Goal: Information Seeking & Learning: Check status

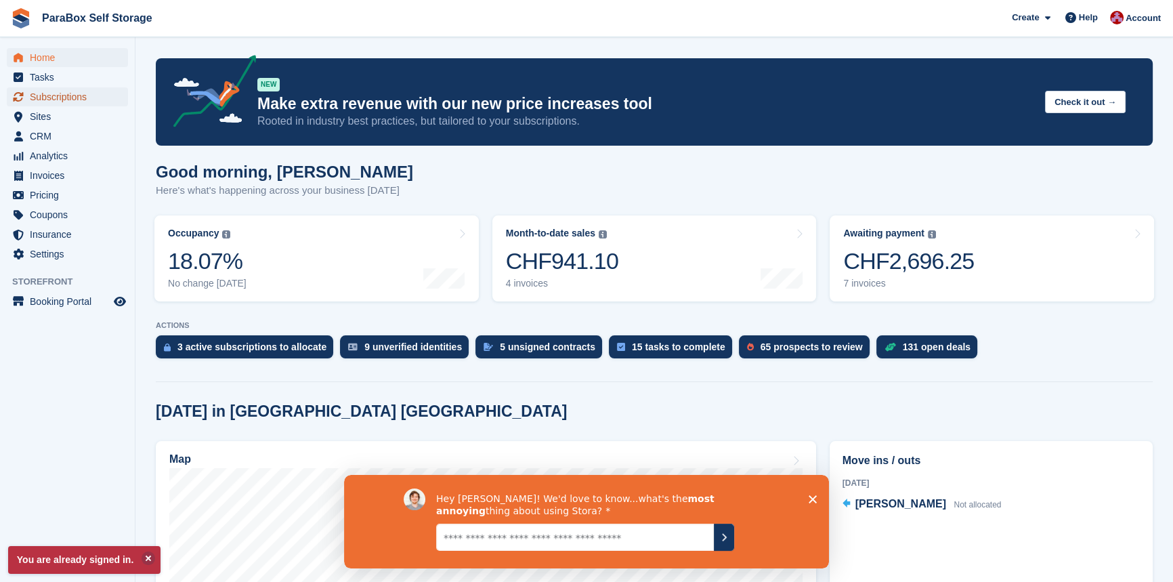
click at [65, 101] on span "Subscriptions" at bounding box center [70, 96] width 81 height 19
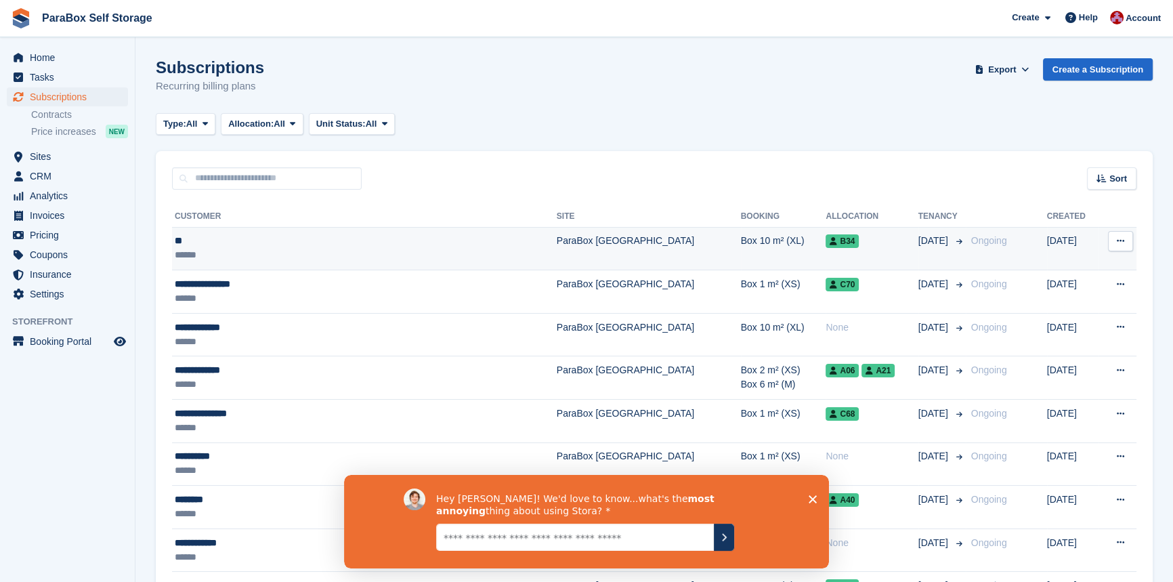
click at [557, 246] on td "ParaBox [GEOGRAPHIC_DATA]" at bounding box center [649, 248] width 184 height 43
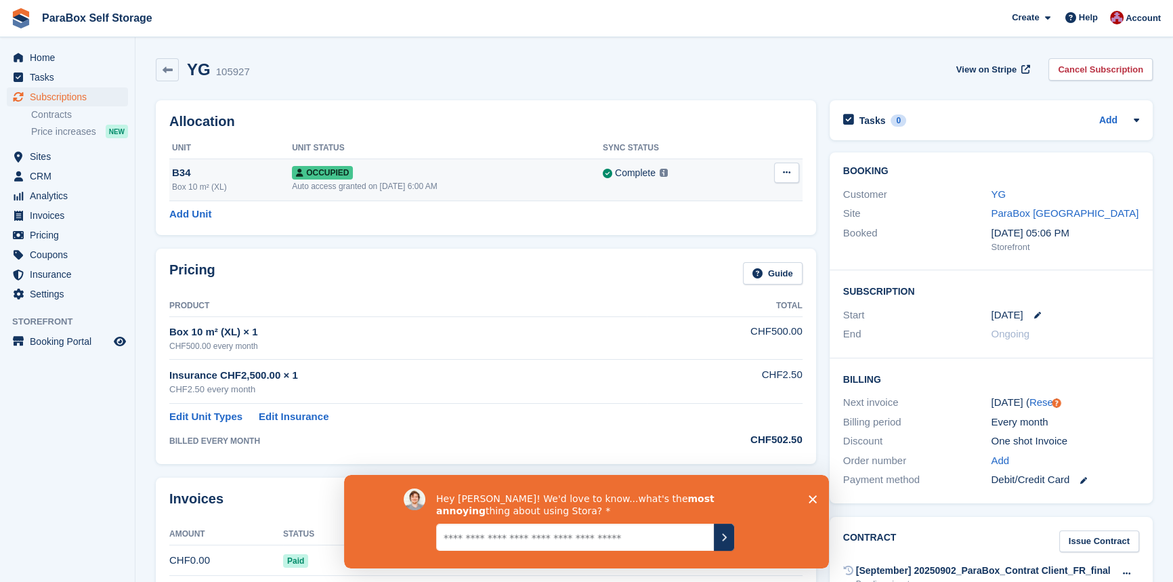
click at [786, 175] on icon at bounding box center [786, 172] width 7 height 9
click at [707, 245] on p "Deallocate" at bounding box center [734, 246] width 118 height 18
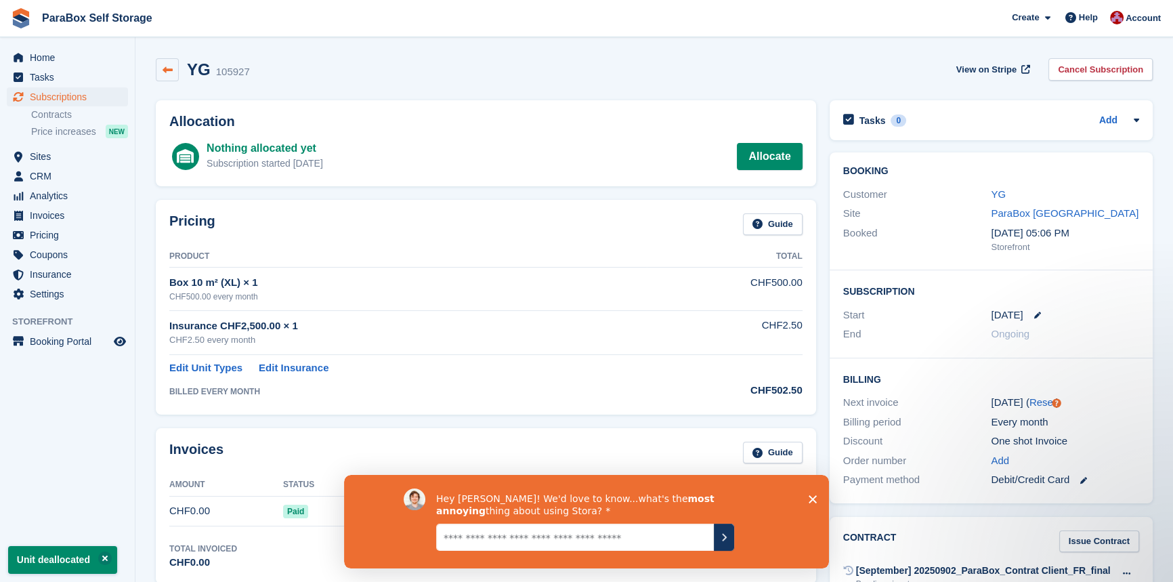
click at [163, 68] on icon at bounding box center [168, 70] width 10 height 10
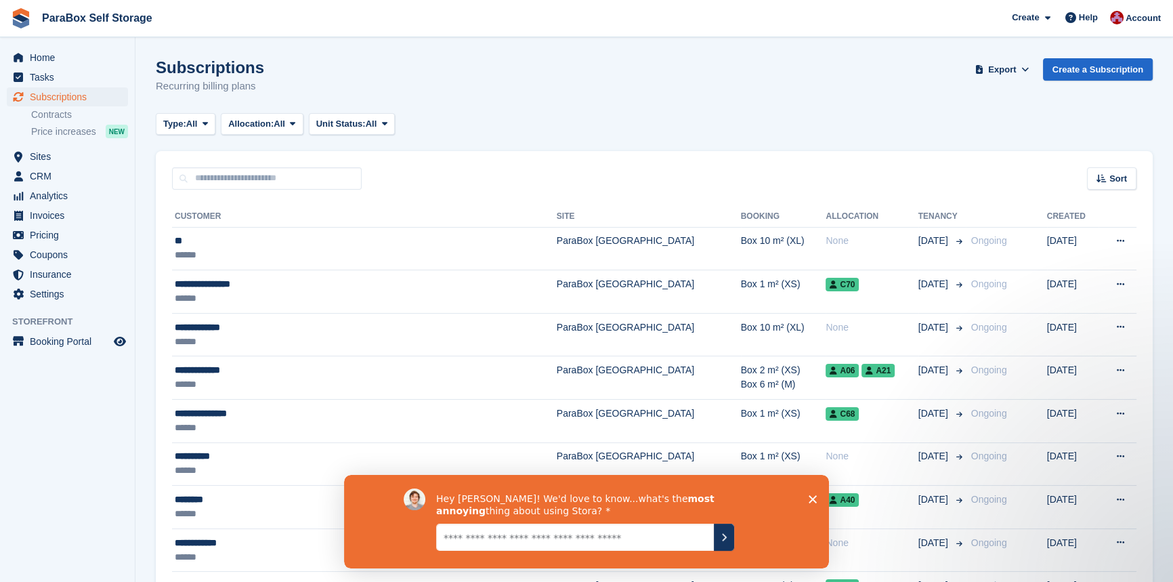
click at [810, 495] on polygon "Fermer l'enquête" at bounding box center [813, 499] width 8 height 8
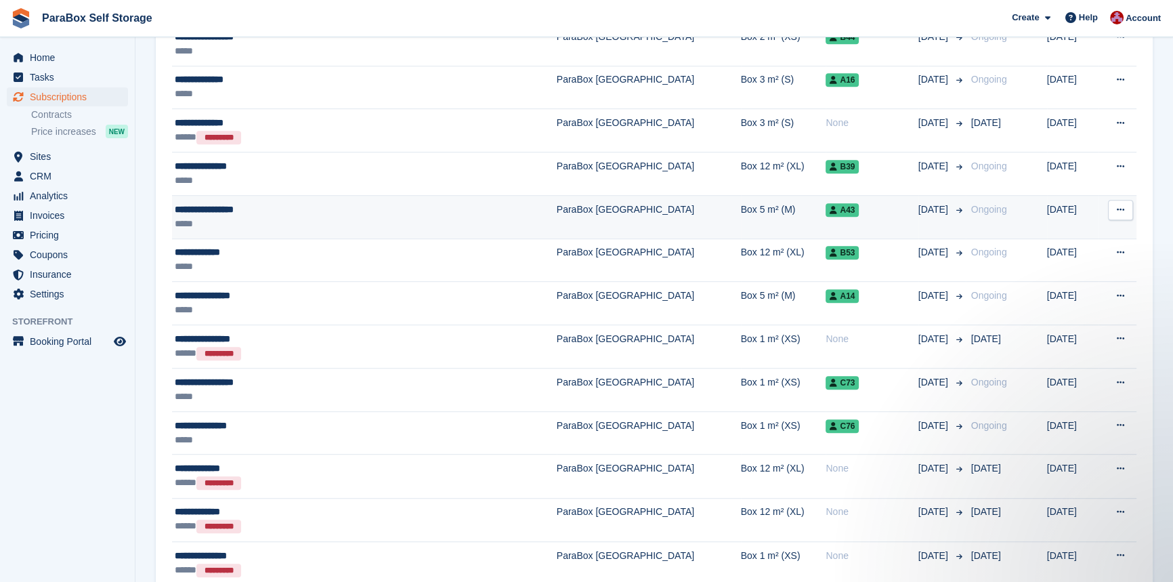
scroll to position [1064, 0]
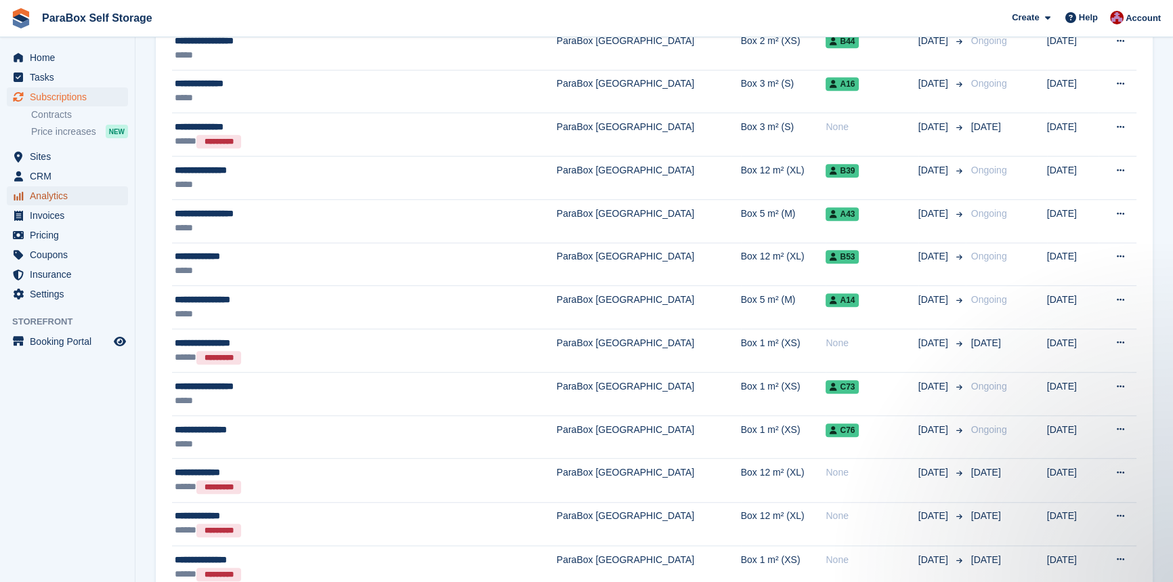
click at [68, 189] on span "Analytics" at bounding box center [70, 195] width 81 height 19
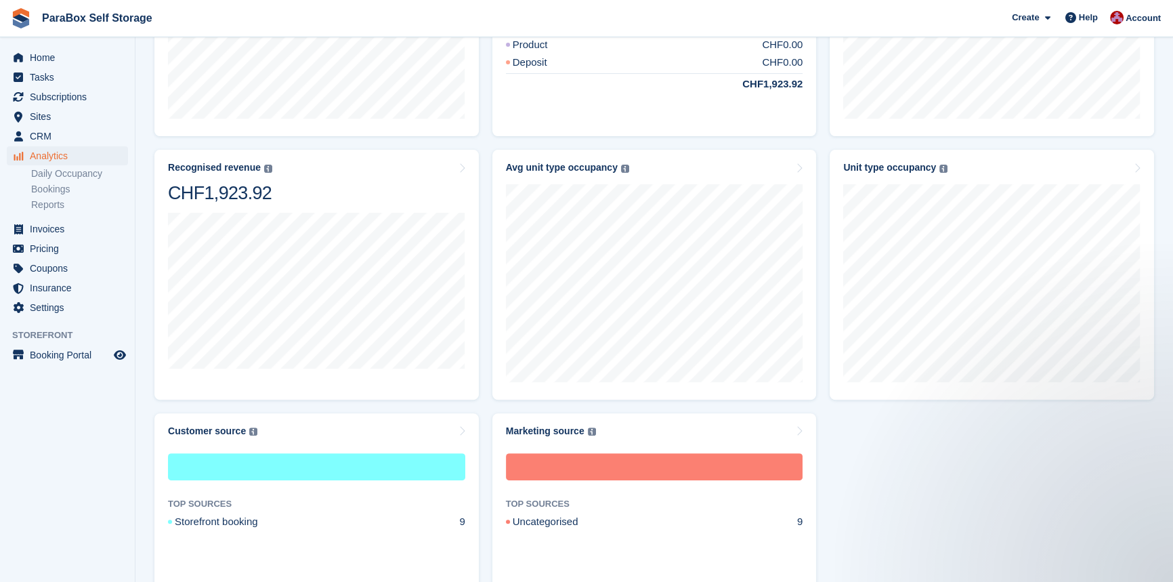
scroll to position [560, 0]
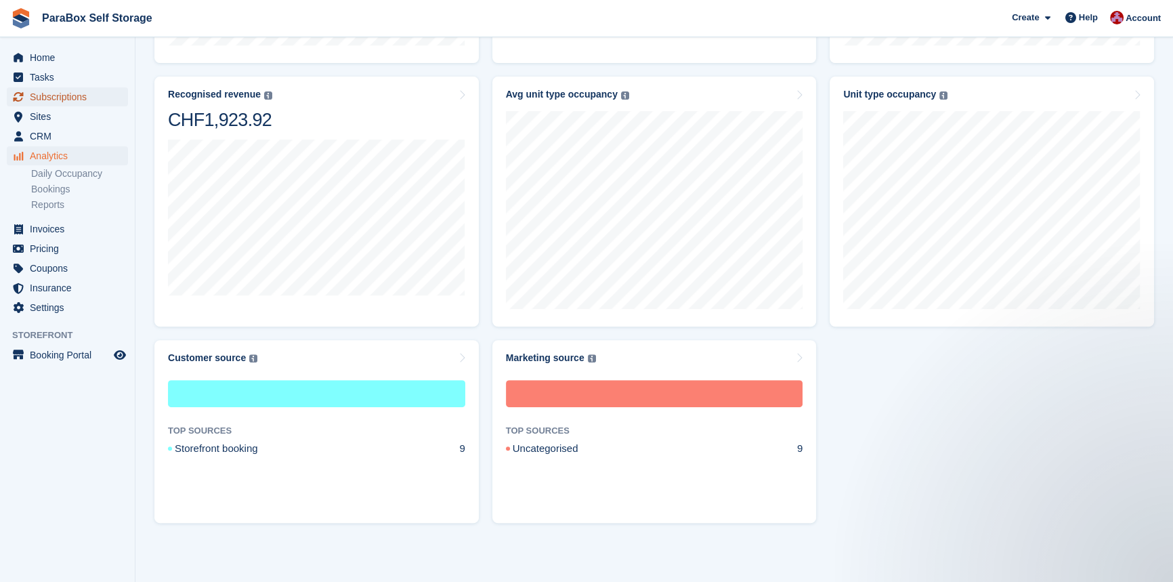
click at [41, 98] on span "Subscriptions" at bounding box center [70, 96] width 81 height 19
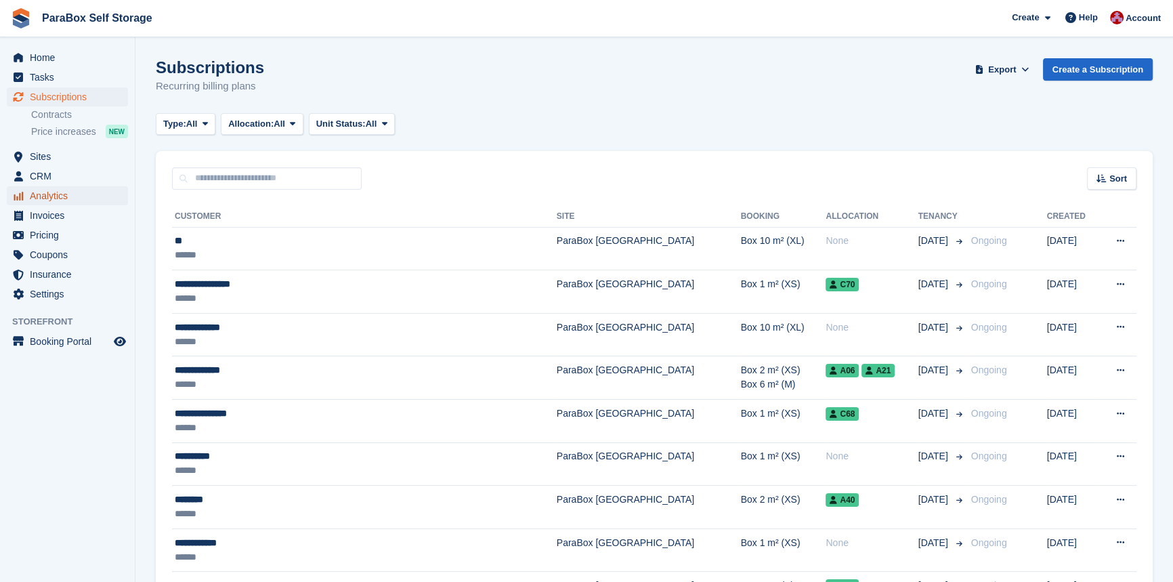
click at [66, 199] on span "Analytics" at bounding box center [70, 195] width 81 height 19
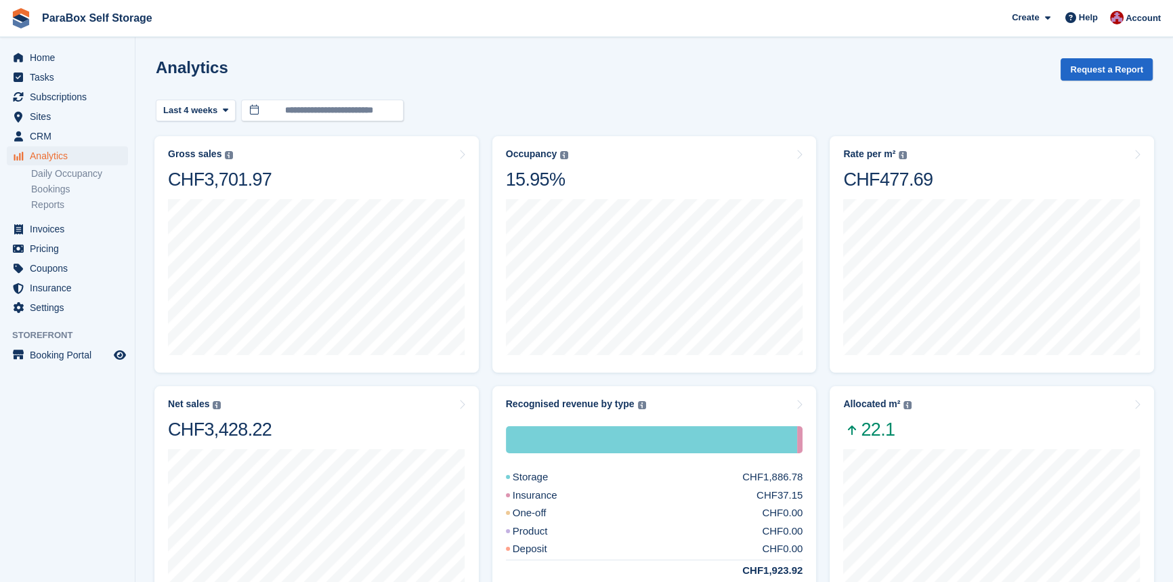
click at [146, 339] on section "**********" at bounding box center [655, 571] width 1038 height 1142
click at [283, 366] on div "Gross sales The sum of all finalised invoices, after discount and including tax…" at bounding box center [316, 254] width 325 height 236
click at [465, 152] on icon at bounding box center [462, 154] width 7 height 11
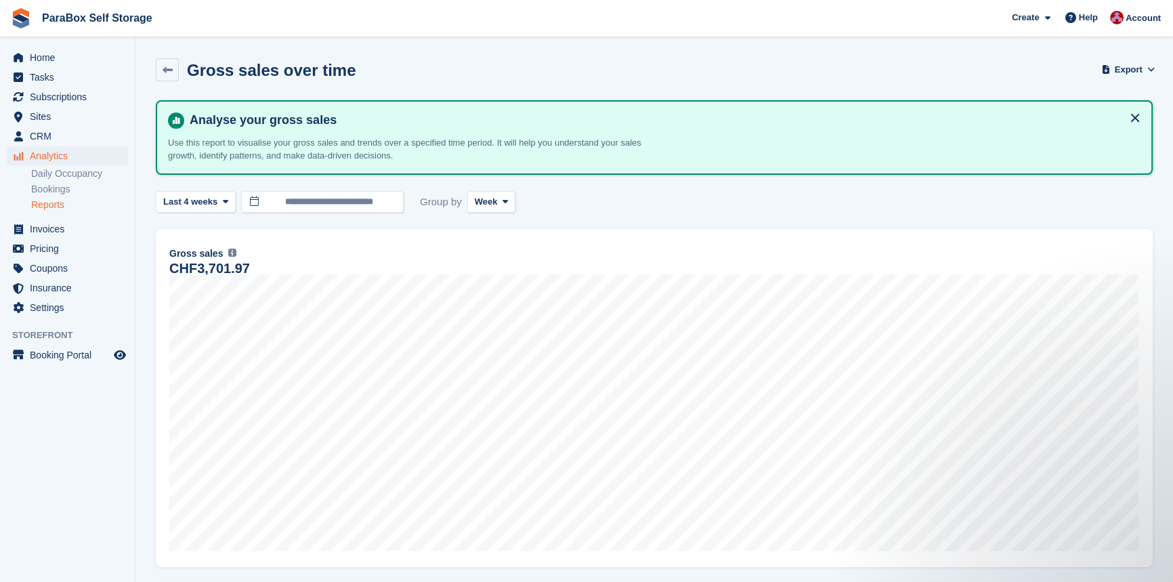
click at [1135, 116] on button at bounding box center [1136, 118] width 22 height 22
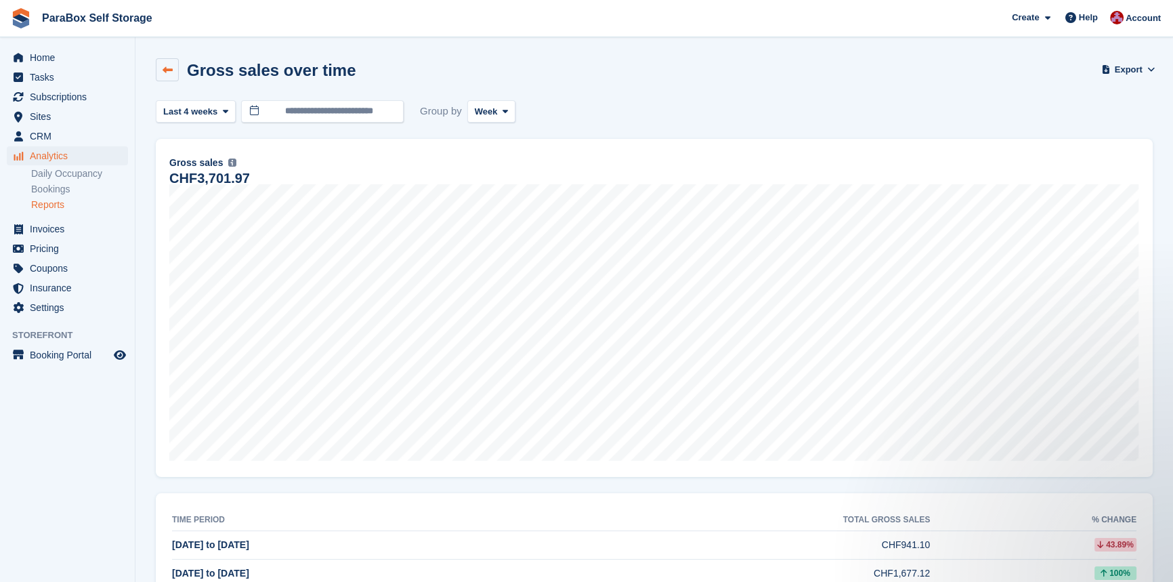
click at [169, 77] on link at bounding box center [167, 69] width 23 height 23
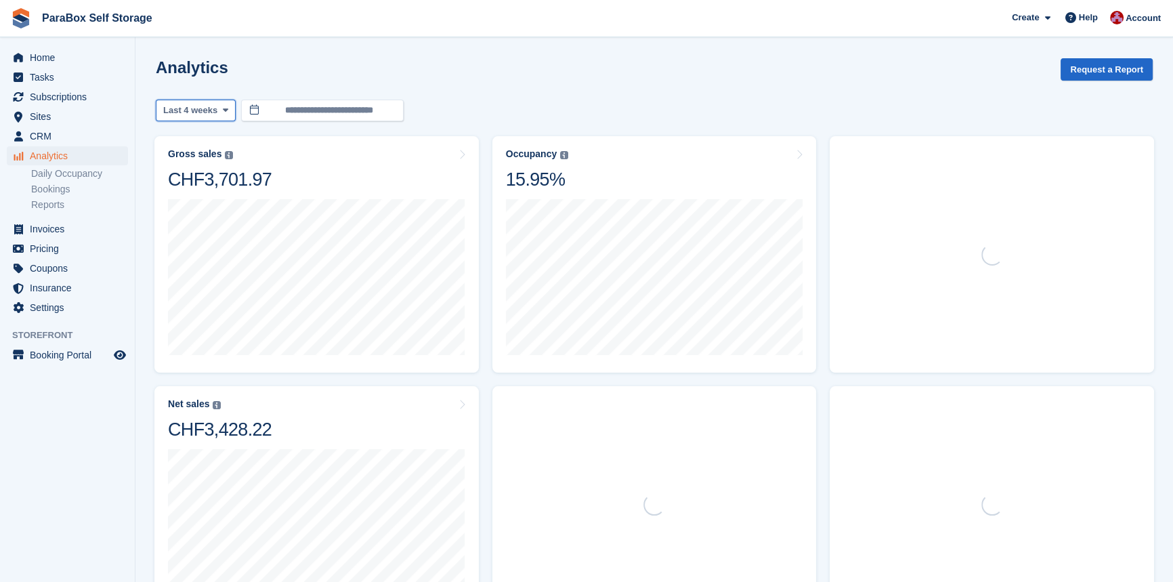
click at [197, 115] on span "Last 4 weeks" at bounding box center [190, 111] width 54 height 14
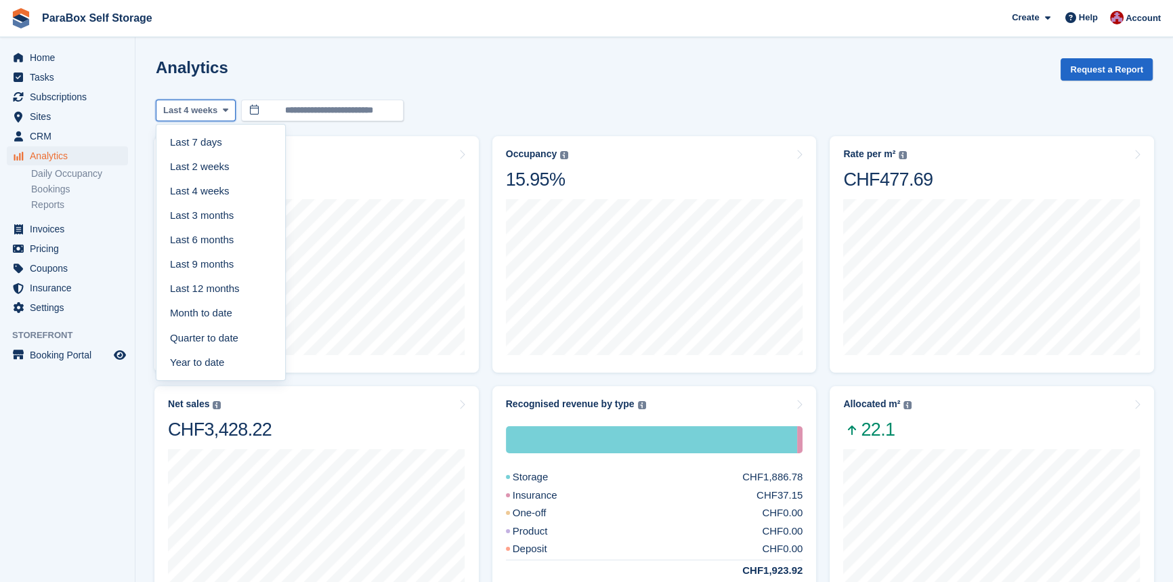
click at [197, 115] on span "Last 4 weeks" at bounding box center [190, 111] width 54 height 14
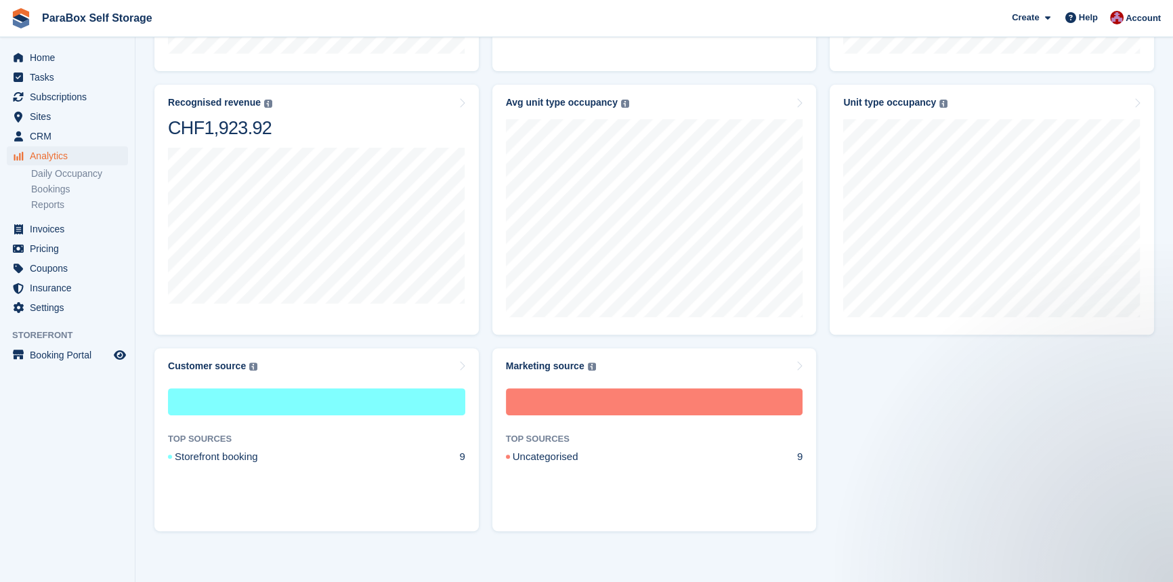
scroll to position [560, 0]
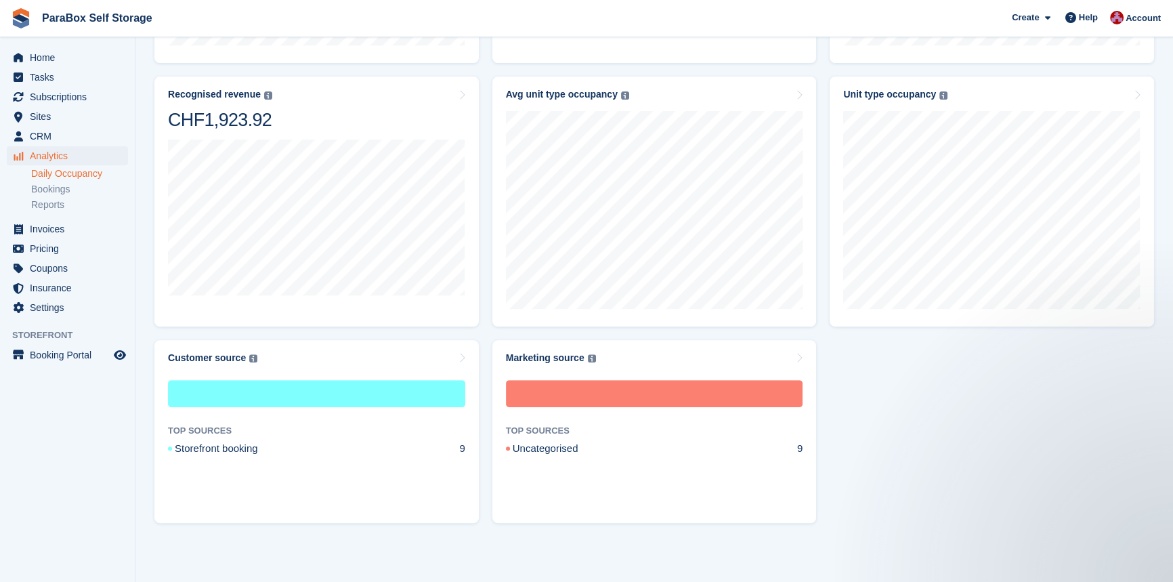
click at [64, 177] on link "Daily Occupancy" at bounding box center [79, 173] width 97 height 13
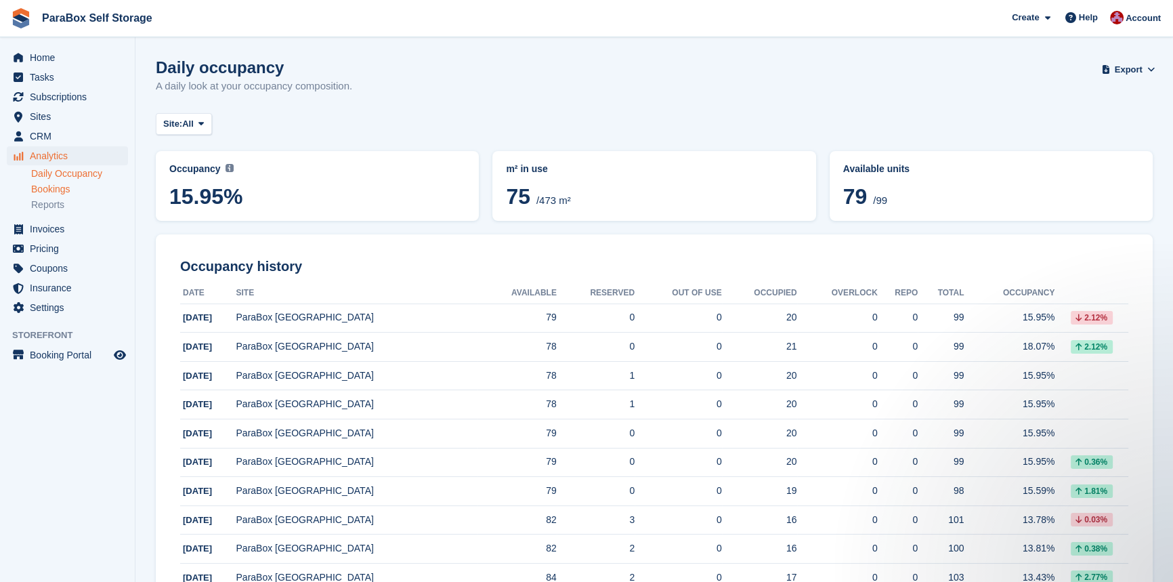
click at [56, 194] on link "Bookings" at bounding box center [79, 189] width 97 height 13
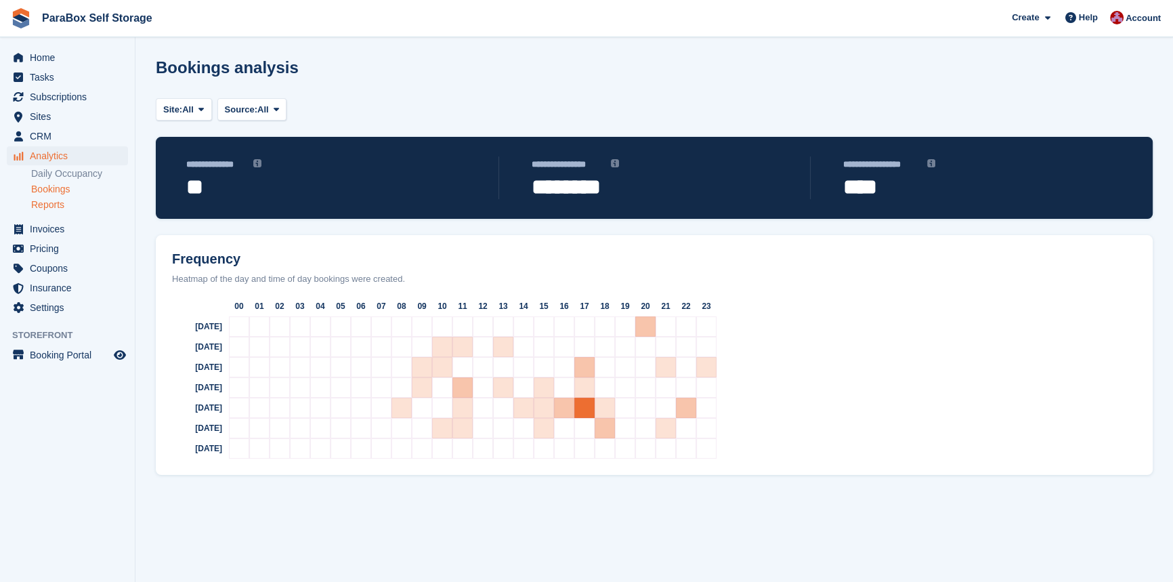
click at [51, 209] on link "Reports" at bounding box center [79, 205] width 97 height 13
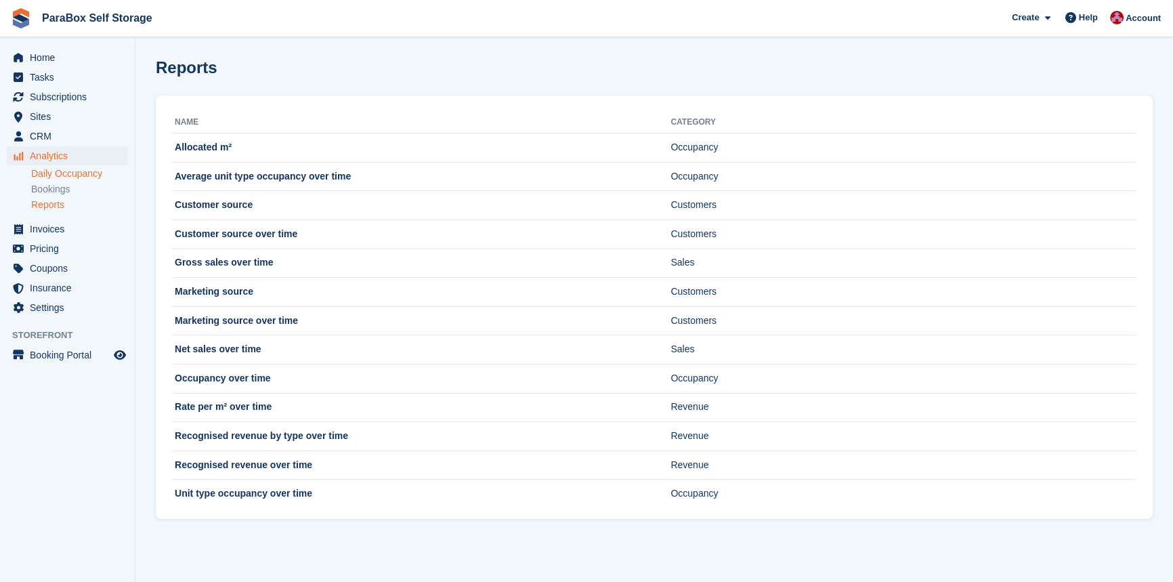
click at [49, 180] on link "Daily Occupancy" at bounding box center [79, 173] width 97 height 13
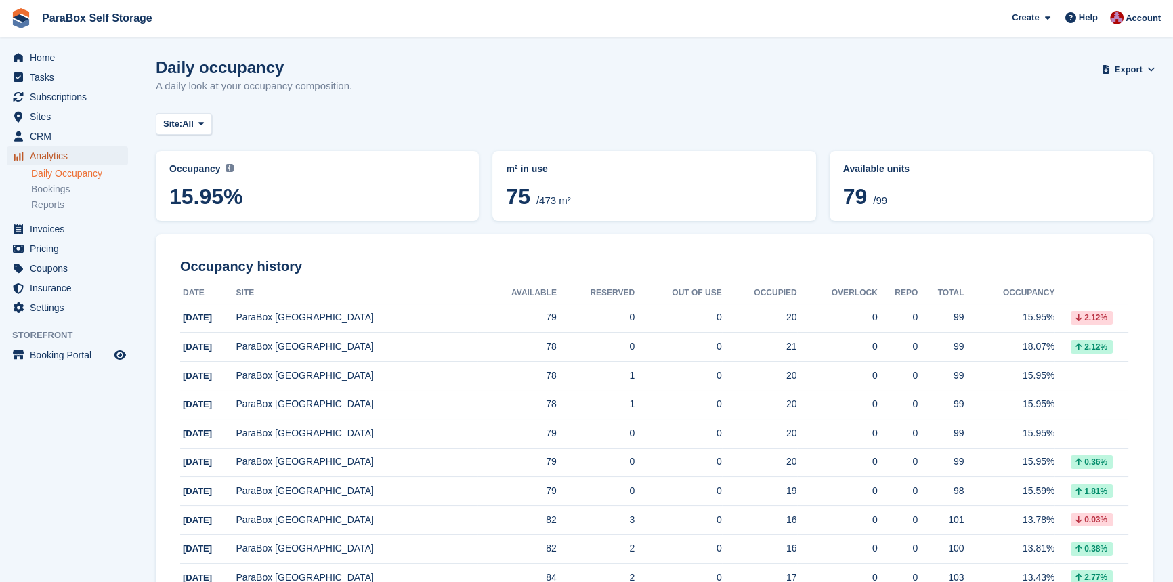
click at [43, 161] on span "Analytics" at bounding box center [70, 155] width 81 height 19
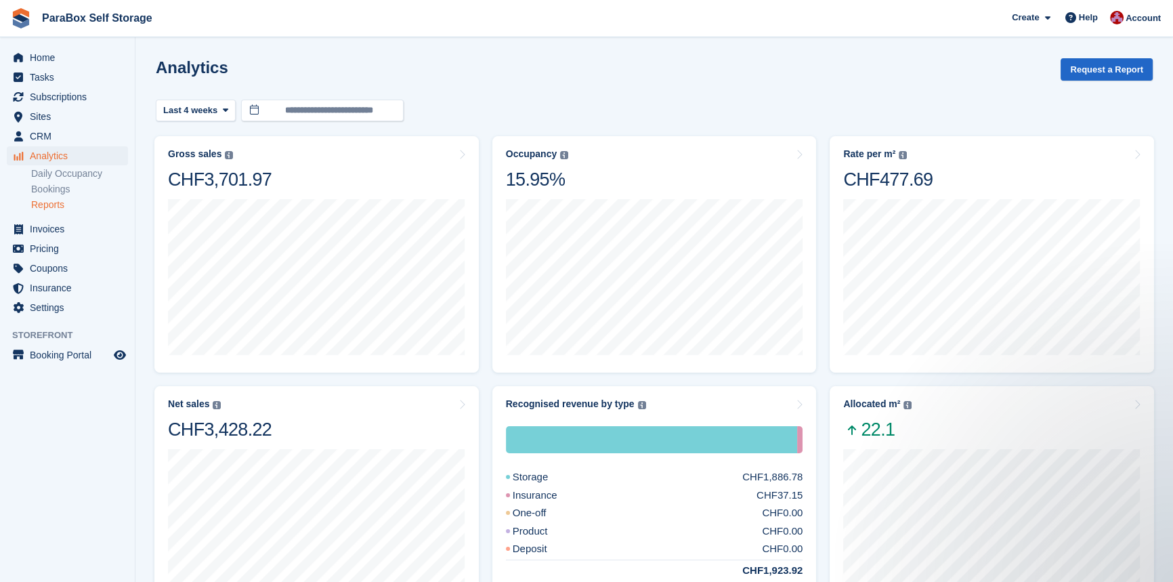
click at [64, 205] on link "Reports" at bounding box center [79, 205] width 97 height 13
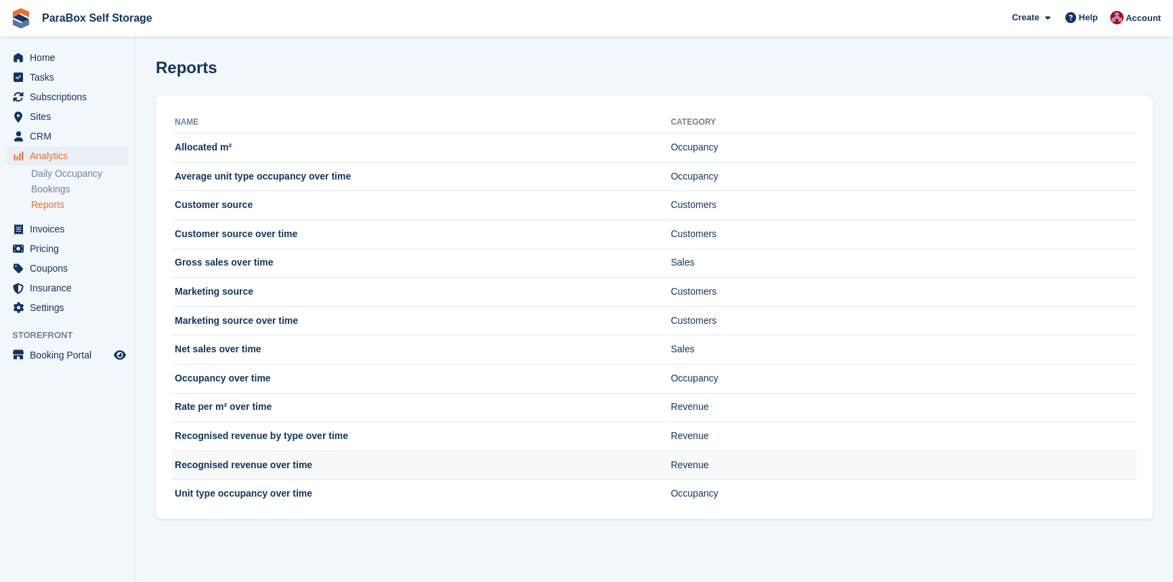
click at [253, 468] on td "Recognised revenue over time" at bounding box center [421, 465] width 499 height 29
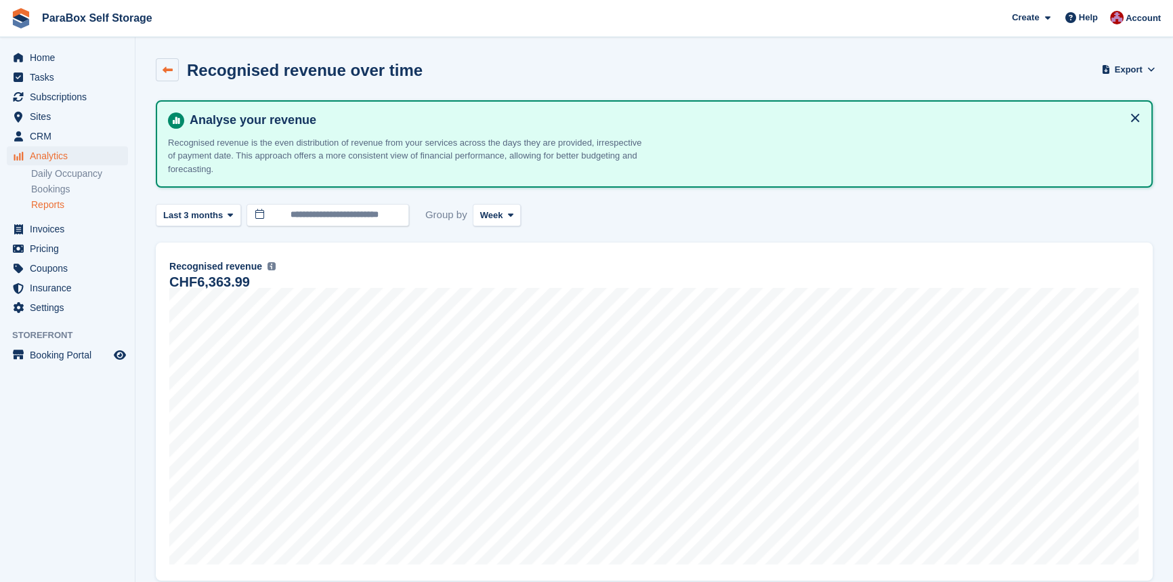
click at [170, 65] on icon at bounding box center [168, 70] width 10 height 10
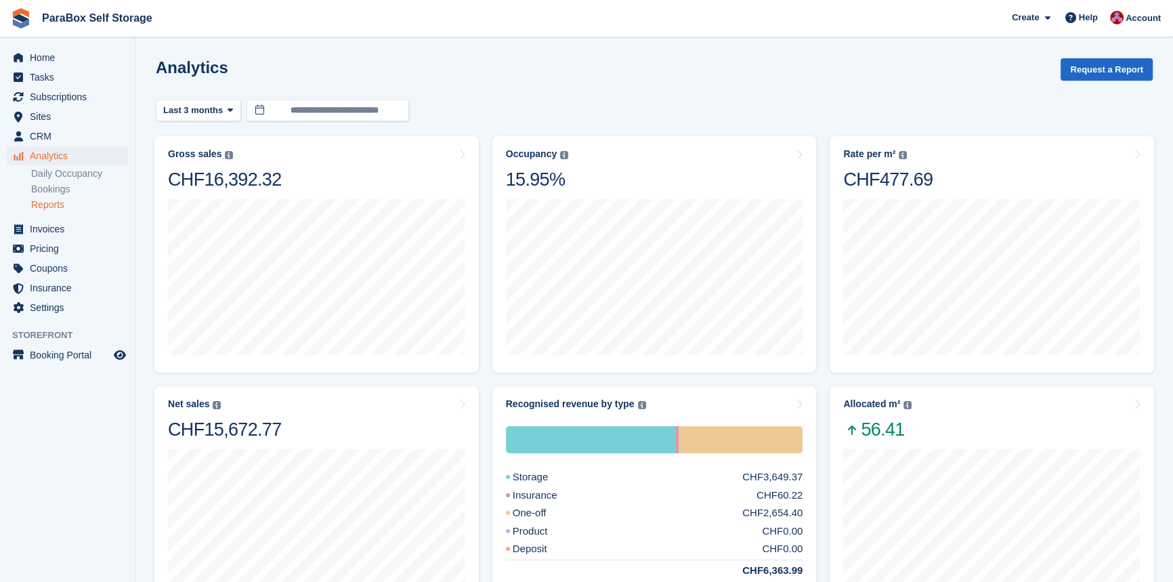
click at [54, 205] on link "Reports" at bounding box center [79, 205] width 97 height 13
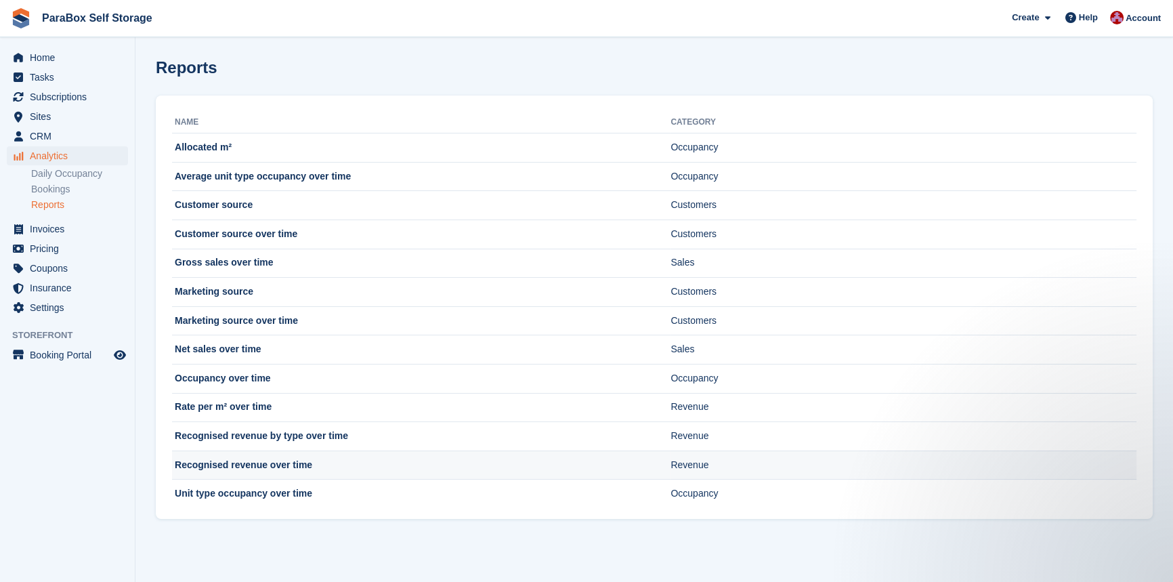
click at [215, 471] on td "Recognised revenue over time" at bounding box center [421, 465] width 499 height 29
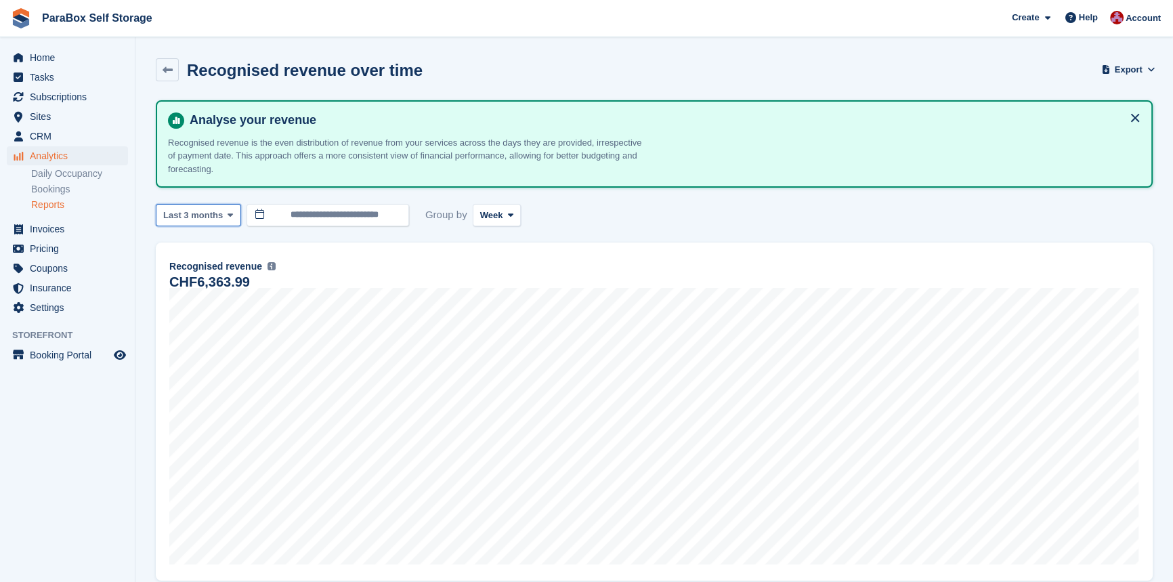
click at [228, 215] on icon at bounding box center [230, 215] width 5 height 9
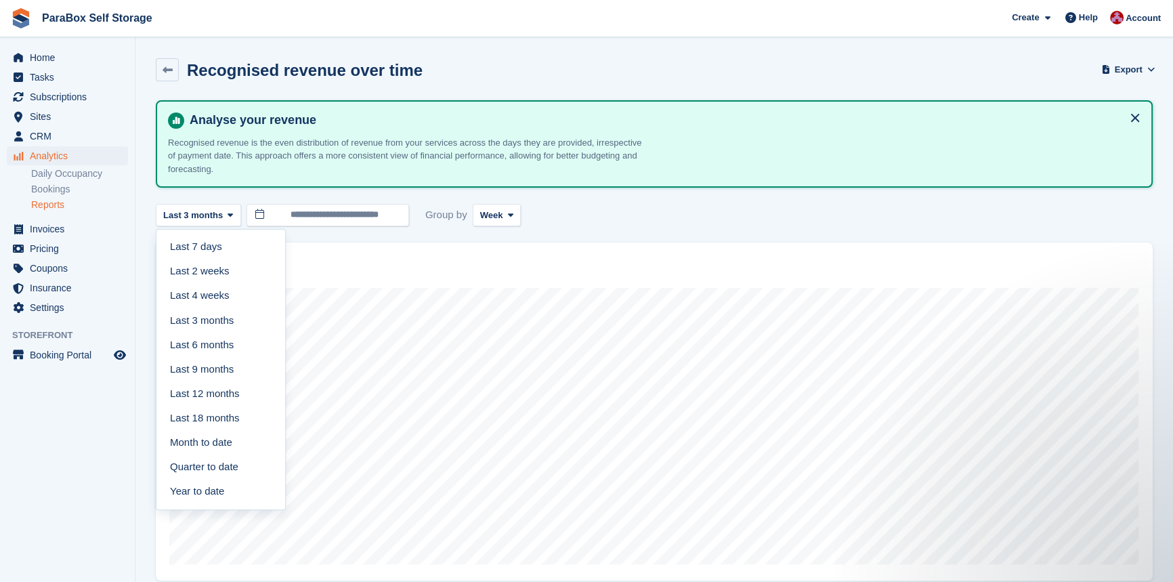
click at [203, 488] on link "Year to date" at bounding box center [221, 491] width 118 height 24
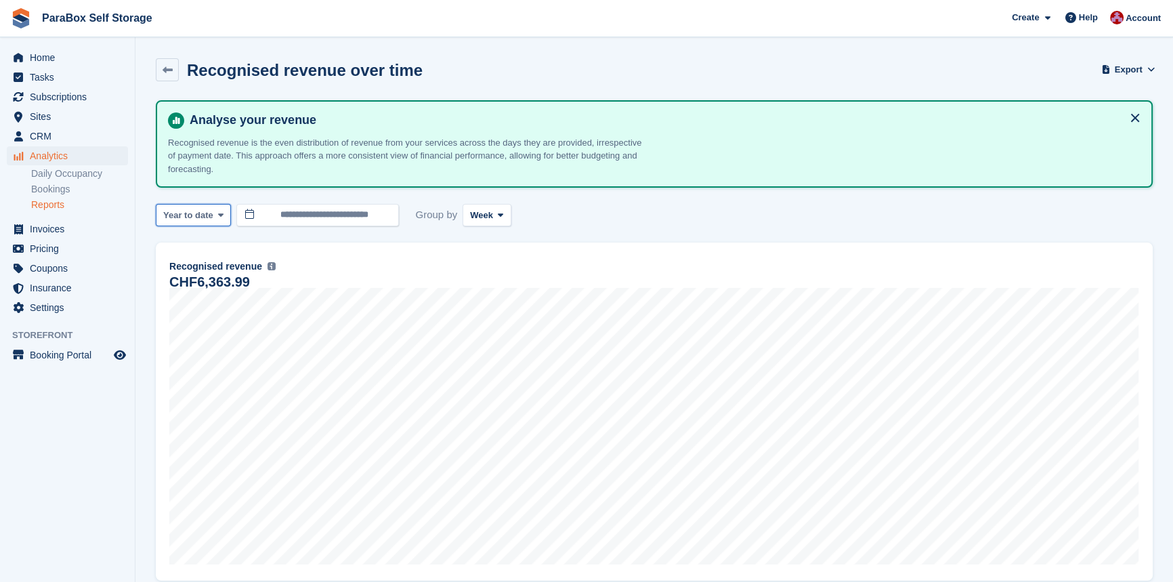
click at [199, 222] on button "Year to date" at bounding box center [193, 215] width 75 height 22
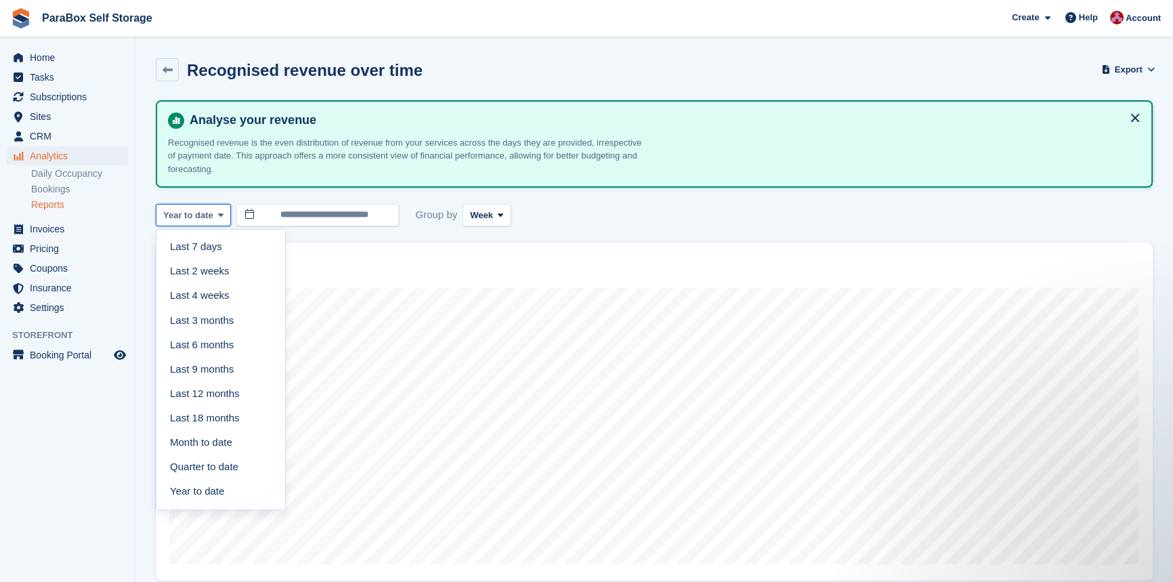
click at [199, 222] on button "Year to date" at bounding box center [193, 215] width 75 height 22
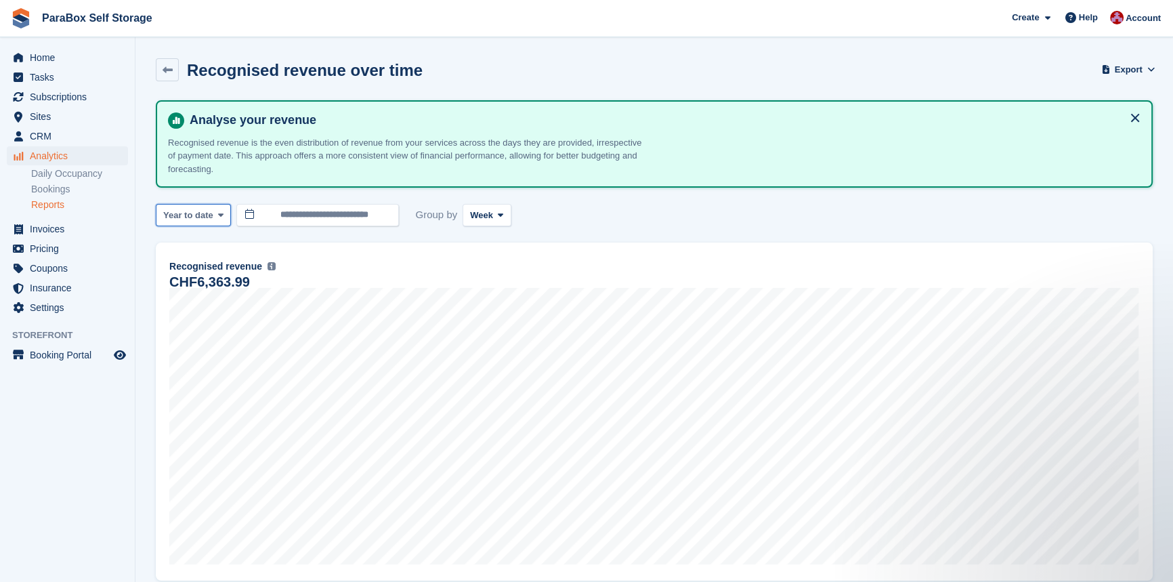
click at [200, 213] on span "Year to date" at bounding box center [188, 216] width 50 height 14
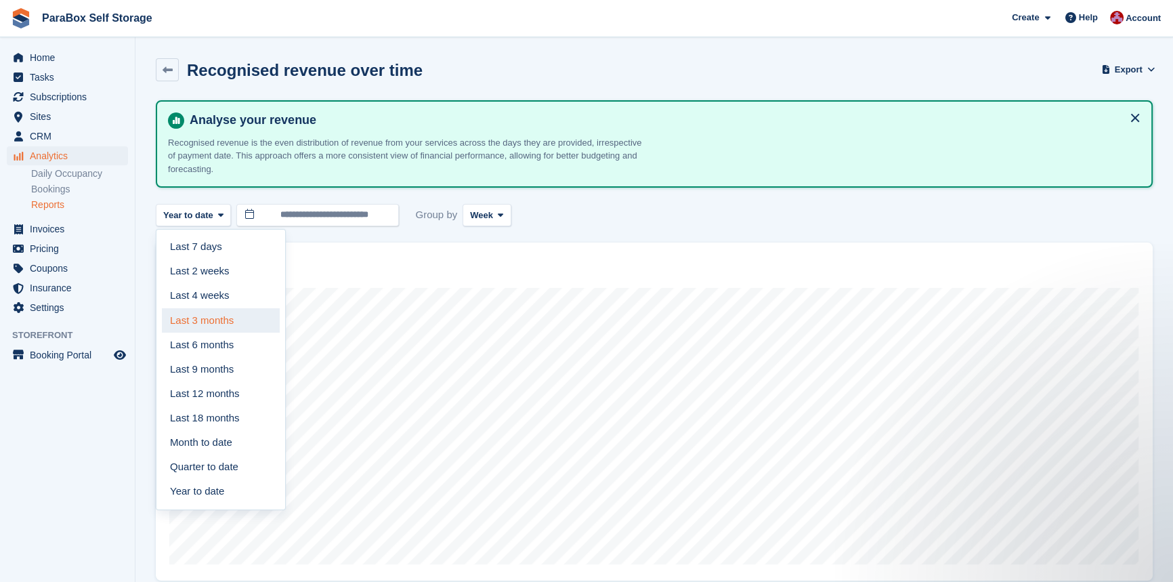
click at [207, 328] on link "Last 3 months" at bounding box center [221, 320] width 118 height 24
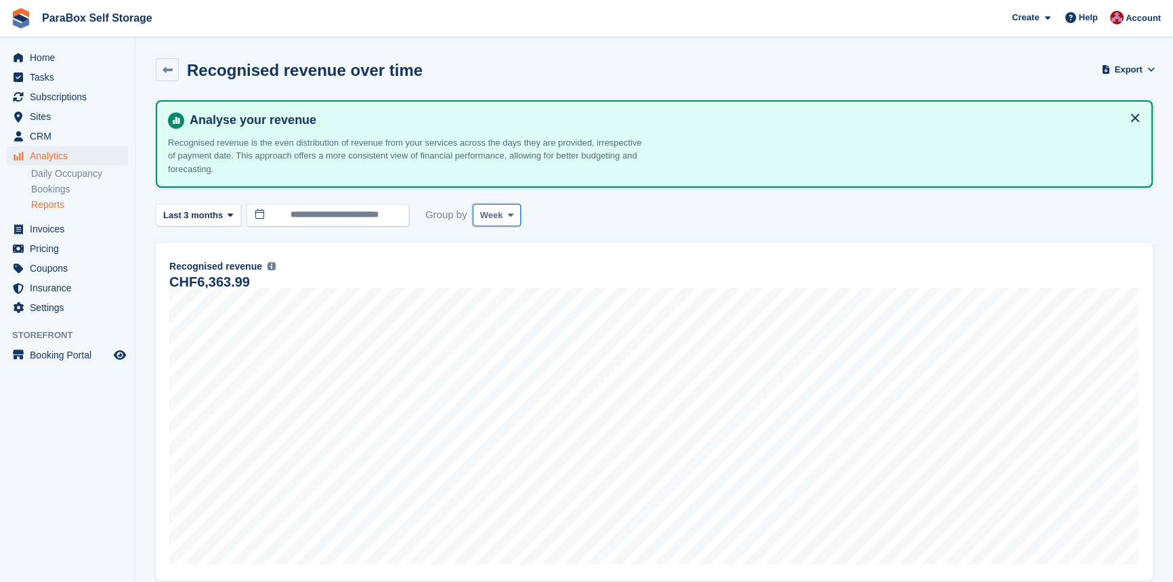
click at [498, 215] on span "Week" at bounding box center [491, 216] width 23 height 14
click at [268, 264] on img at bounding box center [272, 266] width 8 height 8
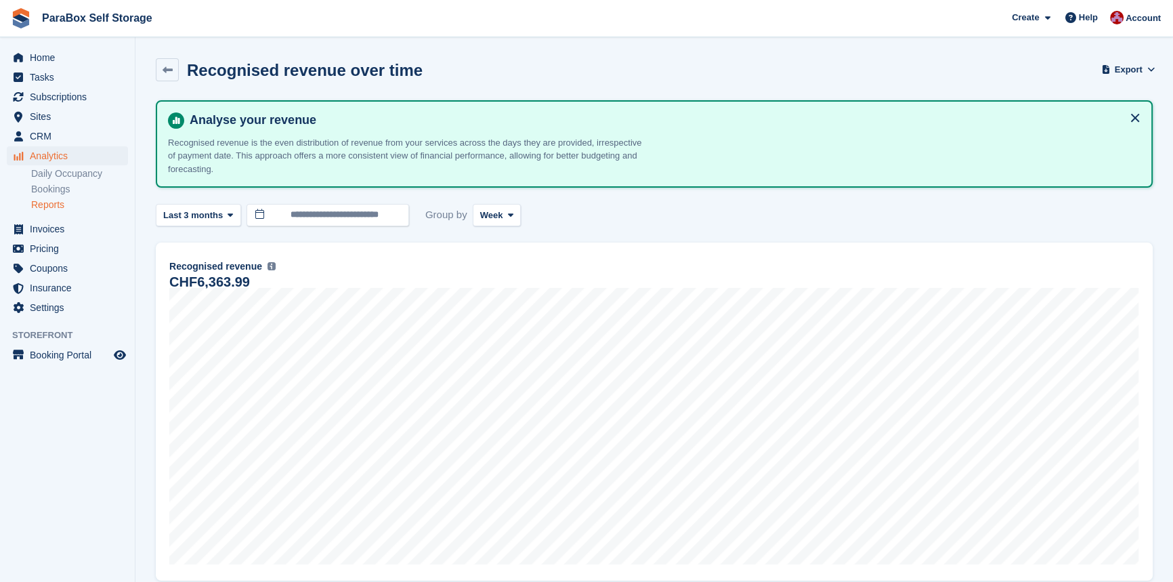
click at [58, 207] on link "Reports" at bounding box center [79, 205] width 97 height 13
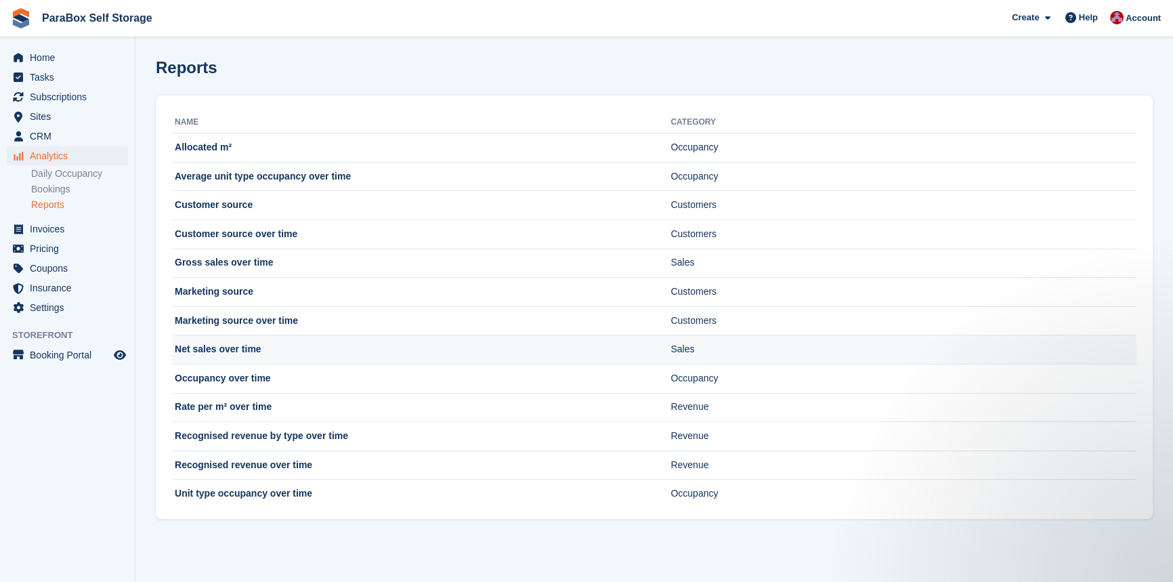
click at [212, 354] on td "Net sales over time" at bounding box center [421, 349] width 499 height 29
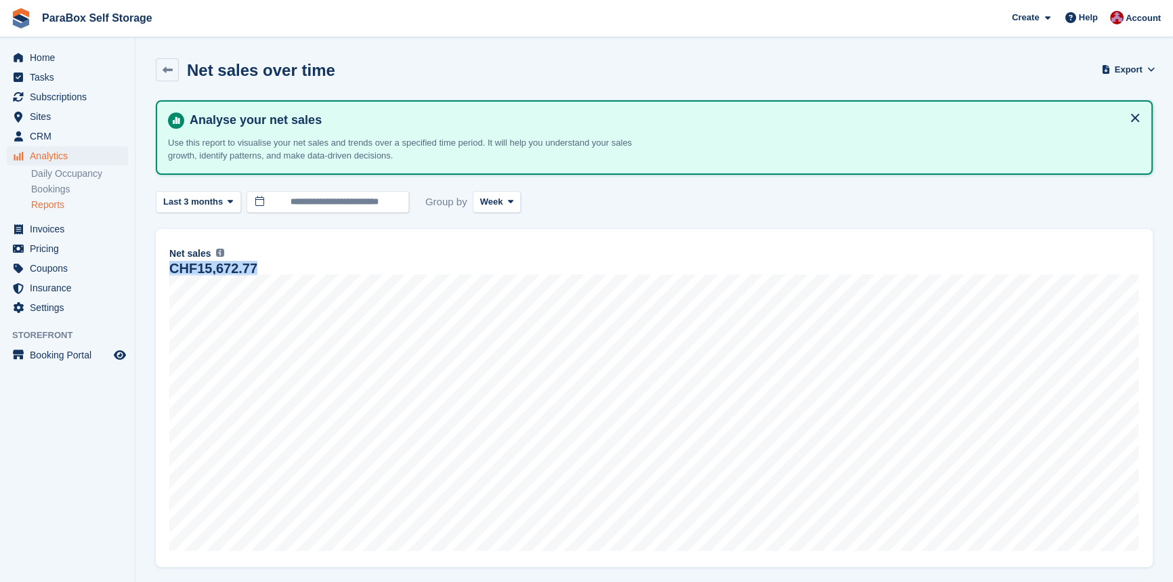
drag, startPoint x: 169, startPoint y: 270, endPoint x: 270, endPoint y: 272, distance: 101.0
click at [270, 272] on div "CHF15,672.77" at bounding box center [654, 269] width 970 height 12
click at [259, 260] on div "Net sales The sum of all finalised invoices, after discount and excluding tax. …" at bounding box center [654, 253] width 970 height 16
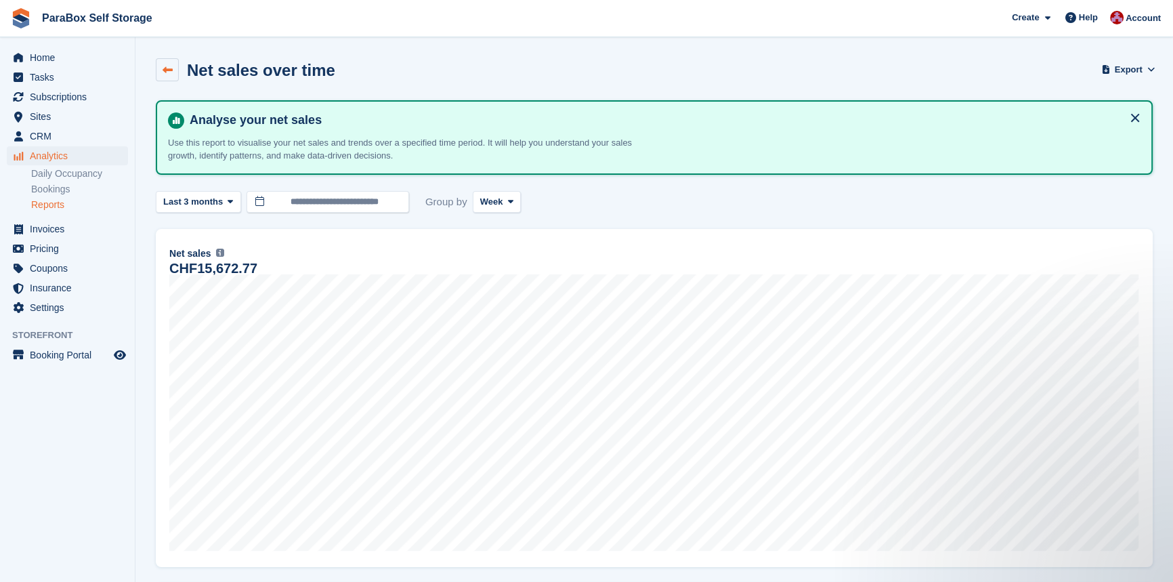
click at [169, 76] on link at bounding box center [167, 69] width 23 height 23
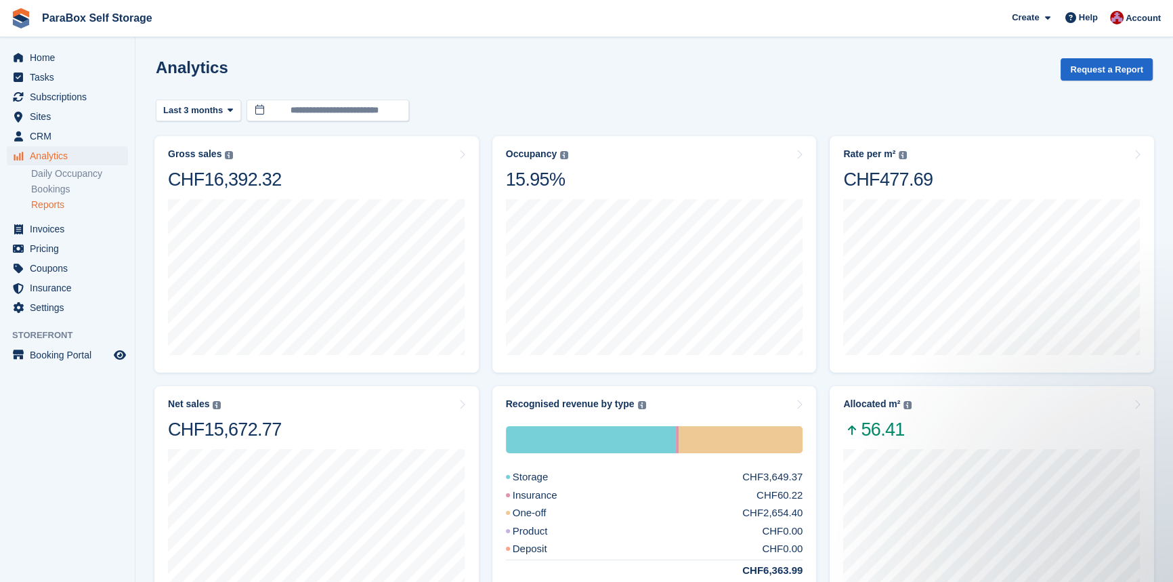
click at [47, 208] on link "Reports" at bounding box center [79, 205] width 97 height 13
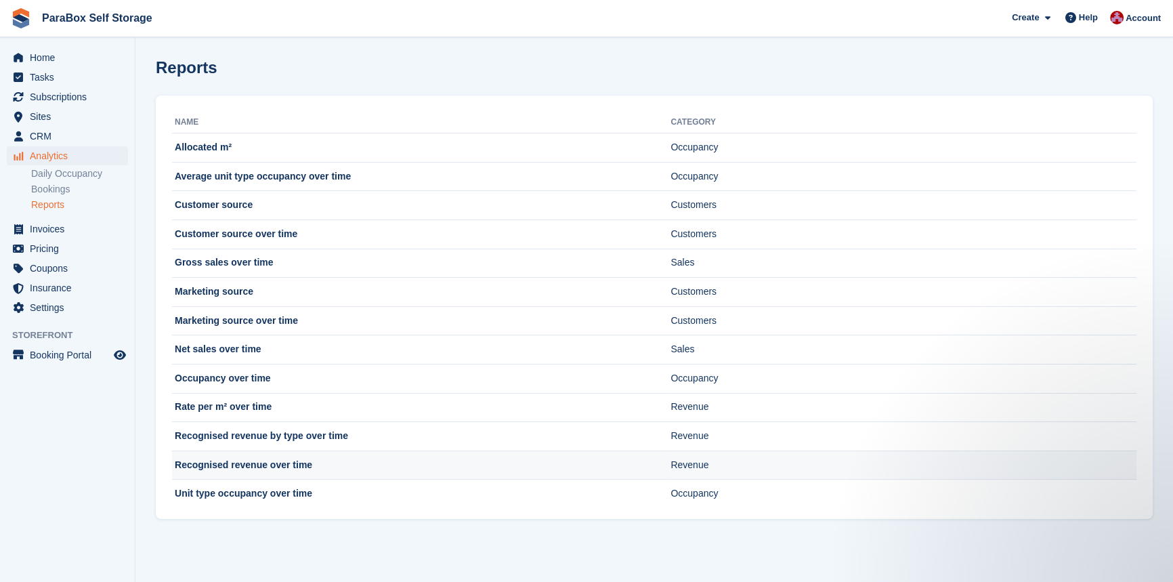
click at [273, 459] on td "Recognised revenue over time" at bounding box center [421, 465] width 499 height 29
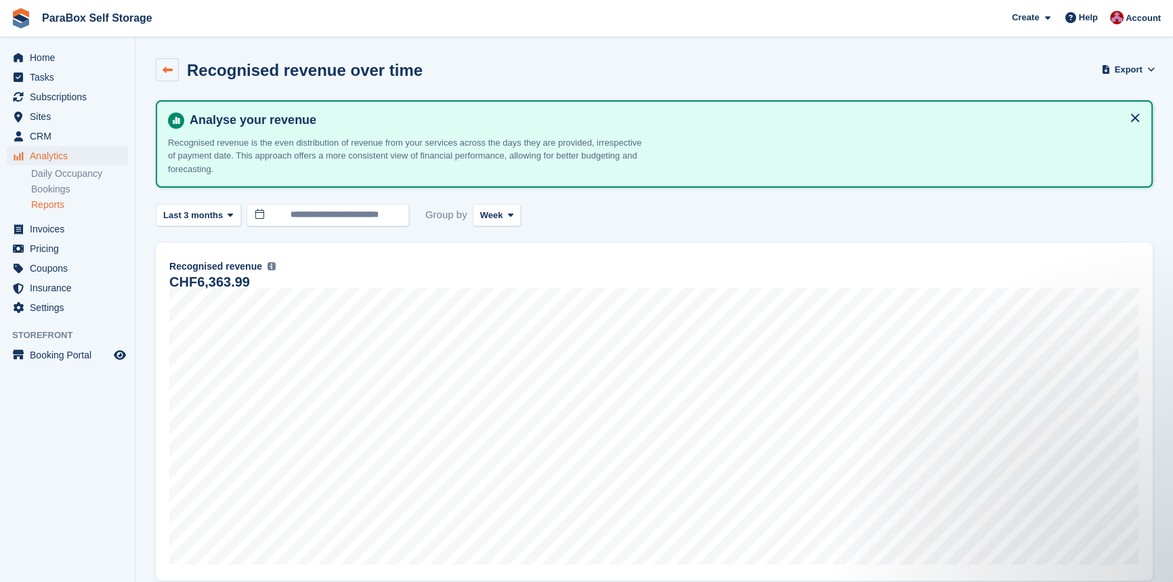
click at [167, 74] on icon at bounding box center [168, 70] width 10 height 10
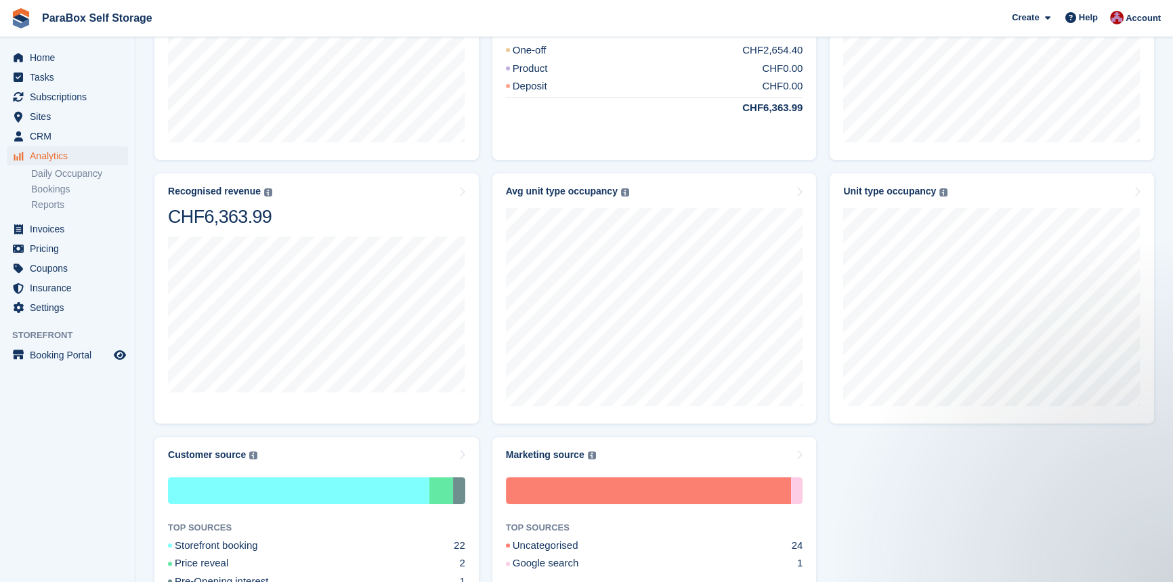
scroll to position [560, 0]
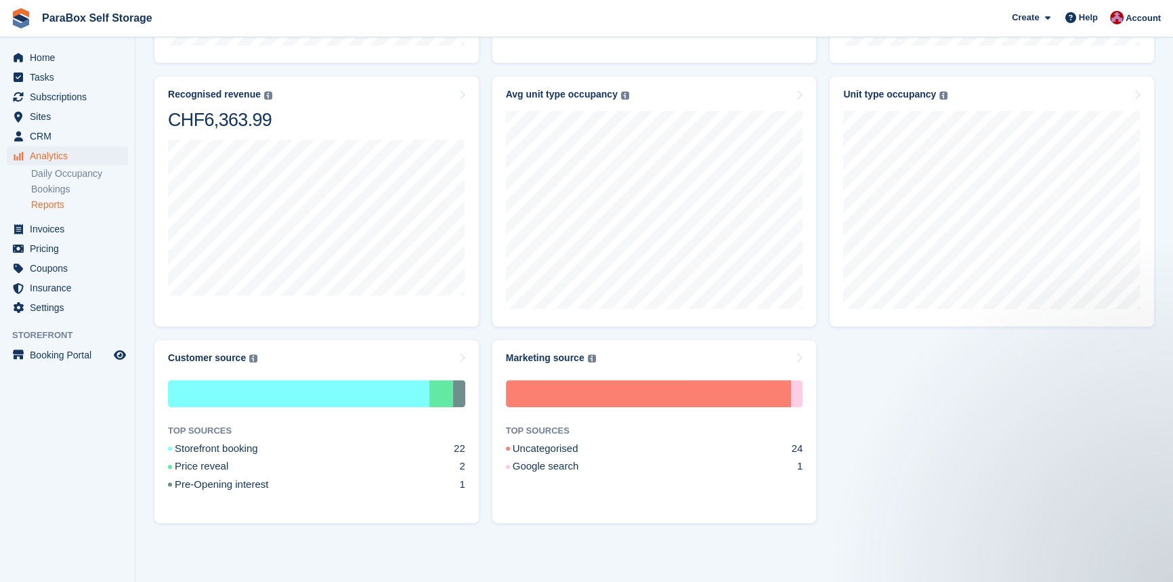
click at [70, 209] on link "Reports" at bounding box center [79, 205] width 97 height 13
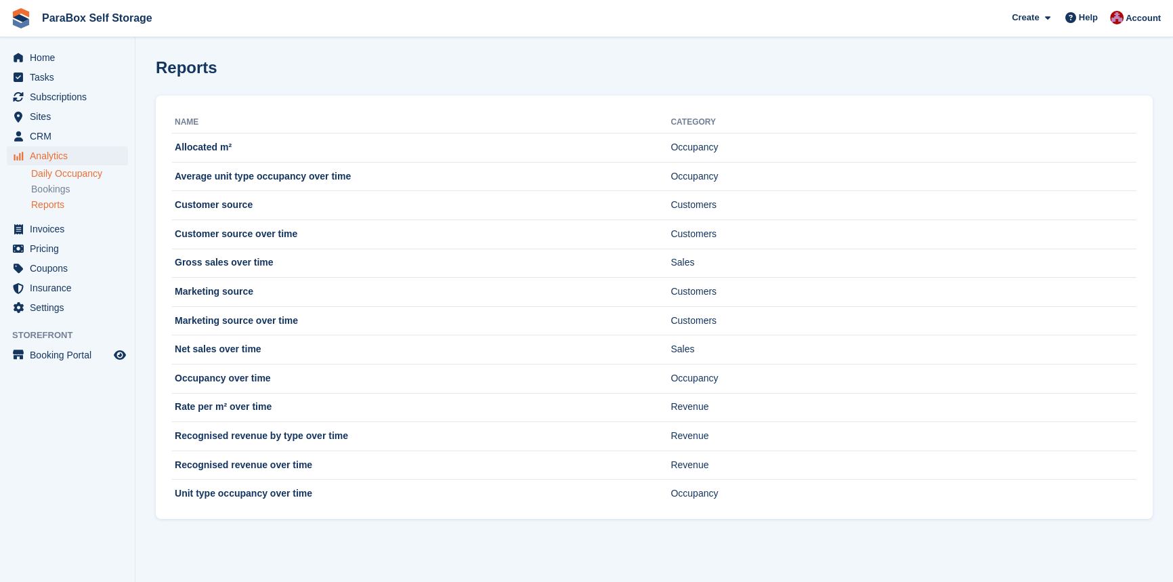
click at [47, 172] on link "Daily Occupancy" at bounding box center [79, 173] width 97 height 13
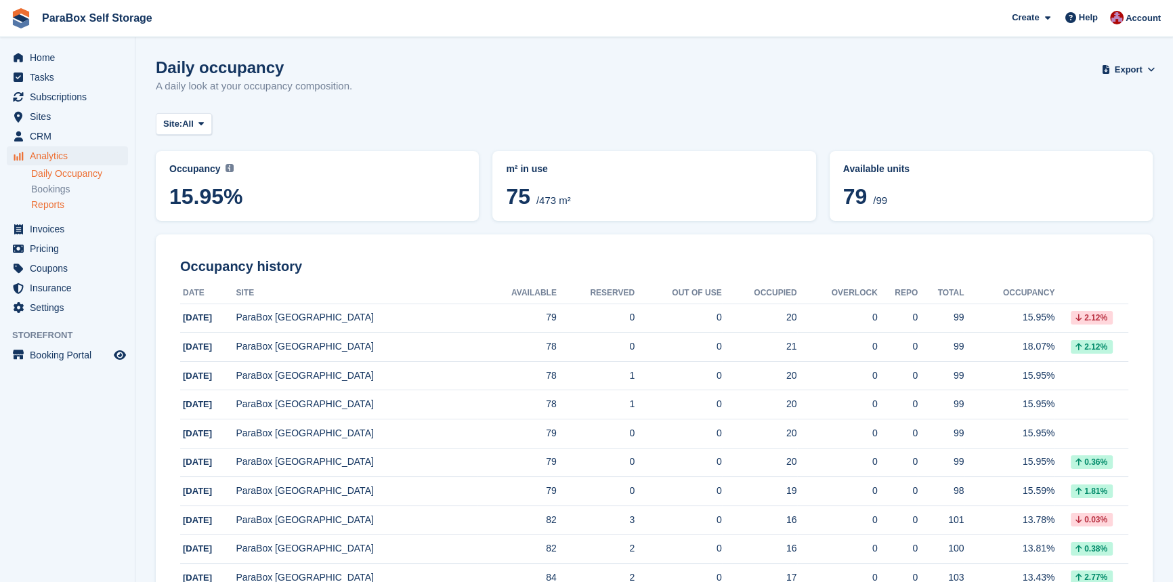
click at [57, 209] on link "Reports" at bounding box center [79, 205] width 97 height 13
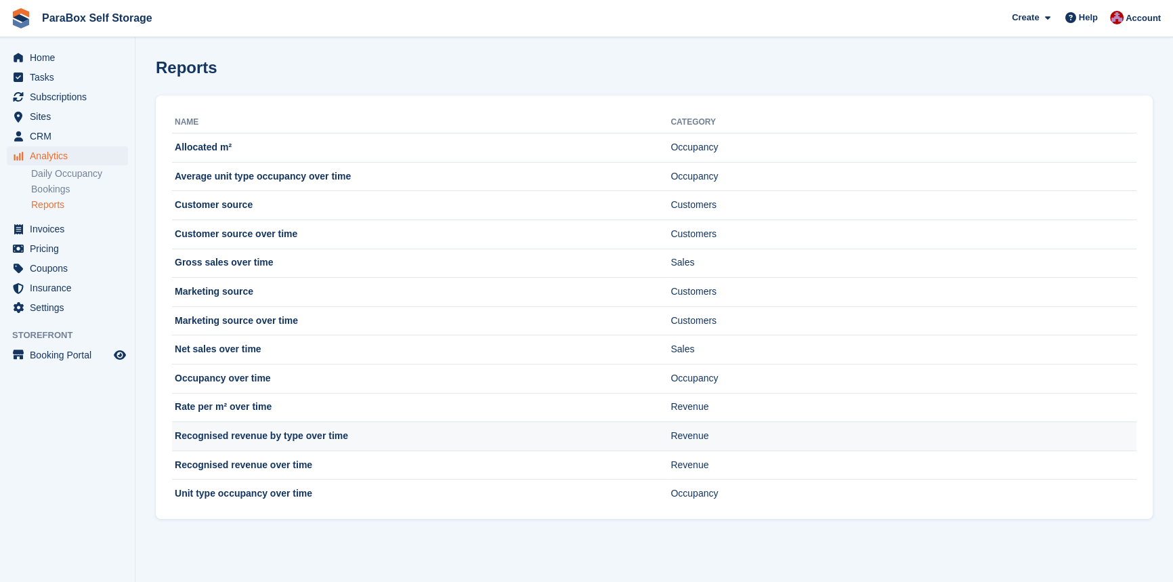
click at [235, 438] on td "Recognised revenue by type over time" at bounding box center [421, 436] width 499 height 29
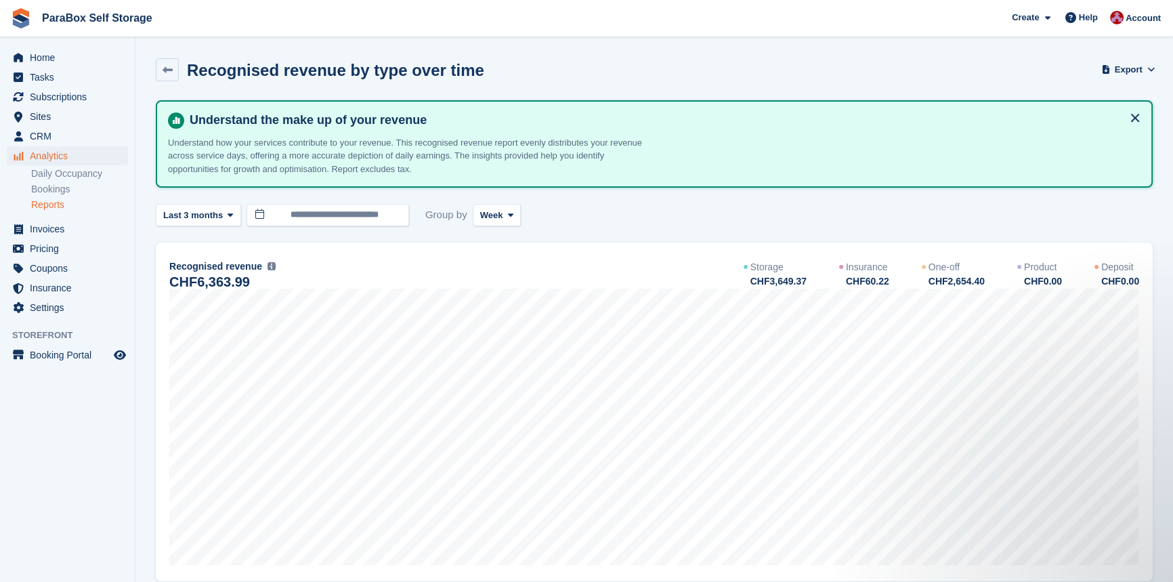
click at [1138, 118] on button at bounding box center [1136, 118] width 22 height 22
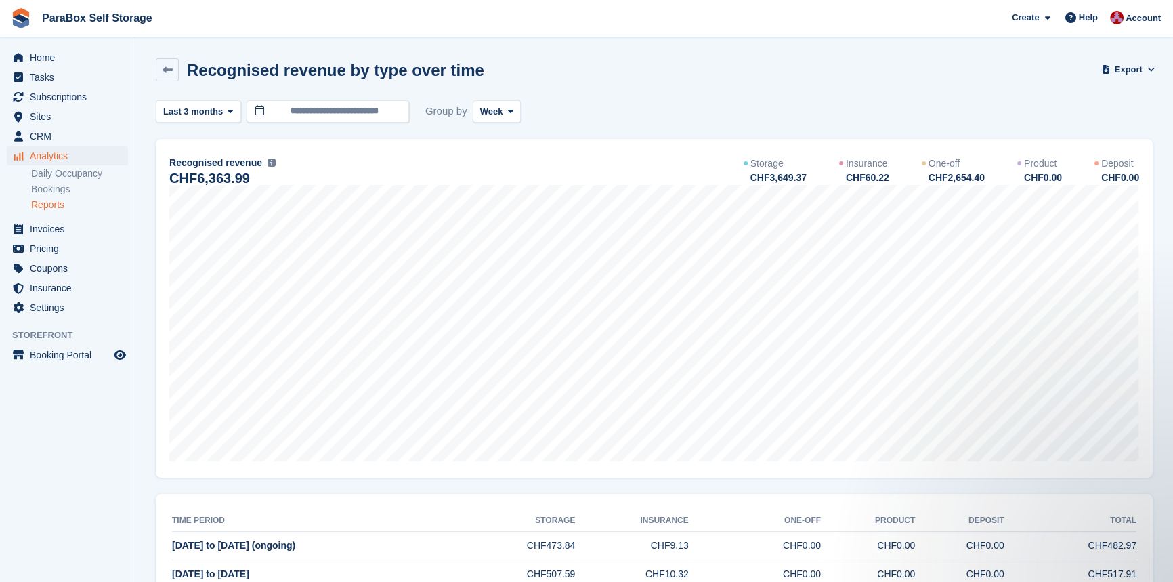
click at [247, 135] on div "**********" at bounding box center [654, 464] width 997 height 728
click at [167, 72] on icon at bounding box center [168, 70] width 10 height 10
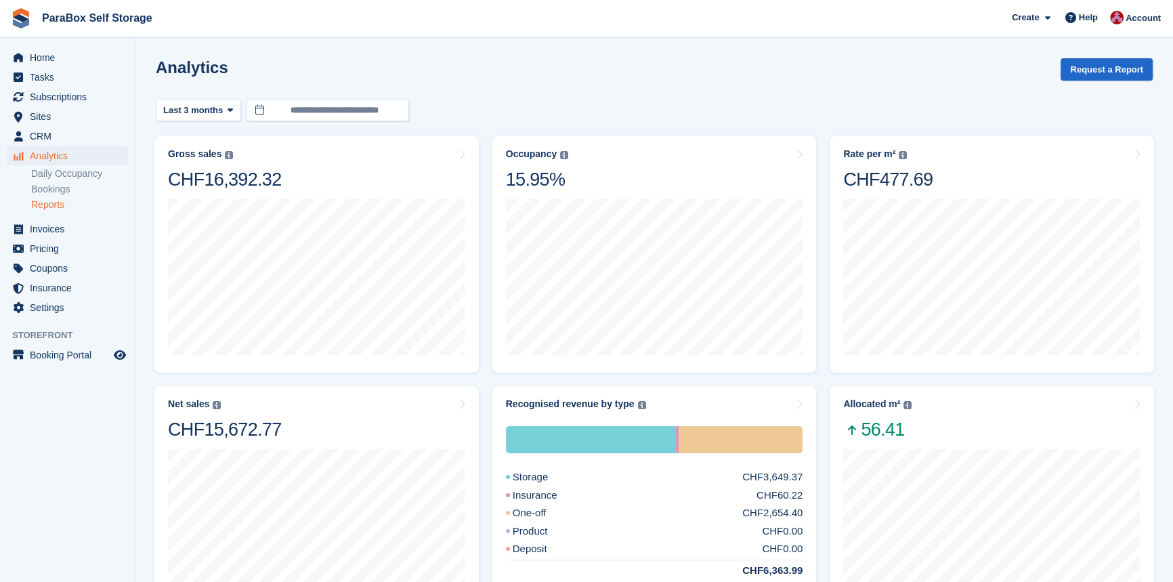
click at [52, 203] on link "Reports" at bounding box center [79, 205] width 97 height 13
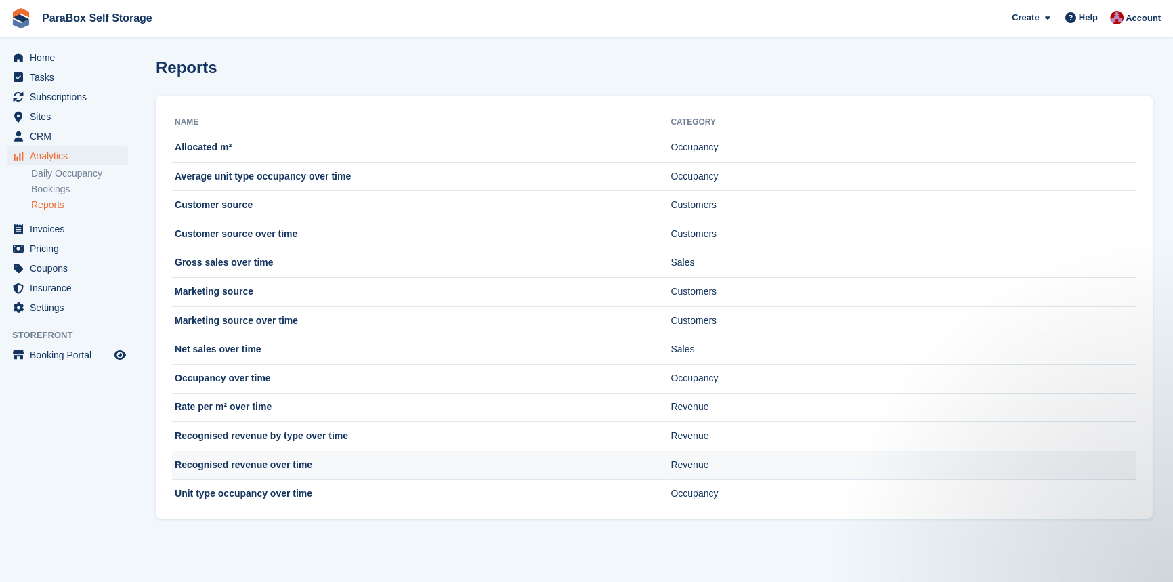
click at [264, 467] on td "Recognised revenue over time" at bounding box center [421, 465] width 499 height 29
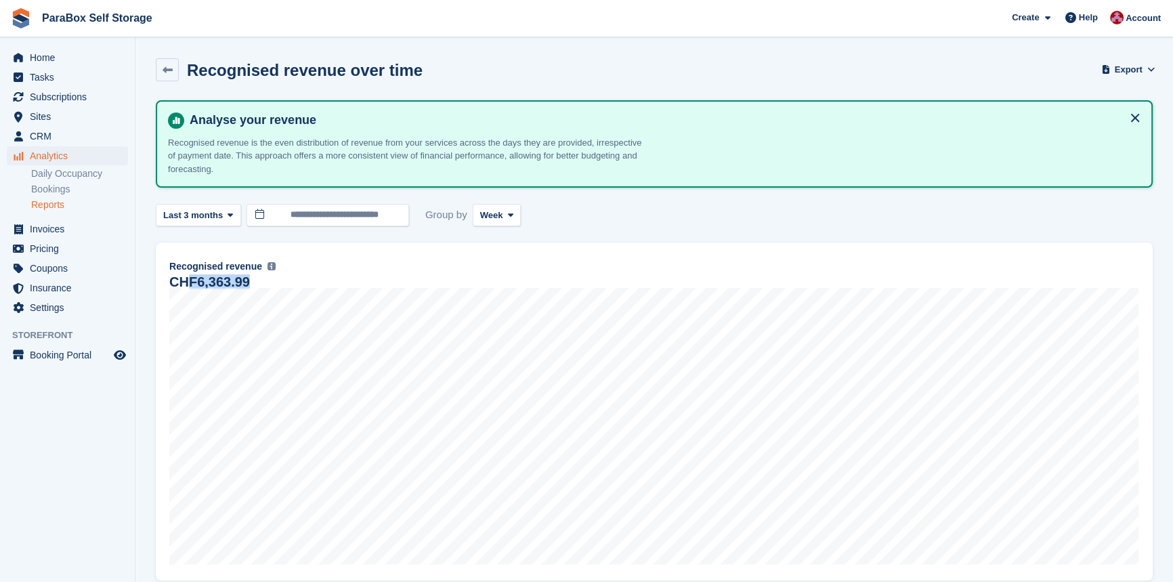
drag, startPoint x: 190, startPoint y: 280, endPoint x: 251, endPoint y: 285, distance: 61.2
click at [251, 285] on div "CHF6,363.99" at bounding box center [654, 282] width 970 height 12
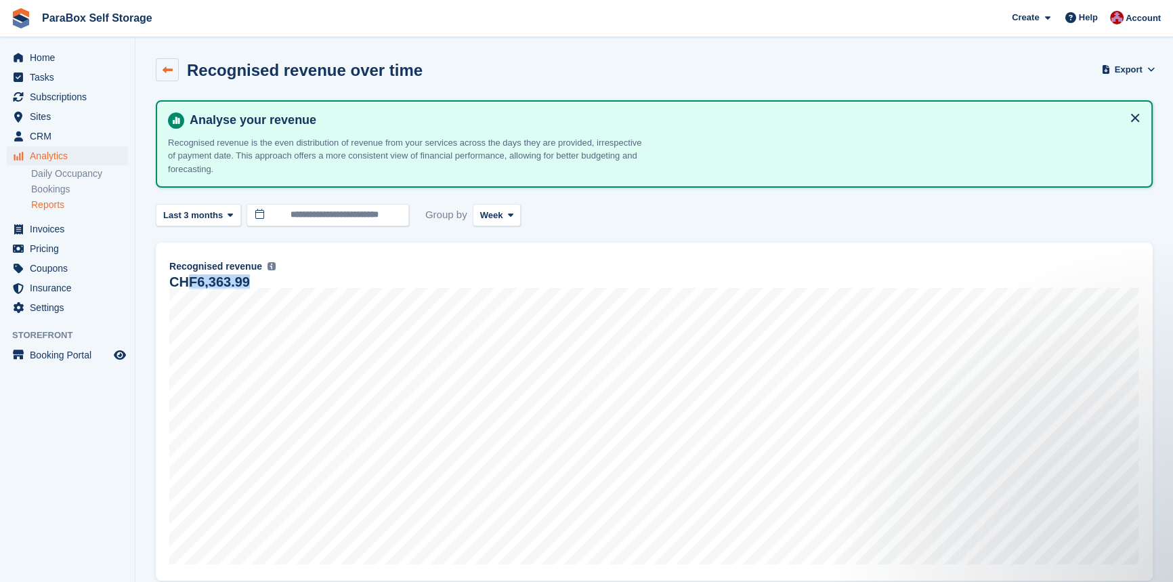
click at [163, 62] on link at bounding box center [167, 69] width 23 height 23
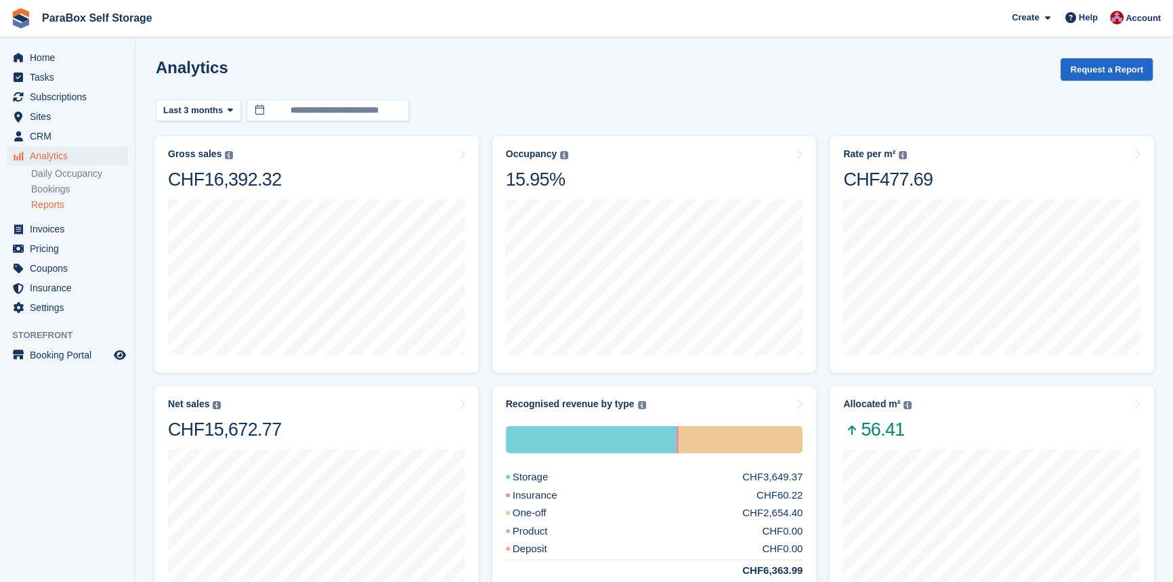
click at [51, 203] on link "Reports" at bounding box center [79, 205] width 97 height 13
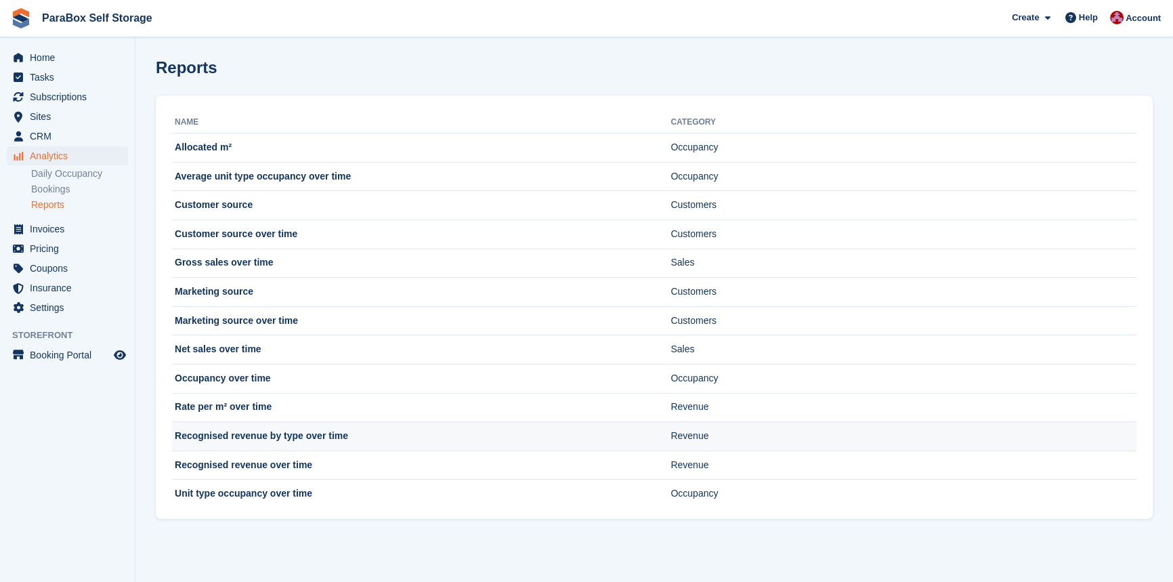
click at [255, 440] on td "Recognised revenue by type over time" at bounding box center [421, 436] width 499 height 29
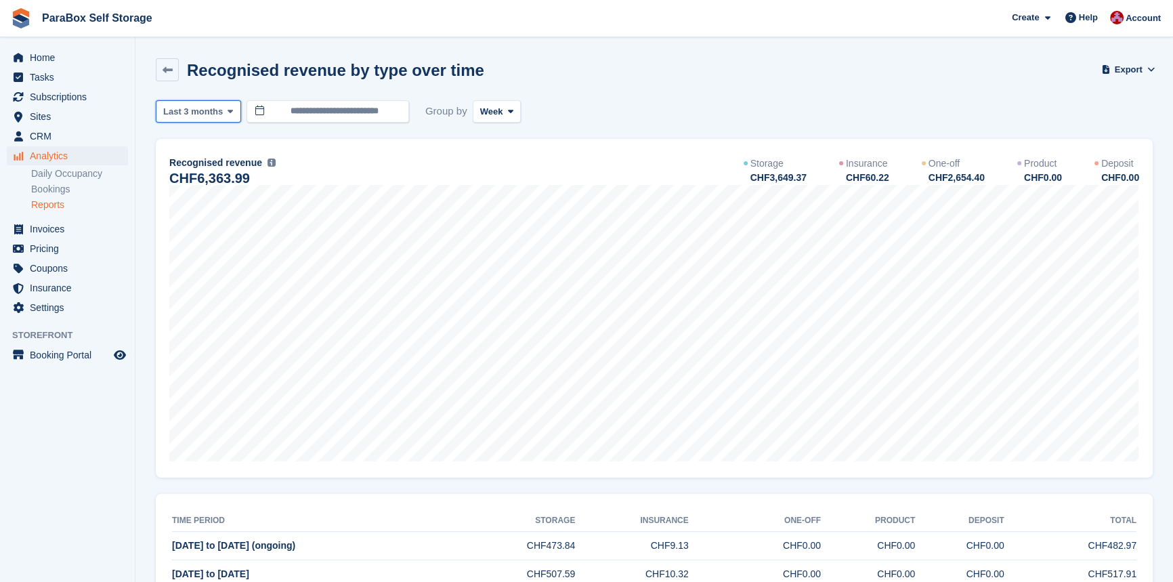
click at [215, 114] on span "Last 3 months" at bounding box center [193, 112] width 60 height 14
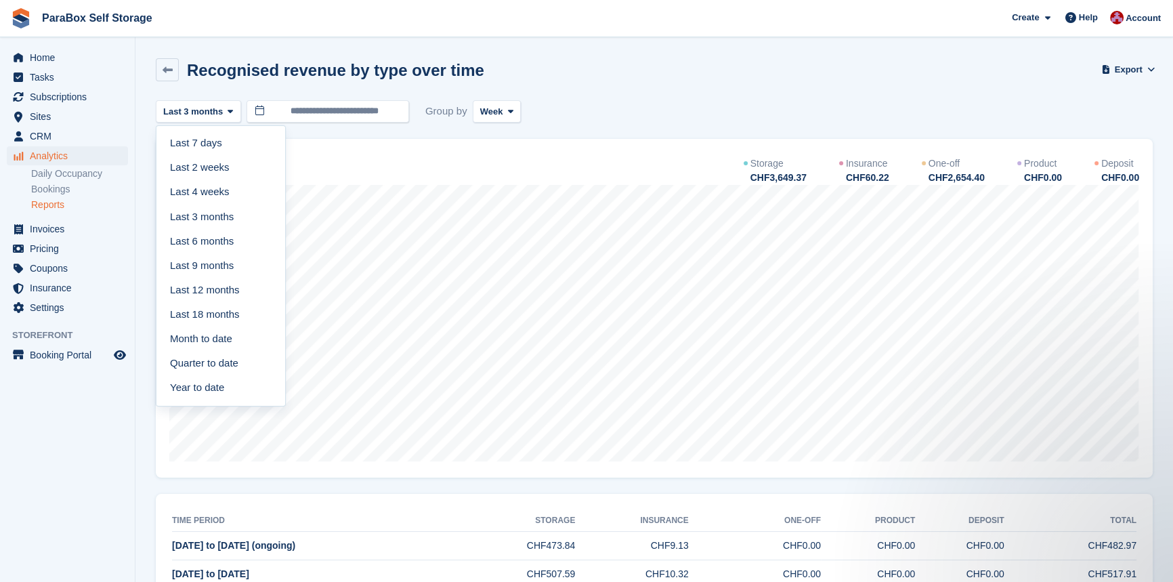
click at [204, 383] on link "Year to date" at bounding box center [221, 387] width 118 height 24
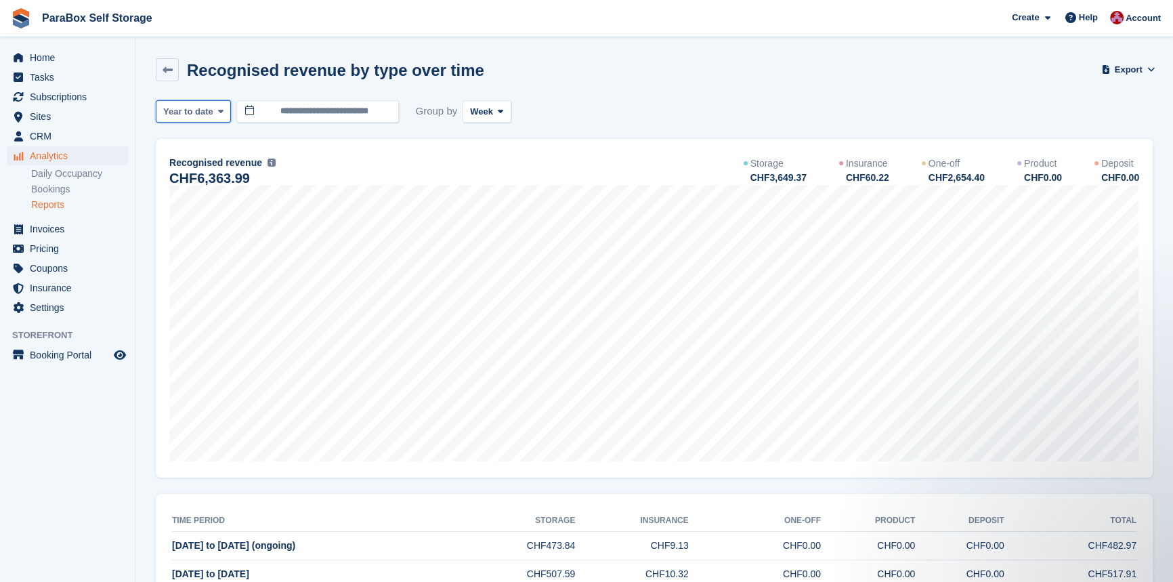
click at [196, 112] on span "Year to date" at bounding box center [188, 112] width 50 height 14
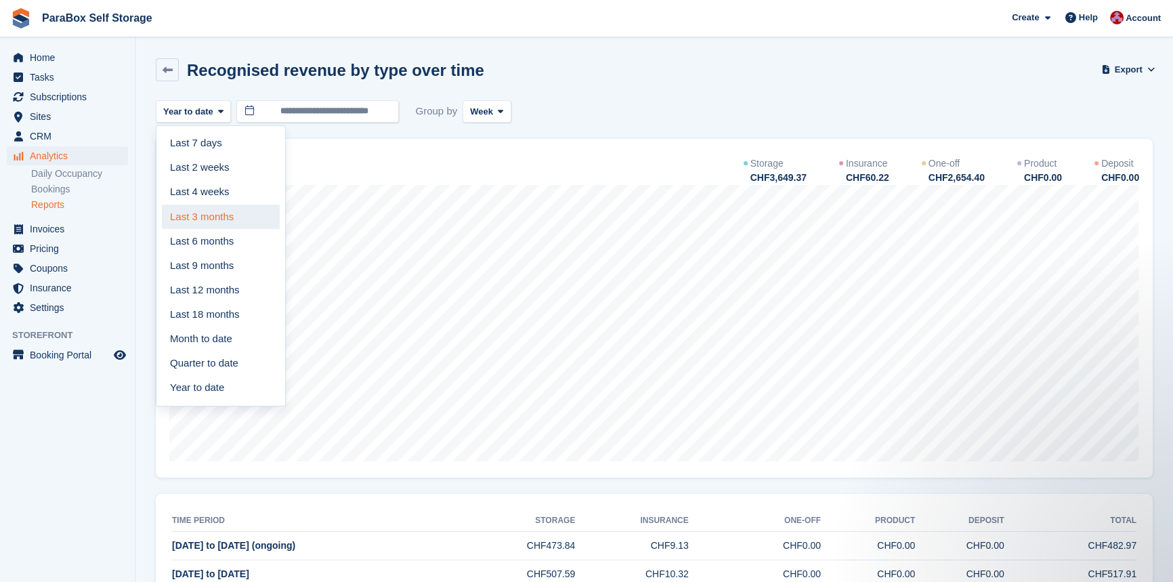
click at [199, 215] on link "Last 3 months" at bounding box center [221, 217] width 118 height 24
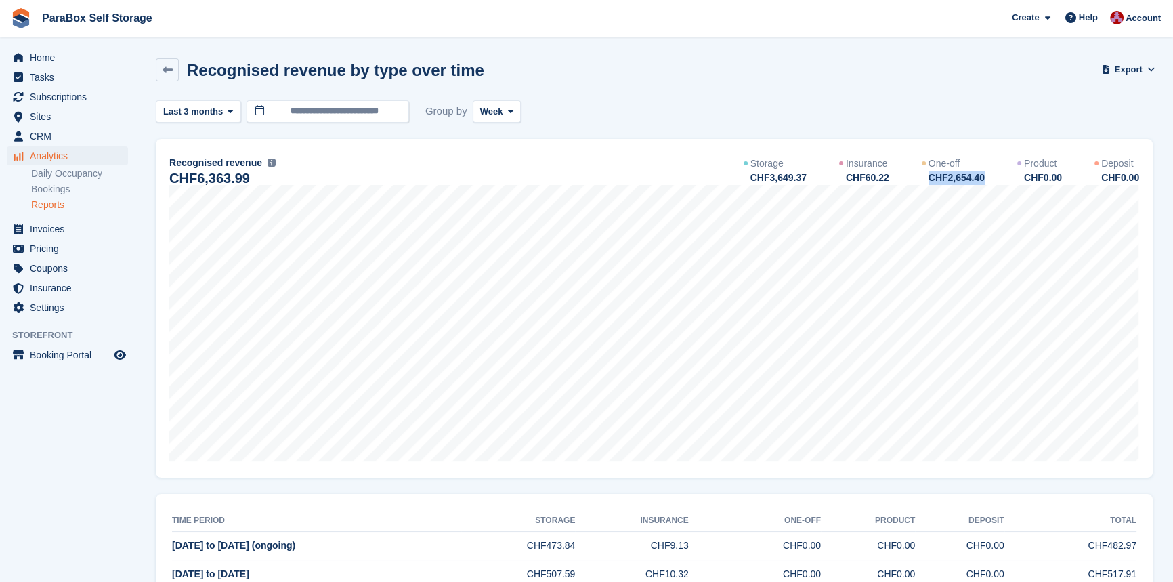
drag, startPoint x: 990, startPoint y: 180, endPoint x: 936, endPoint y: 183, distance: 54.3
click at [936, 183] on div "Storage CHF3,649.37 Insurance CHF60.22 One-off CHF2,654.40 Product CHF0.00 Depo…" at bounding box center [942, 171] width 396 height 28
drag, startPoint x: 936, startPoint y: 163, endPoint x: 993, endPoint y: 182, distance: 59.3
click at [993, 182] on div "Storage CHF3,649.37 Insurance CHF60.22 One-off CHF2,654.40 Product CHF0.00 Depo…" at bounding box center [942, 171] width 396 height 28
drag, startPoint x: 897, startPoint y: 180, endPoint x: 860, endPoint y: 178, distance: 36.7
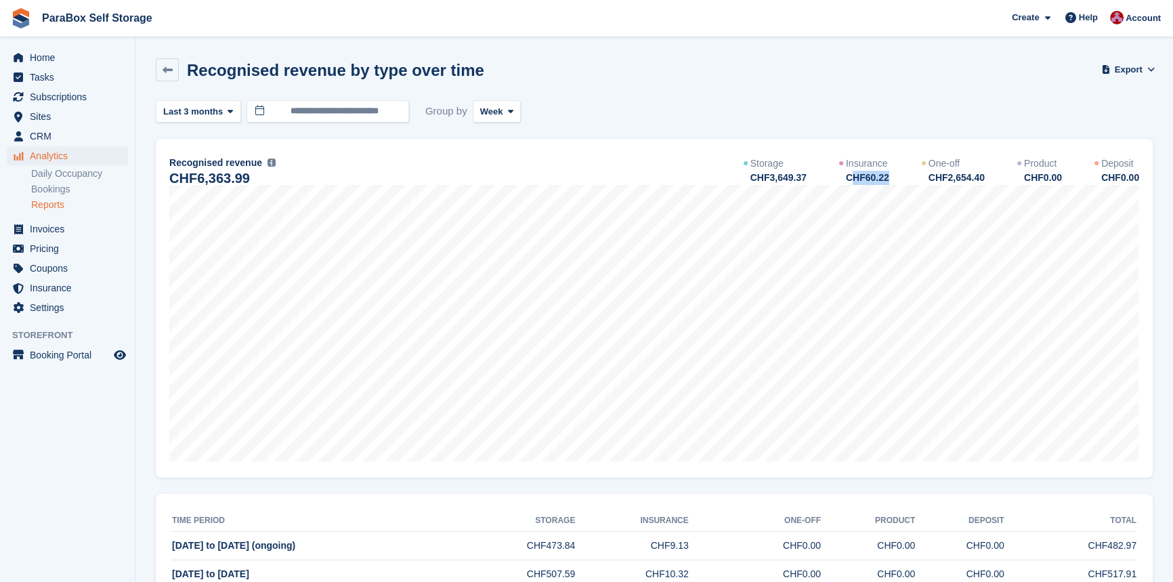
click at [860, 178] on div "Storage CHF3,649.37 Insurance CHF60.22 One-off CHF2,654.40 Product CHF0.00 Depo…" at bounding box center [942, 171] width 396 height 28
drag, startPoint x: 812, startPoint y: 182, endPoint x: 776, endPoint y: 182, distance: 35.2
click at [776, 182] on div "CHF3,649.37" at bounding box center [778, 178] width 58 height 14
drag, startPoint x: 817, startPoint y: 178, endPoint x: 759, endPoint y: 175, distance: 58.3
click at [759, 175] on div "Storage CHF3,649.37 Insurance CHF60.22 One-off CHF2,654.40 Product CHF0.00 Depo…" at bounding box center [942, 171] width 396 height 28
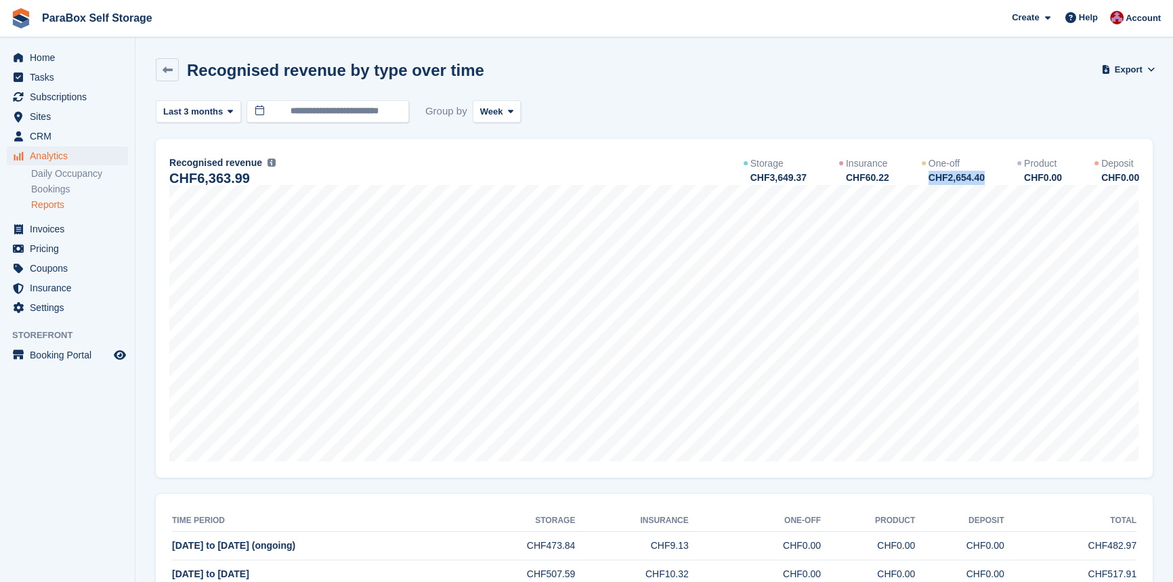
drag, startPoint x: 990, startPoint y: 181, endPoint x: 935, endPoint y: 183, distance: 54.9
click at [935, 183] on div "Storage CHF3,649.37 Insurance CHF60.22 One-off CHF2,654.40 Product CHF0.00 Depo…" at bounding box center [942, 171] width 396 height 28
click at [53, 236] on span "Invoices" at bounding box center [70, 229] width 81 height 19
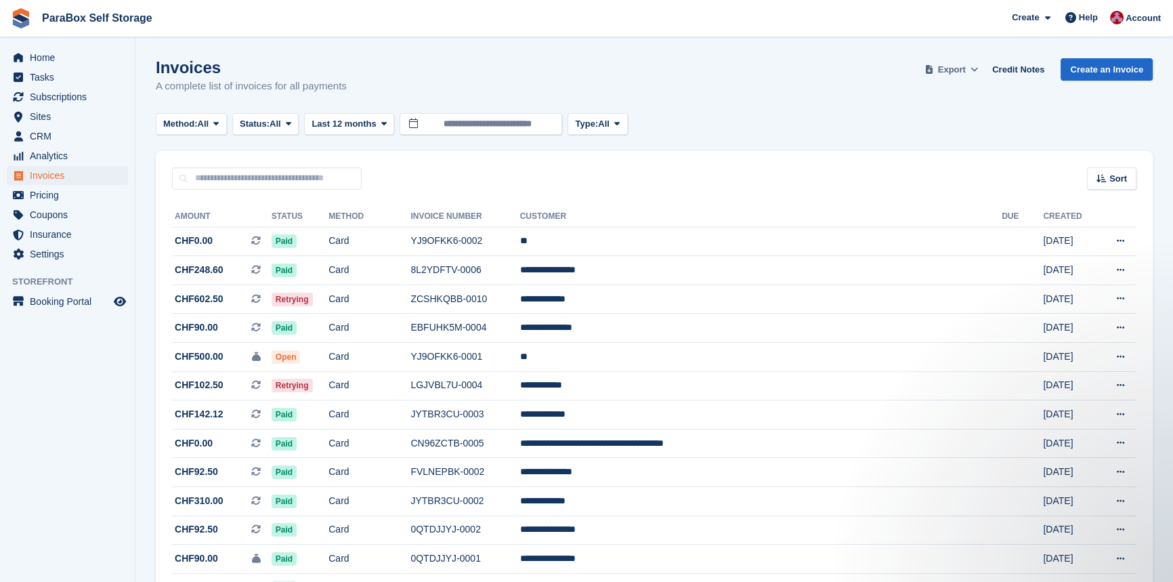
click at [976, 70] on span at bounding box center [975, 70] width 14 height 14
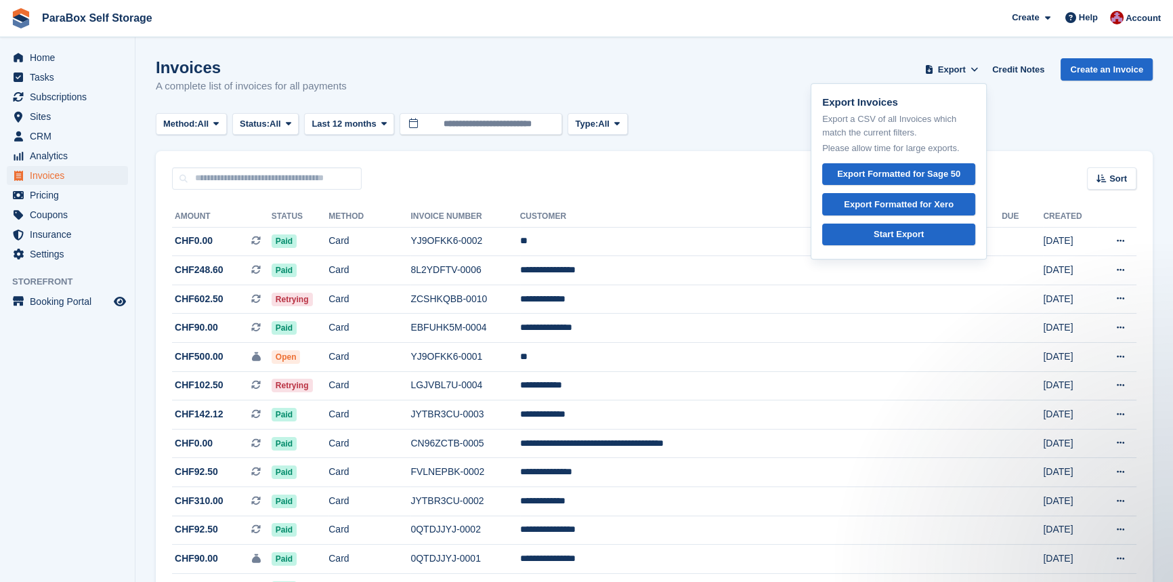
click at [802, 83] on div "Invoices A complete list of invoices for all payments Export Export Invoices Ex…" at bounding box center [654, 84] width 997 height 52
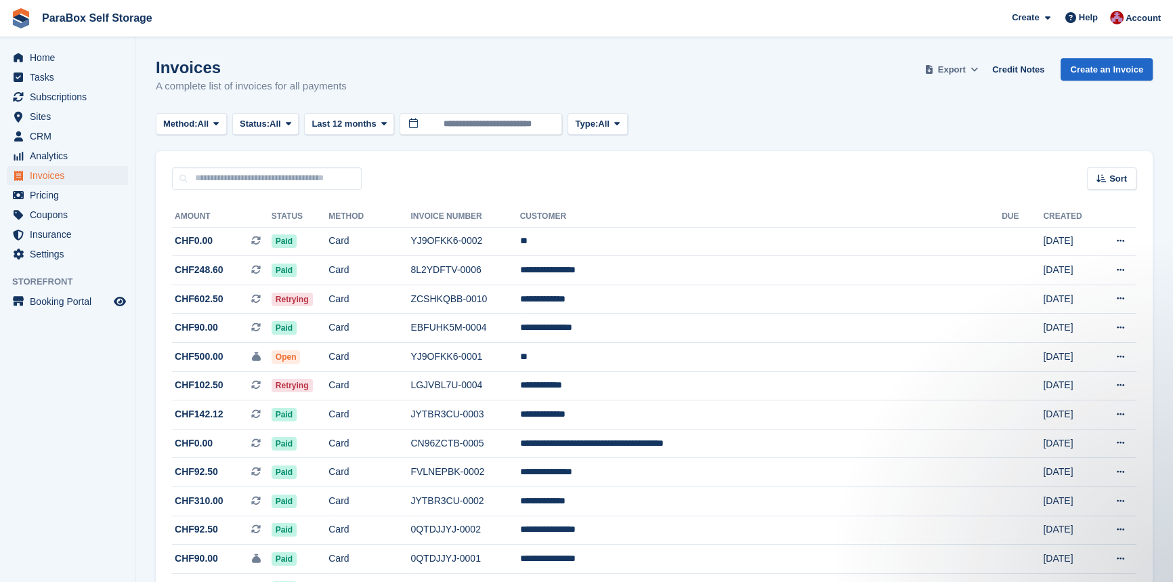
click at [974, 72] on span at bounding box center [975, 70] width 14 height 14
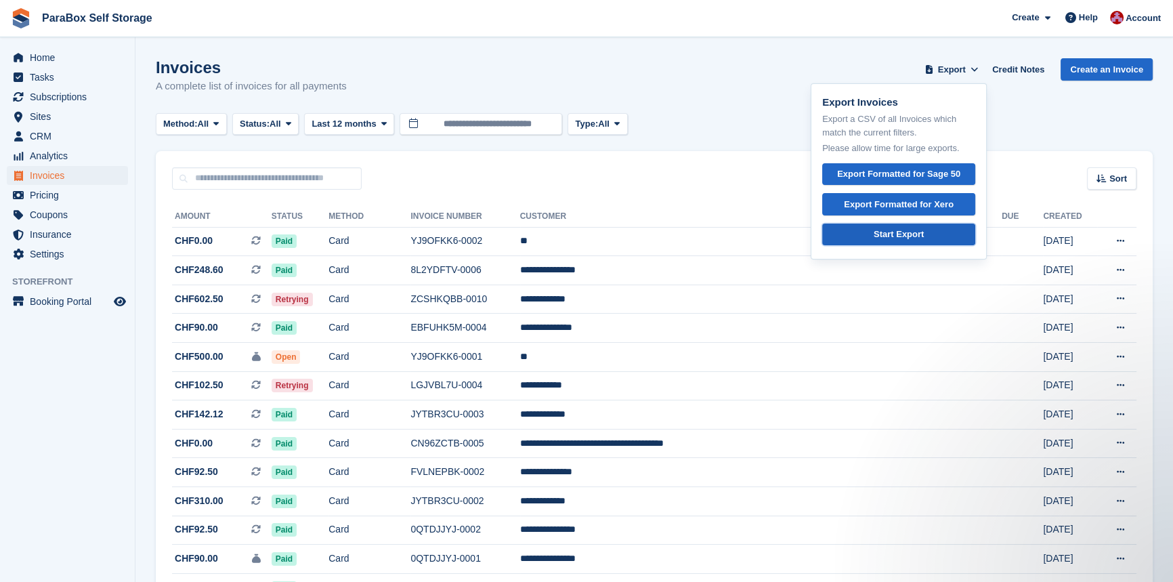
click at [913, 239] on div "Start Export" at bounding box center [899, 235] width 50 height 14
click at [671, 83] on div "Invoices A complete list of invoices for all payments Export Export Invoices Ex…" at bounding box center [654, 84] width 997 height 52
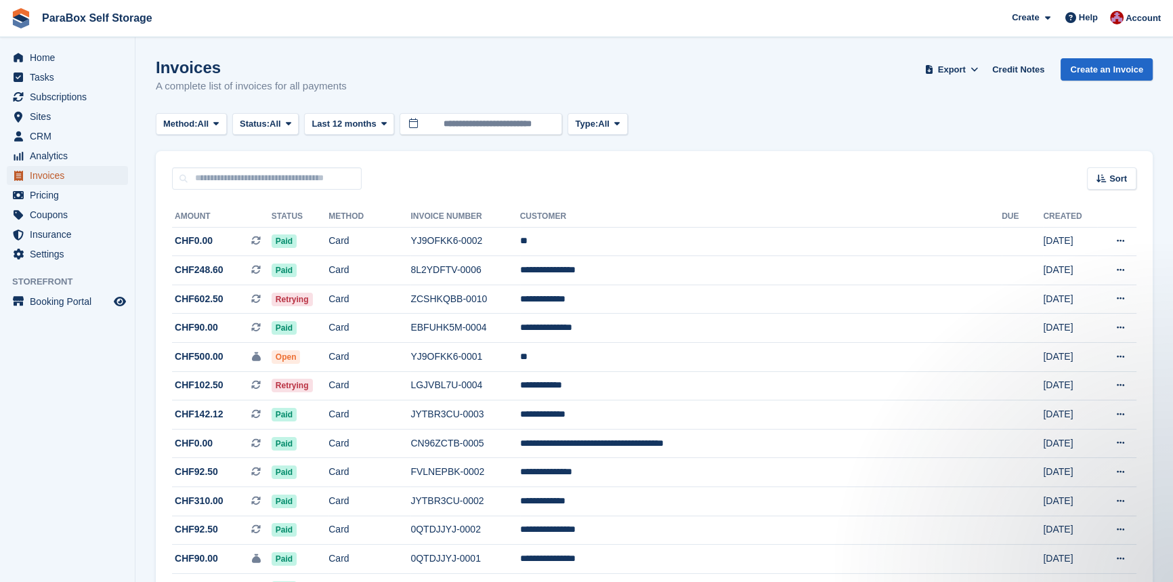
click at [48, 175] on span "Invoices" at bounding box center [70, 175] width 81 height 19
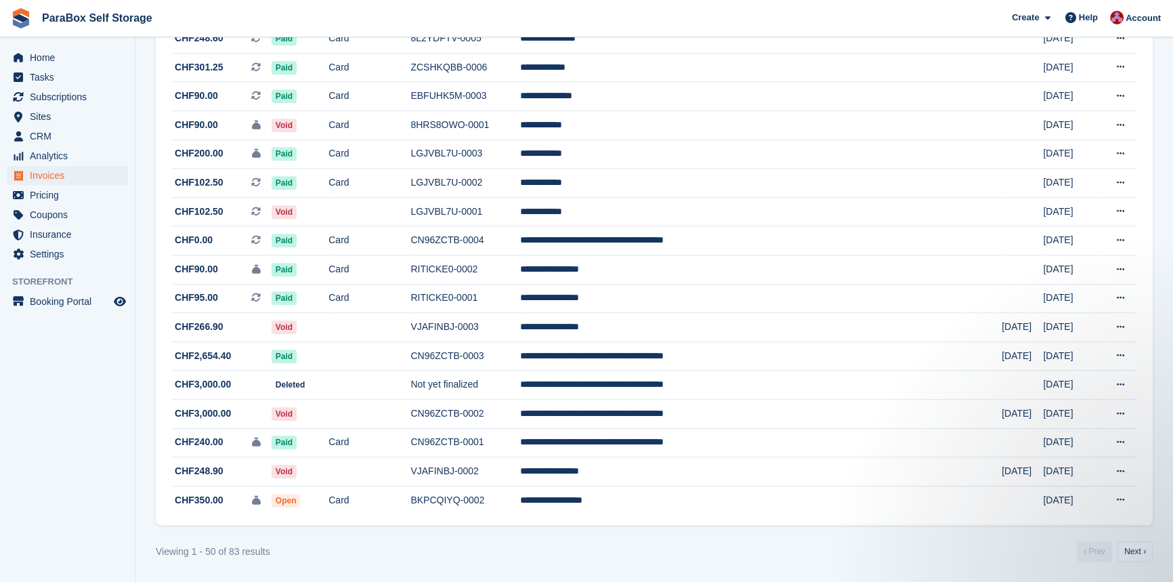
scroll to position [1176, 0]
click at [1128, 551] on link "Next ›" at bounding box center [1135, 551] width 35 height 20
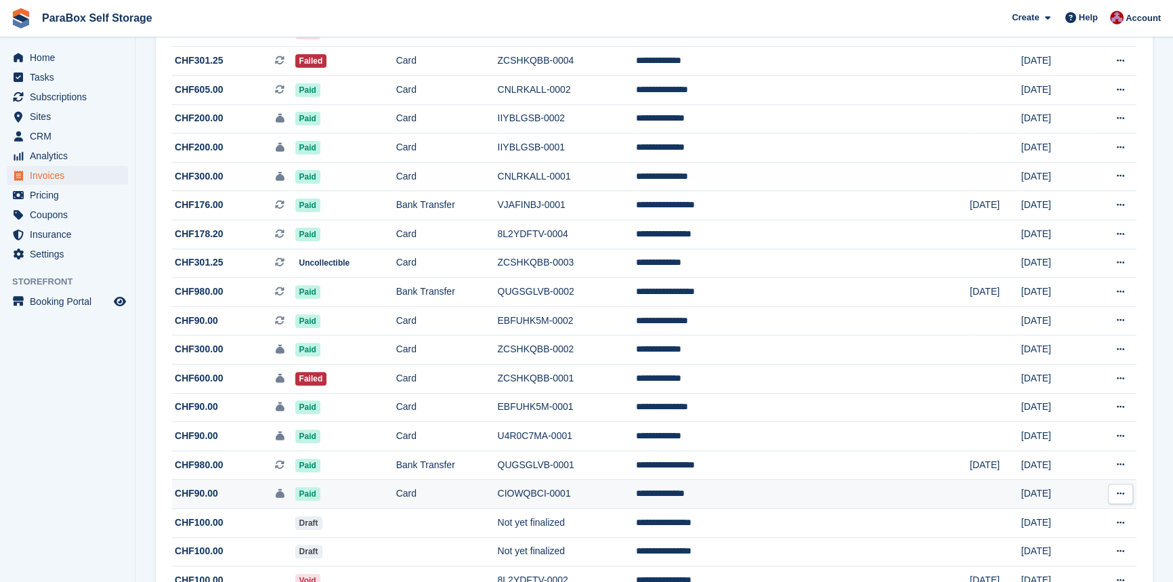
scroll to position [556, 0]
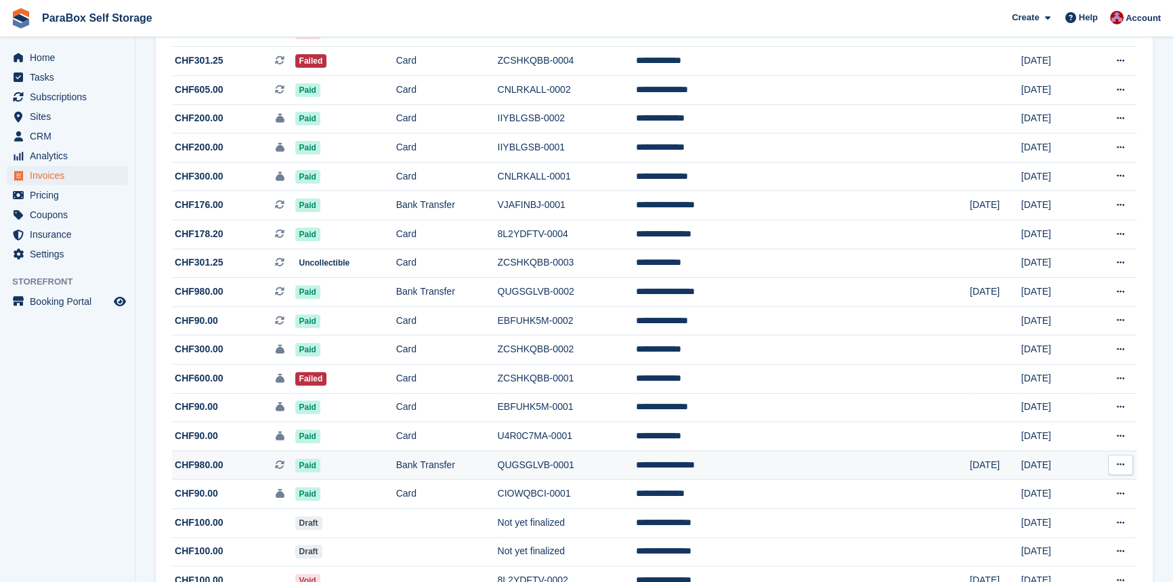
click at [253, 472] on span "CHF980.00 This is a recurring subscription invoice." at bounding box center [233, 465] width 123 height 14
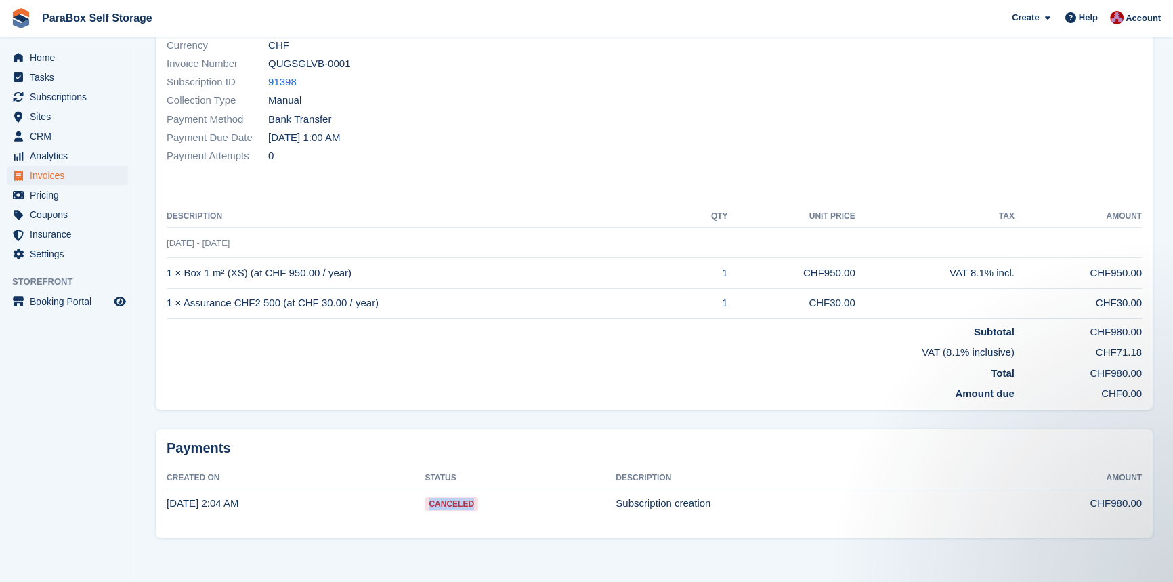
drag, startPoint x: 400, startPoint y: 502, endPoint x: 484, endPoint y: 506, distance: 83.4
click at [484, 506] on tr "[DATE] 2:04 AM Canceled Subscription creation CHF980.00" at bounding box center [655, 503] width 976 height 30
click at [484, 506] on td "Canceled" at bounding box center [520, 503] width 191 height 30
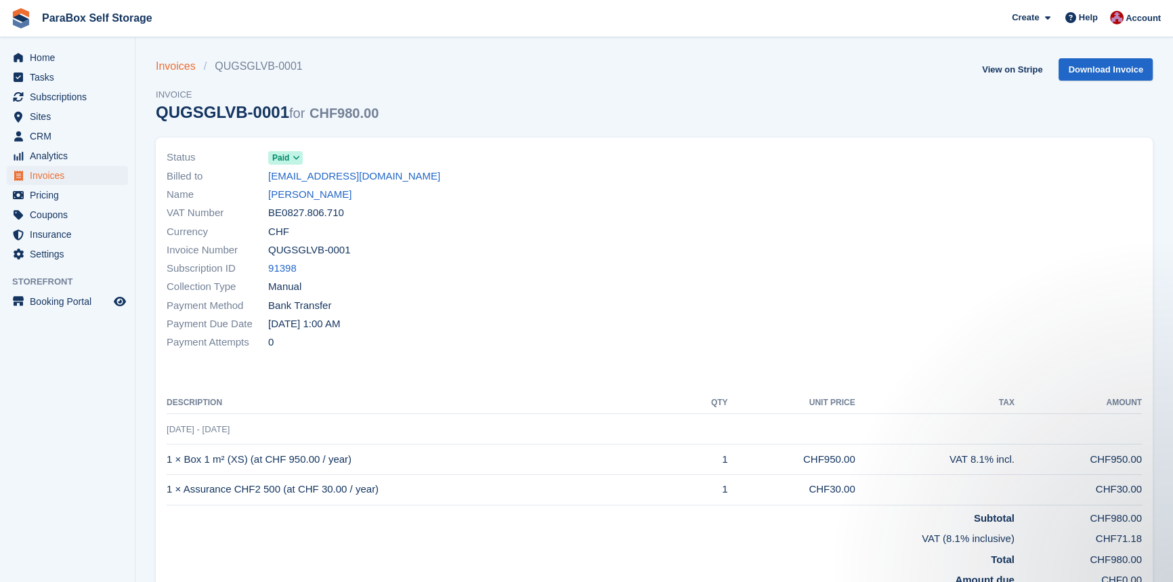
click at [190, 69] on link "Invoices" at bounding box center [180, 66] width 48 height 16
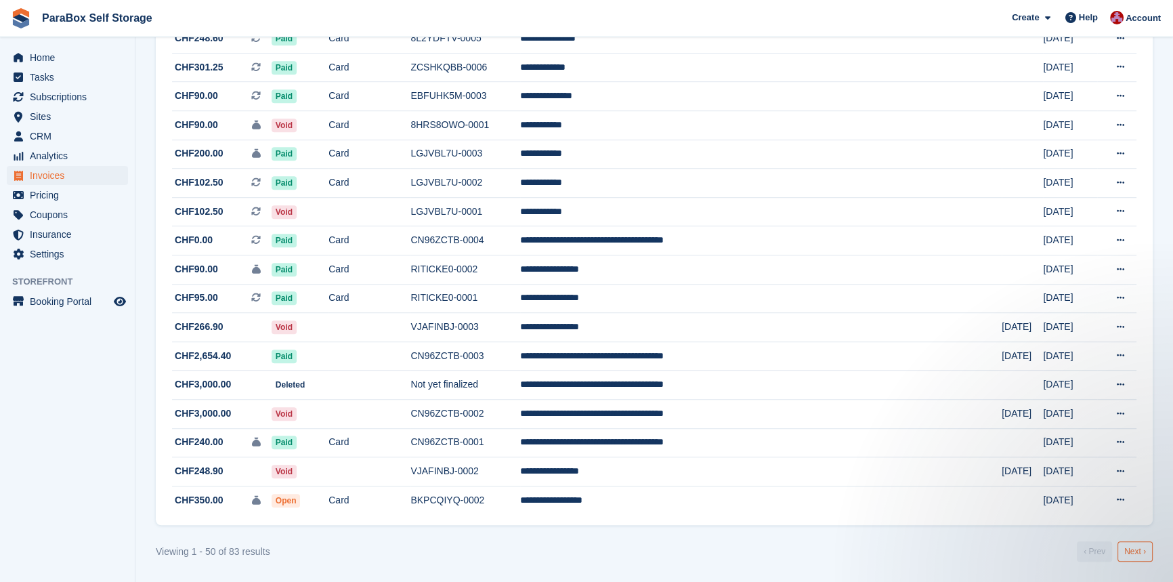
click at [1141, 549] on link "Next ›" at bounding box center [1135, 551] width 35 height 20
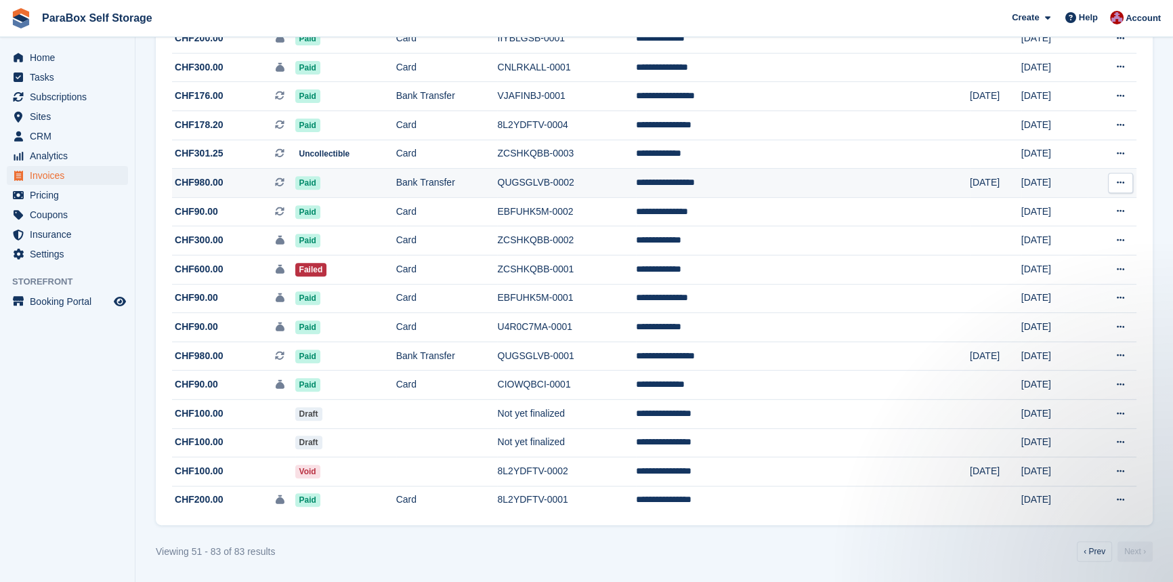
click at [236, 176] on span "CHF980.00 This is a recurring subscription invoice." at bounding box center [233, 182] width 123 height 14
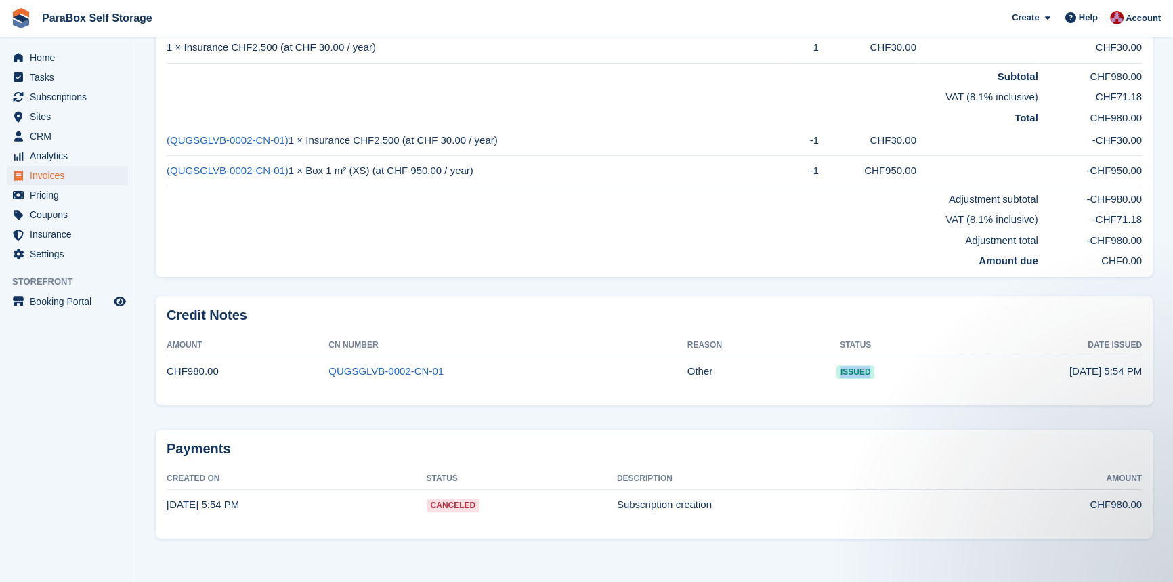
drag, startPoint x: 885, startPoint y: 376, endPoint x: 820, endPoint y: 379, distance: 65.1
click at [820, 379] on td "issued" at bounding box center [856, 371] width 120 height 30
click at [796, 379] on td "Other" at bounding box center [742, 371] width 108 height 30
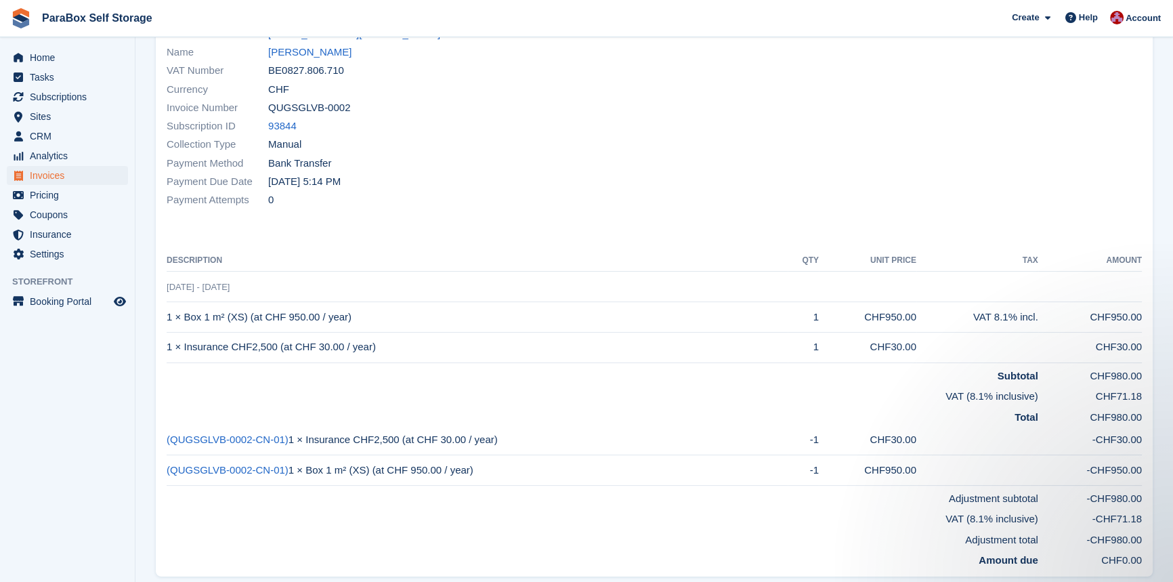
scroll to position [257, 0]
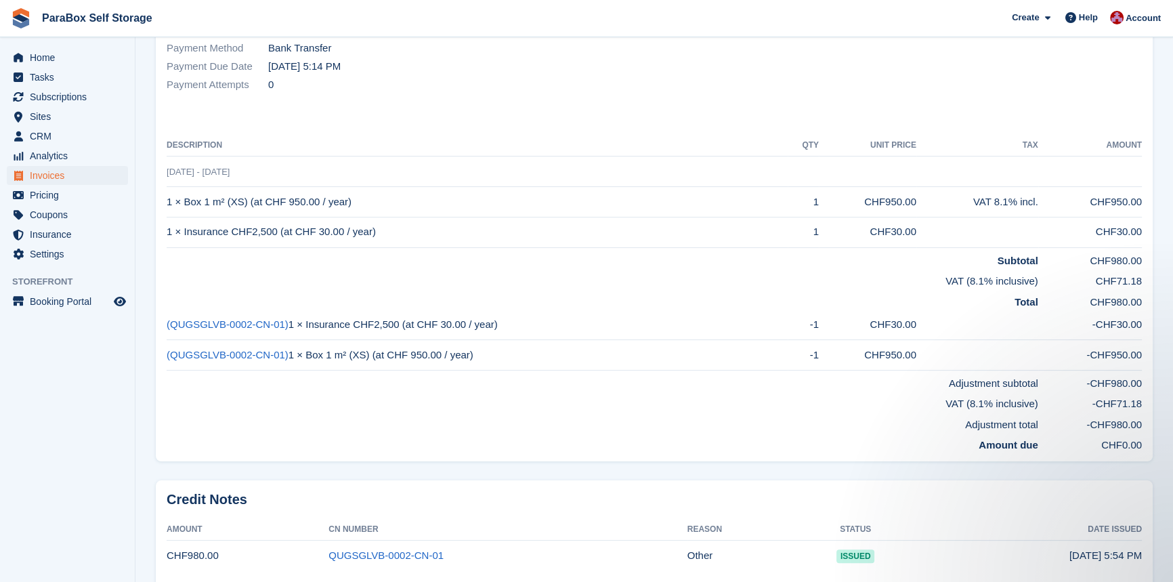
drag, startPoint x: 1088, startPoint y: 438, endPoint x: 1141, endPoint y: 444, distance: 53.3
click at [1141, 444] on td "CHF0.00" at bounding box center [1091, 442] width 104 height 21
click at [1141, 446] on td "CHF0.00" at bounding box center [1091, 442] width 104 height 21
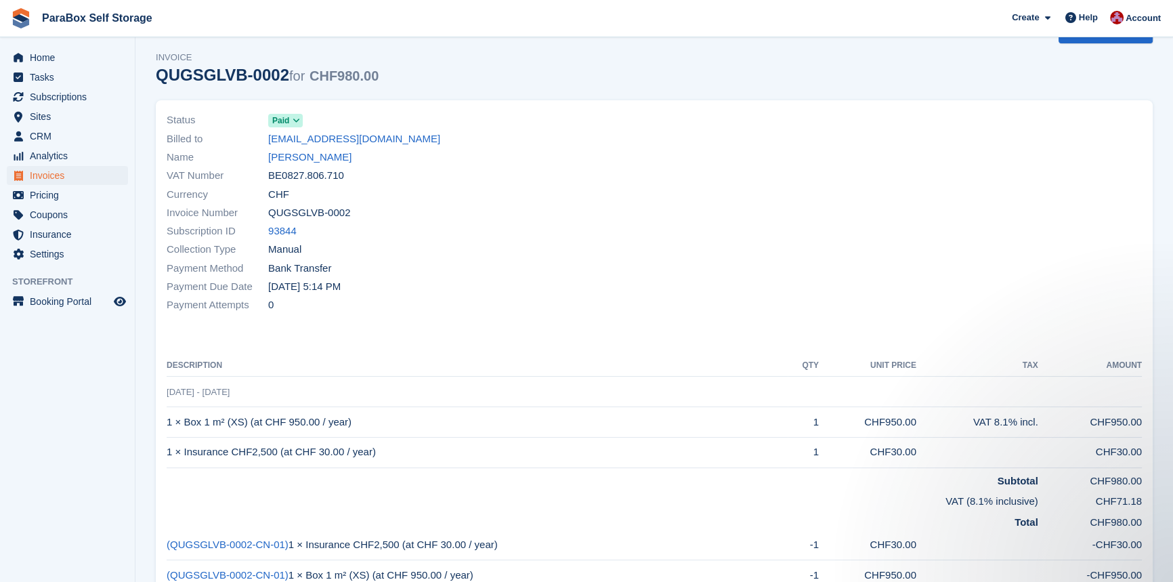
scroll to position [0, 0]
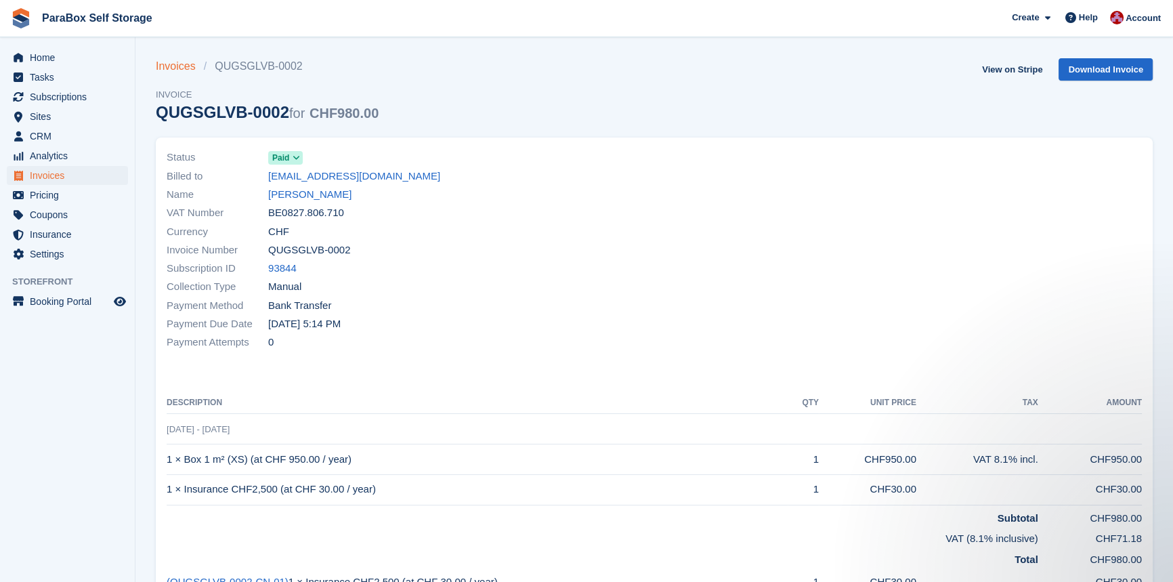
click at [180, 68] on link "Invoices" at bounding box center [180, 66] width 48 height 16
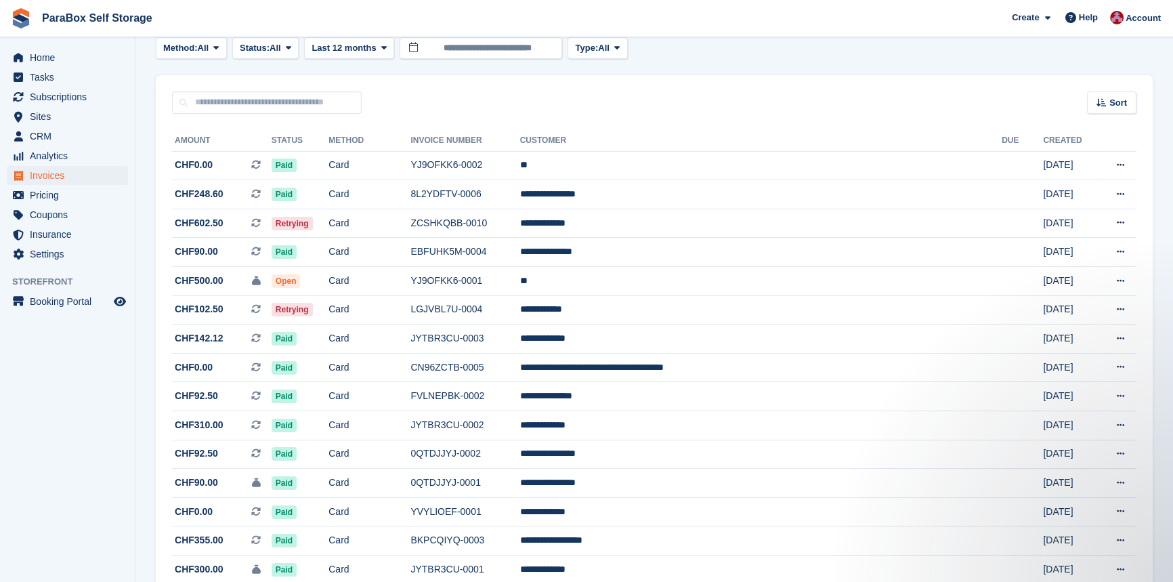
scroll to position [6, 0]
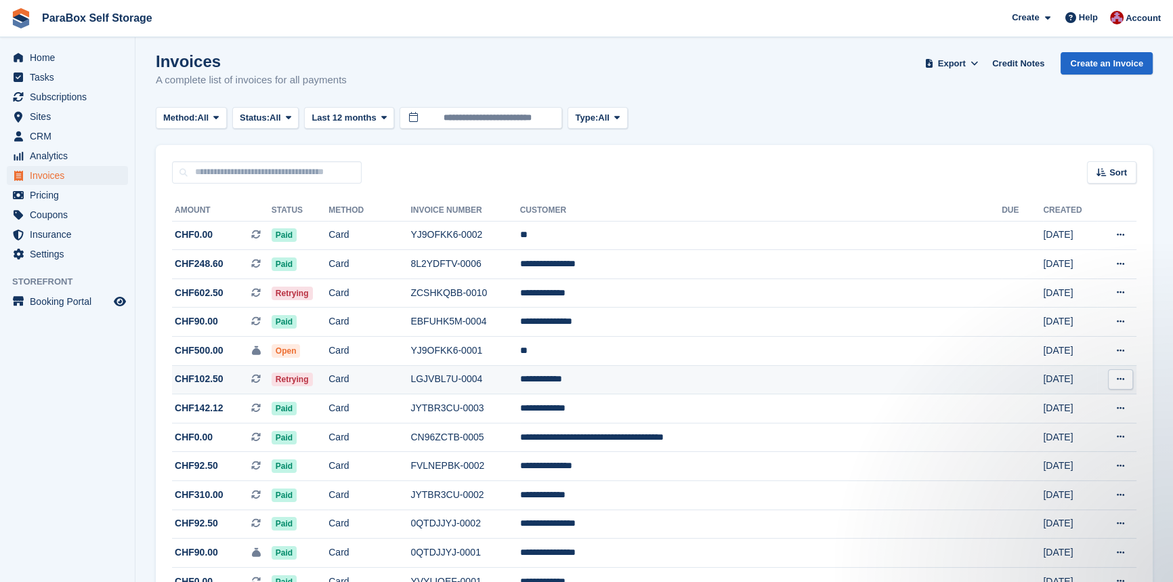
click at [329, 383] on td "Retrying" at bounding box center [300, 379] width 57 height 29
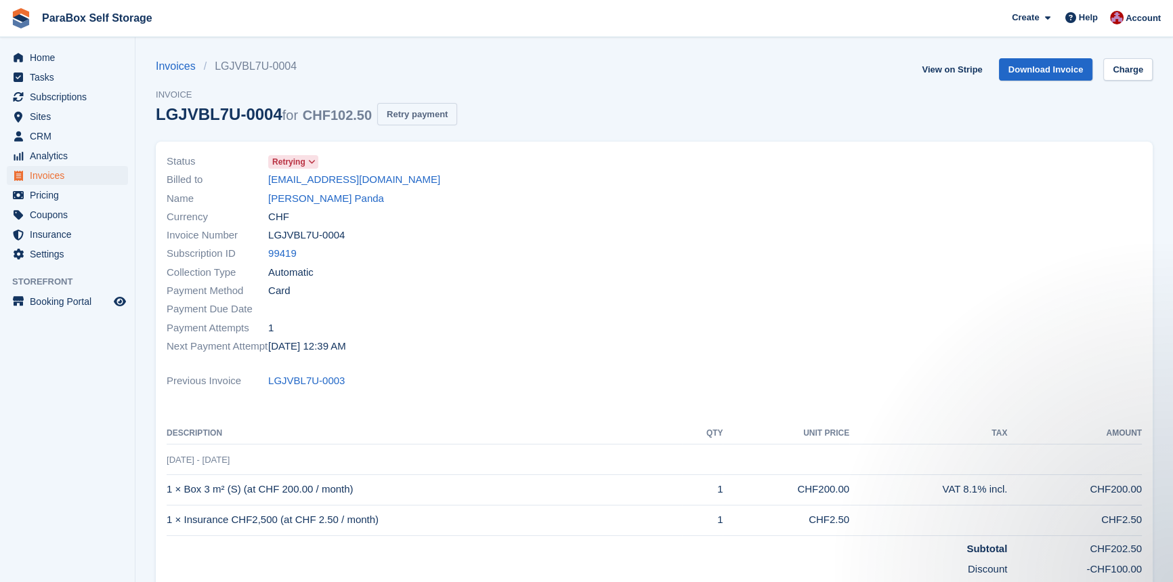
click at [425, 121] on button "Retry payment" at bounding box center [417, 114] width 80 height 22
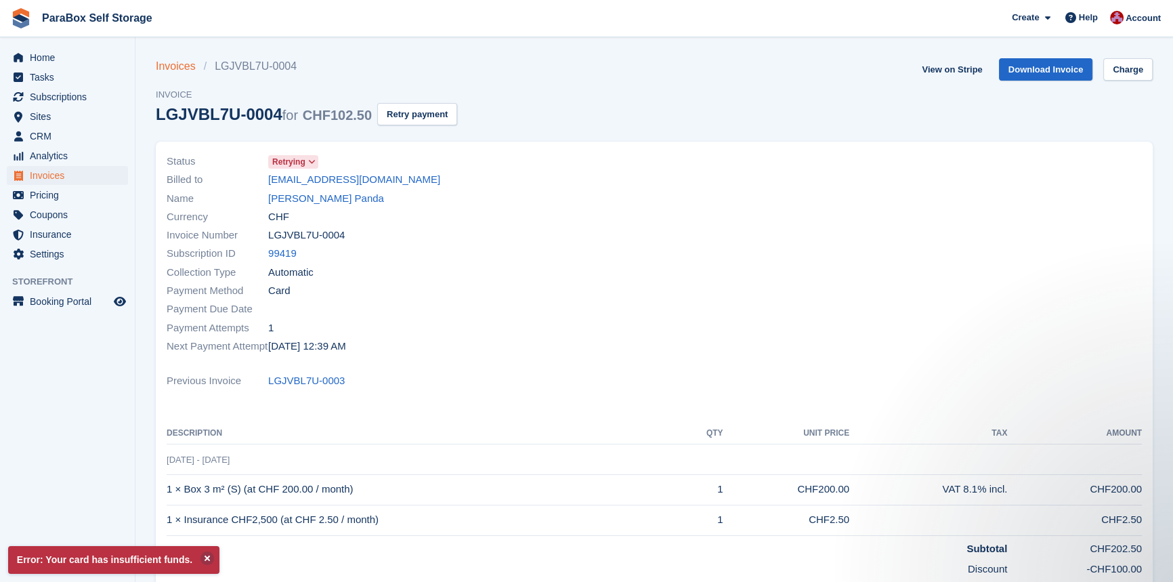
click at [191, 69] on link "Invoices" at bounding box center [180, 66] width 48 height 16
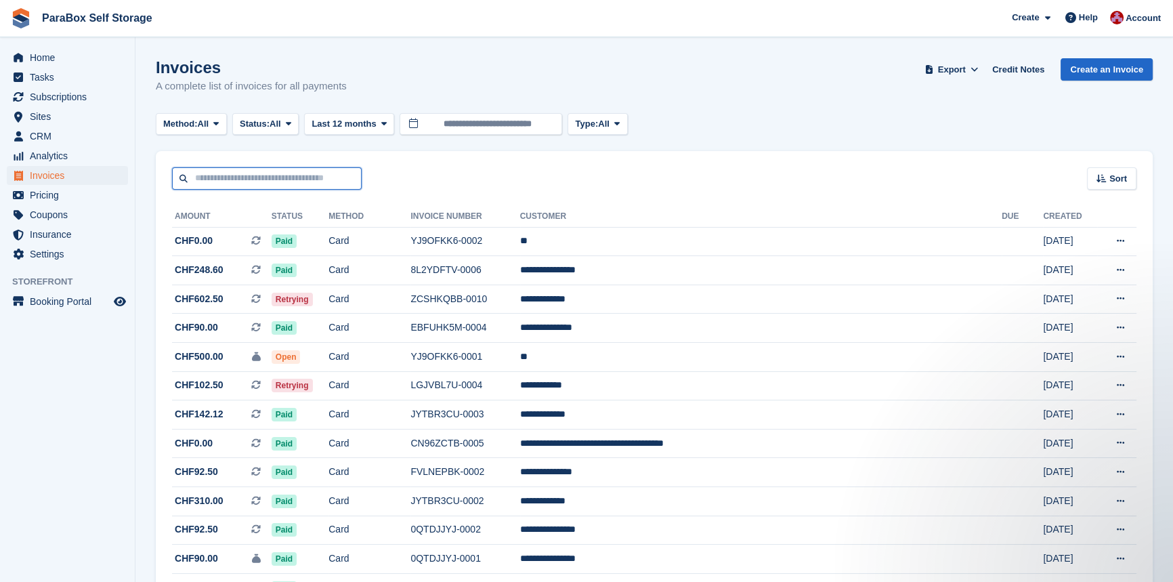
click at [264, 185] on input "text" at bounding box center [267, 178] width 190 height 22
type input "*******"
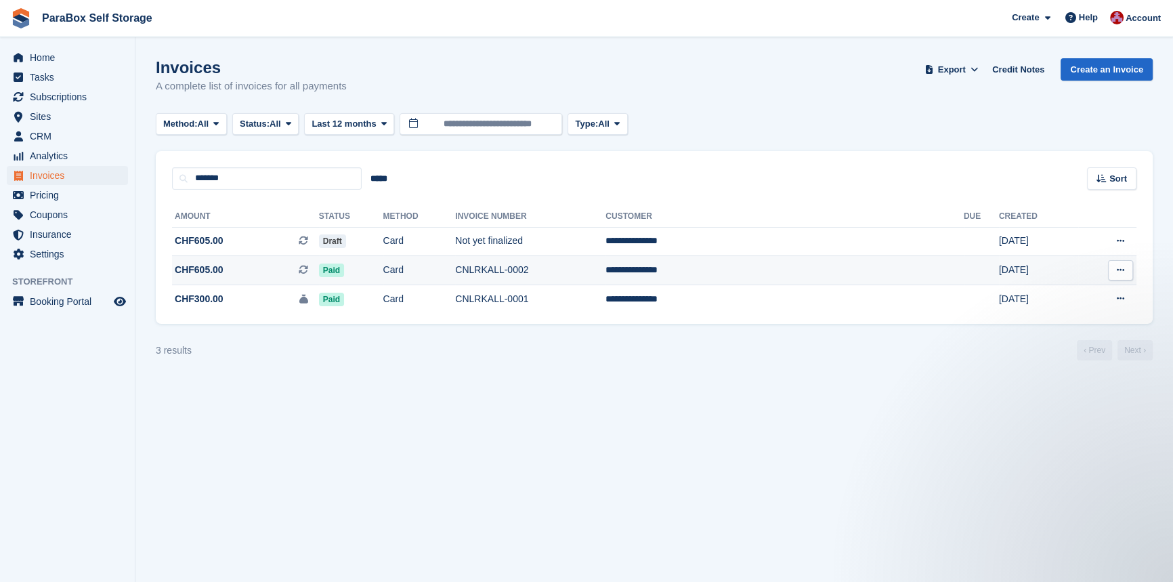
click at [274, 264] on span "CHF605.00 This is a recurring subscription invoice." at bounding box center [245, 270] width 147 height 14
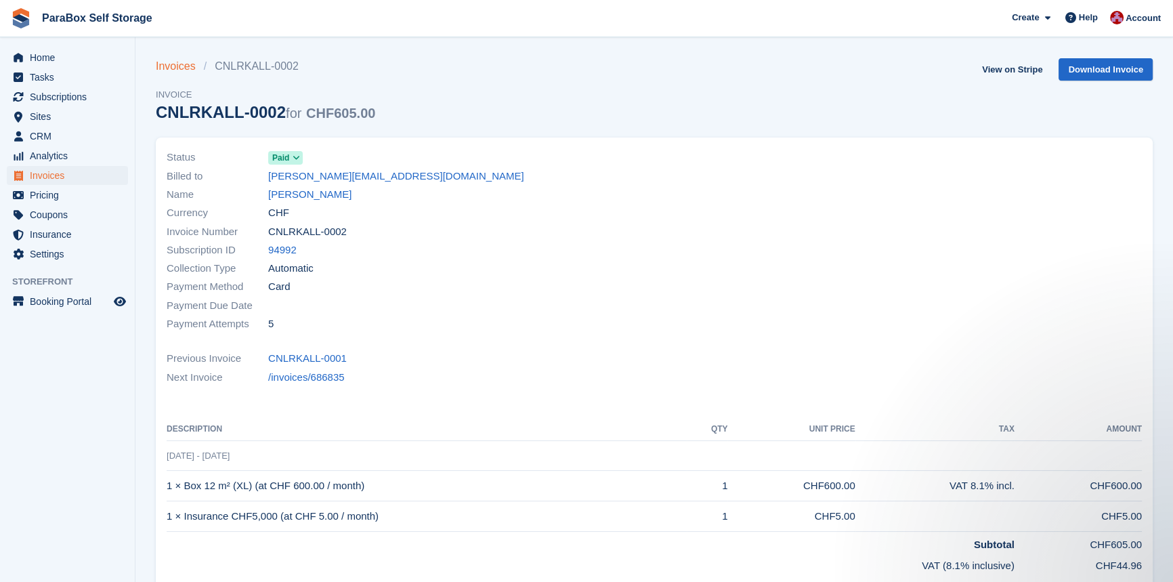
click at [176, 65] on link "Invoices" at bounding box center [180, 66] width 48 height 16
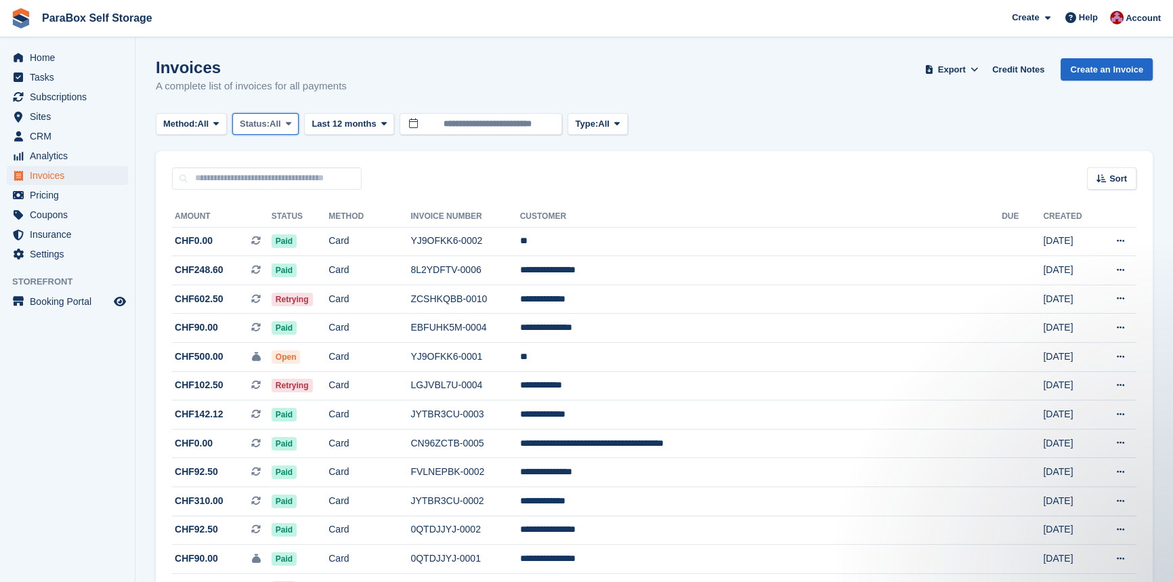
click at [287, 122] on span at bounding box center [288, 124] width 11 height 11
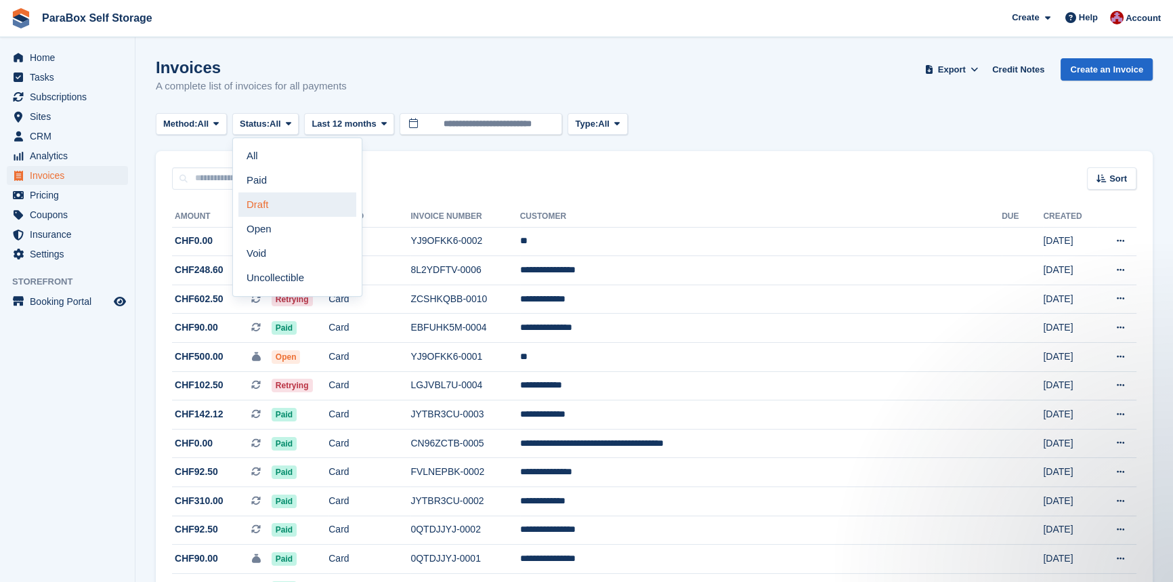
click at [270, 199] on link "Draft" at bounding box center [297, 204] width 118 height 24
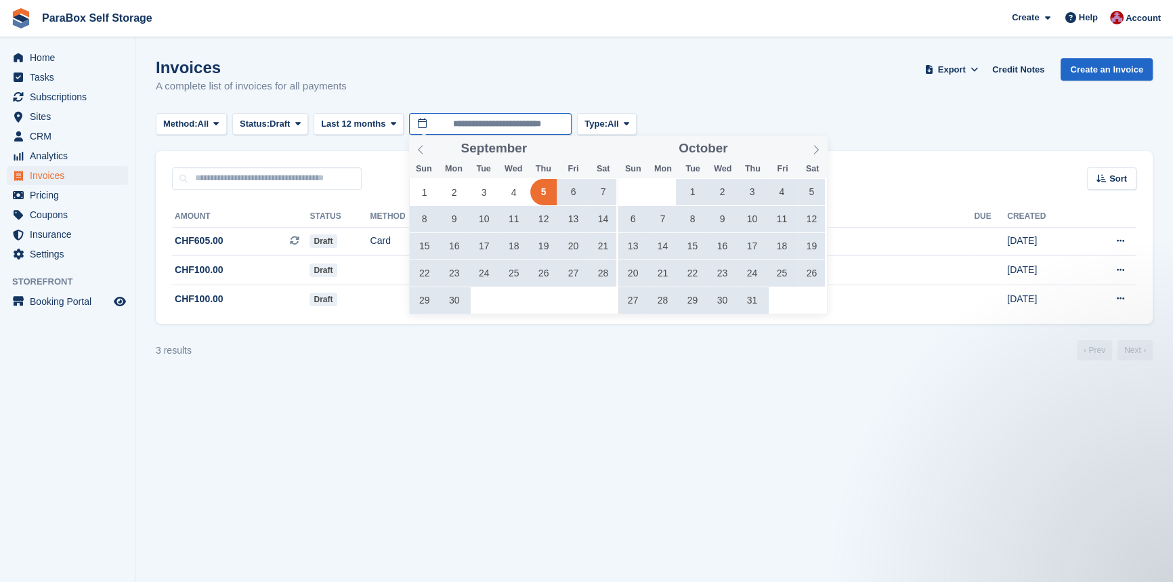
click at [465, 120] on input "**********" at bounding box center [490, 124] width 163 height 22
click at [416, 154] on icon at bounding box center [420, 149] width 9 height 9
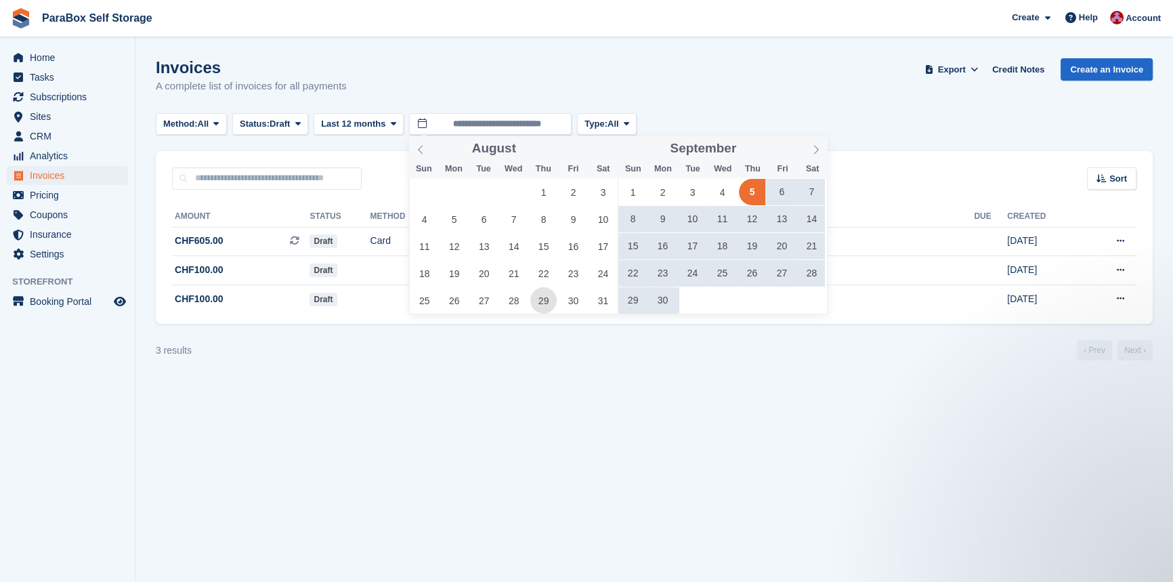
click at [543, 306] on span "29" at bounding box center [543, 300] width 26 height 26
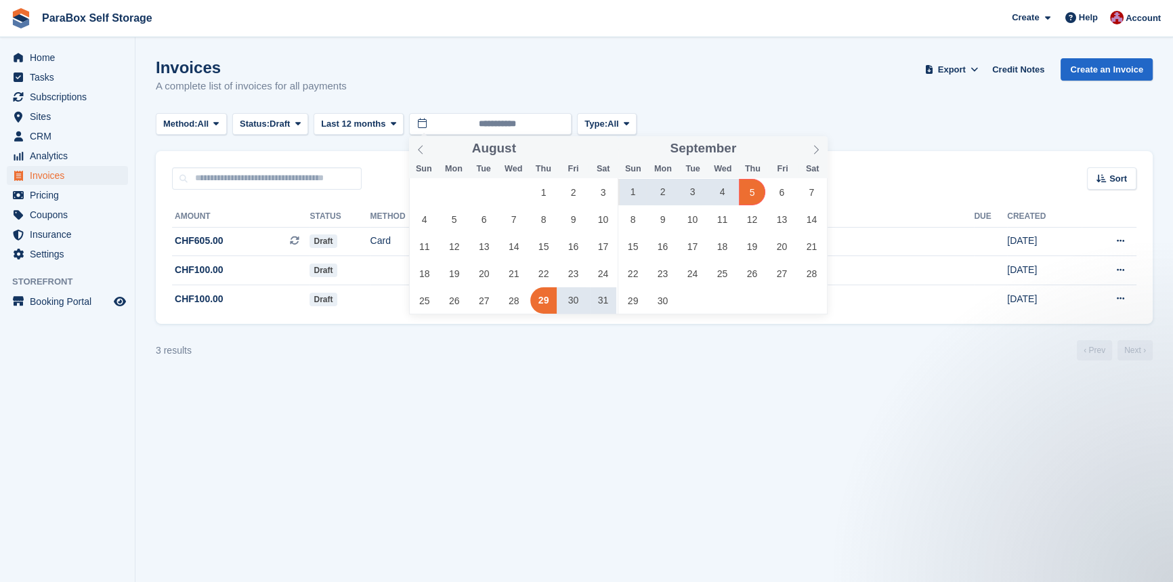
click at [757, 198] on span "5" at bounding box center [752, 192] width 26 height 26
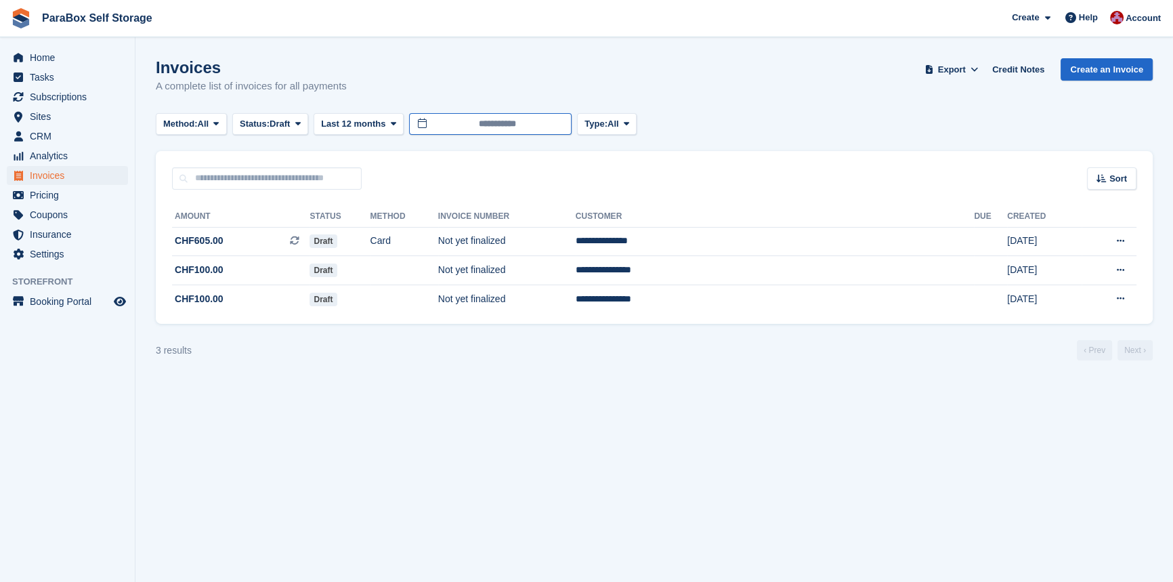
type input "**********"
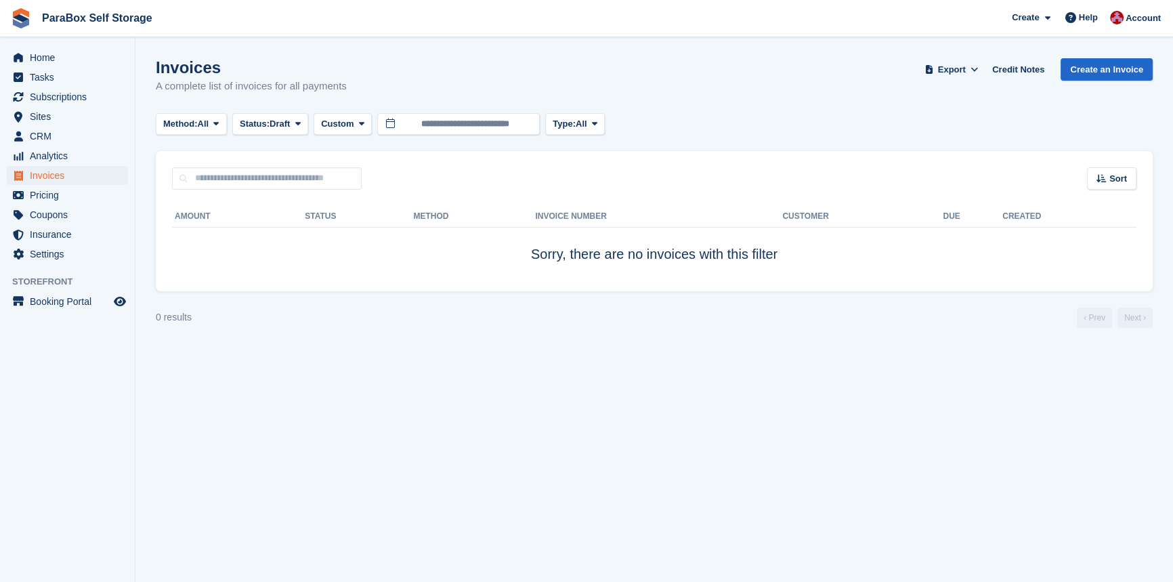
click at [487, 136] on turbo-frame "Invoices A complete list of invoices for all payments Export Export Invoices Ex…" at bounding box center [654, 193] width 997 height 270
click at [489, 128] on input "**********" at bounding box center [458, 124] width 163 height 22
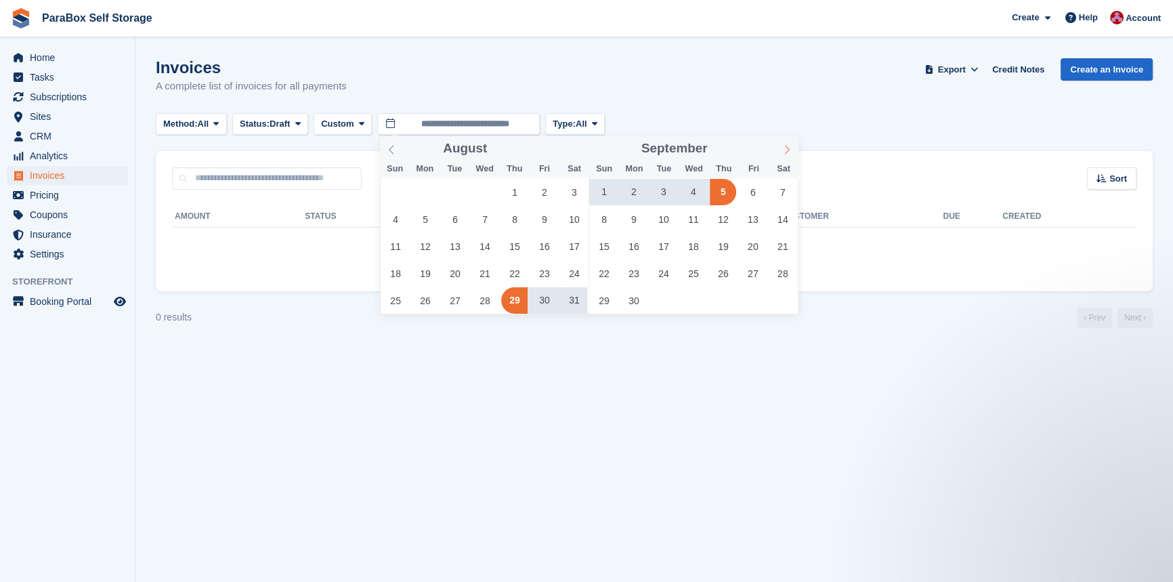
click at [780, 154] on span at bounding box center [787, 147] width 23 height 23
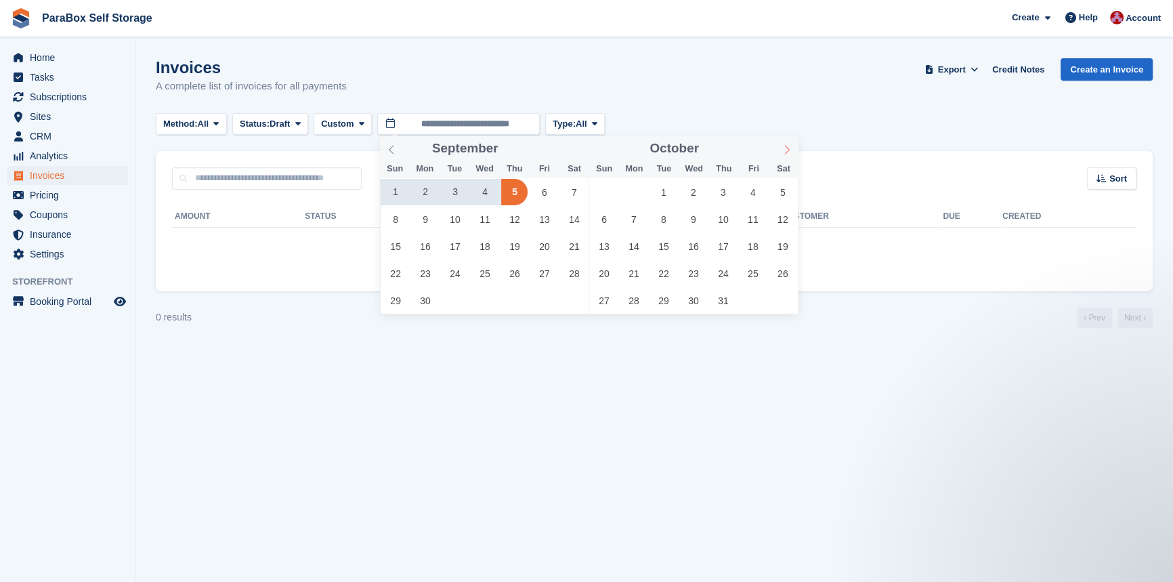
click at [780, 154] on span at bounding box center [787, 147] width 23 height 23
type input "****"
click at [780, 154] on span at bounding box center [787, 147] width 23 height 23
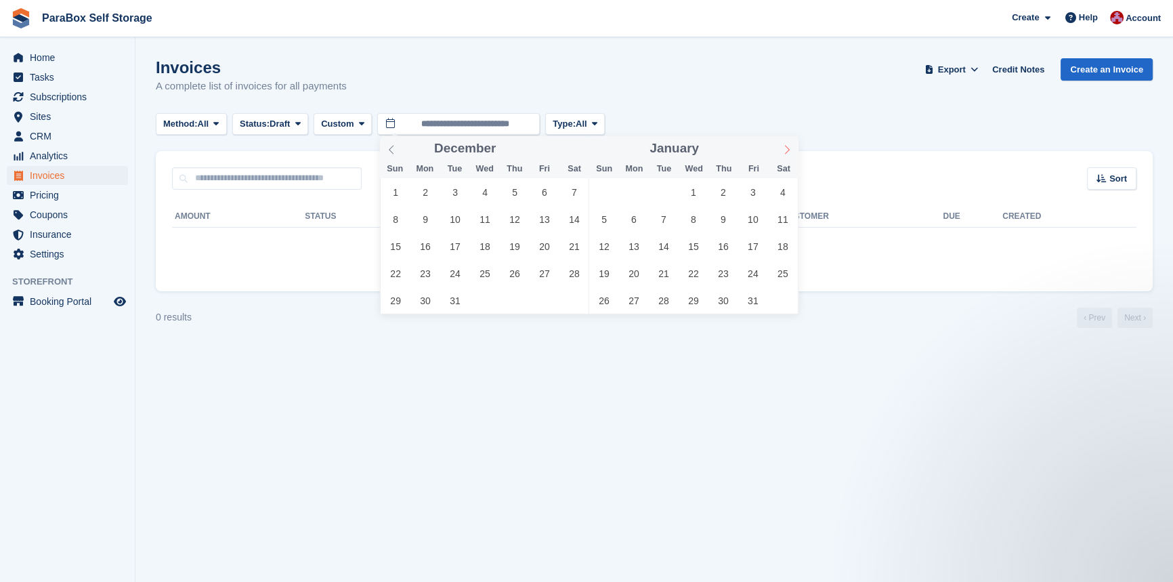
type input "****"
click at [780, 154] on span at bounding box center [787, 147] width 23 height 23
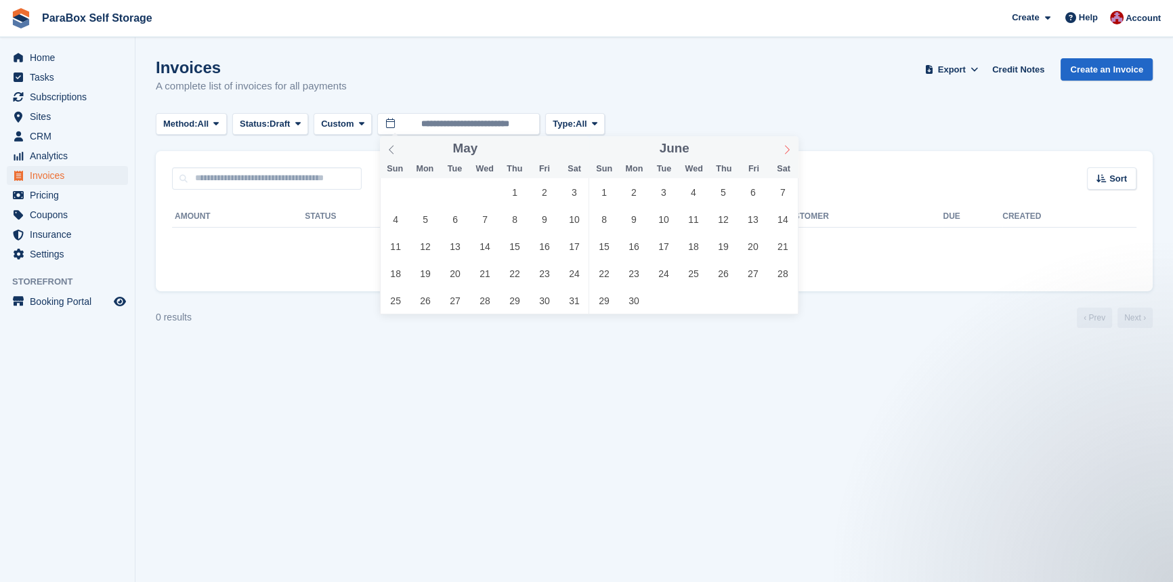
click at [780, 154] on span at bounding box center [787, 147] width 23 height 23
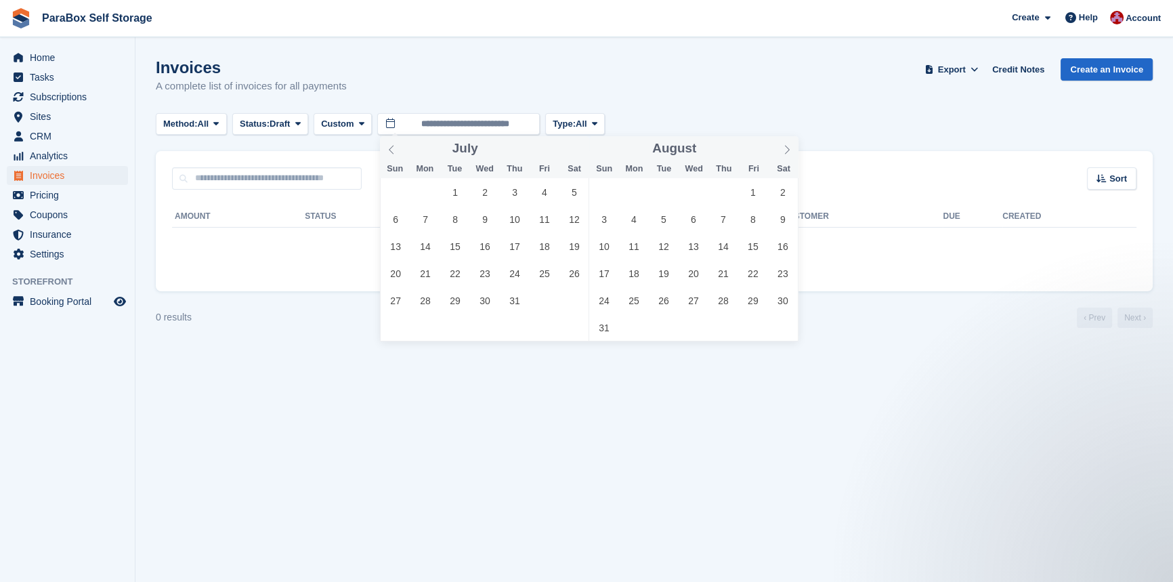
click at [759, 312] on div "27 28 29 30 31 1 2 3 4 5 6 7 8 9 10 11 12 13 14 15 16 17 18 19 20 21 22 23 24 2…" at bounding box center [693, 259] width 209 height 163
click at [756, 307] on span "29" at bounding box center [753, 300] width 26 height 26
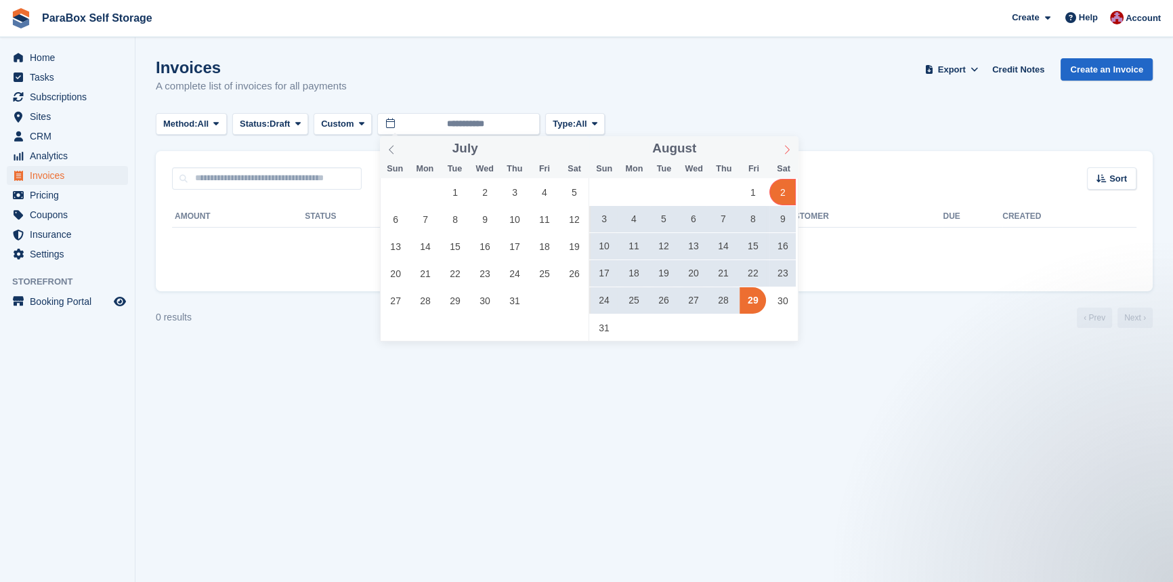
click at [783, 149] on icon at bounding box center [787, 149] width 9 height 9
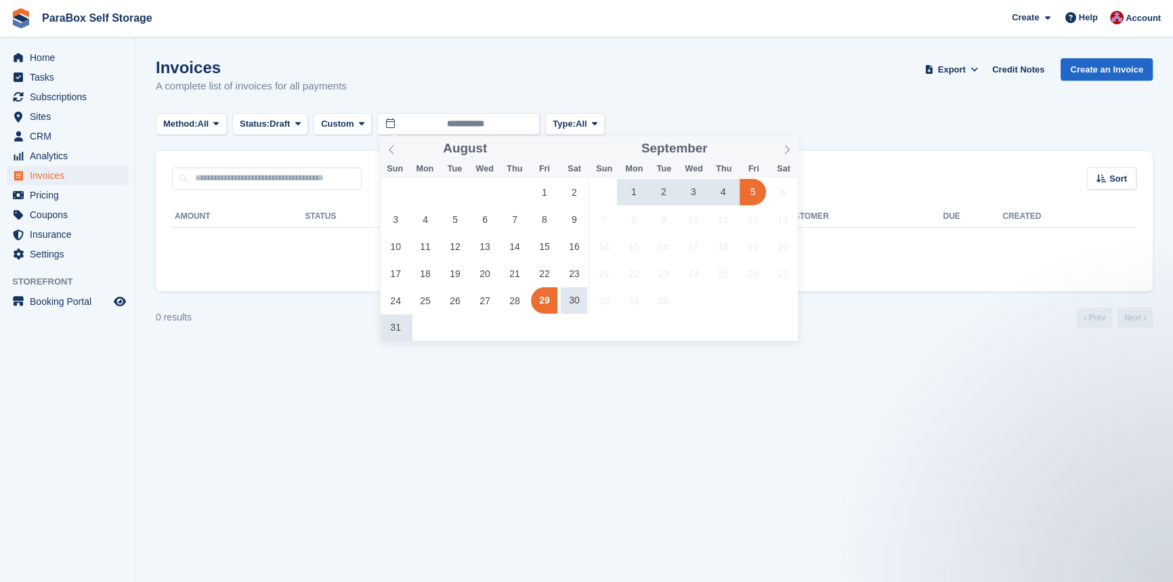
click at [745, 192] on span "5" at bounding box center [753, 192] width 26 height 26
type input "**********"
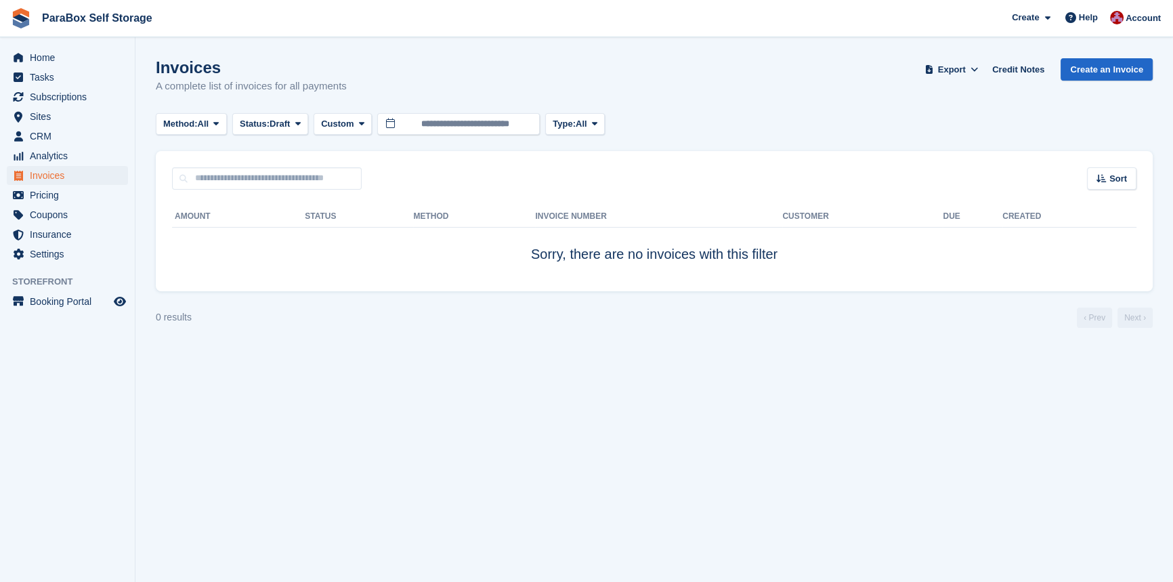
click at [295, 135] on turbo-frame "Invoices A complete list of invoices for all payments Export Export Invoices Ex…" at bounding box center [654, 193] width 997 height 270
click at [290, 127] on span "Draft" at bounding box center [280, 124] width 20 height 14
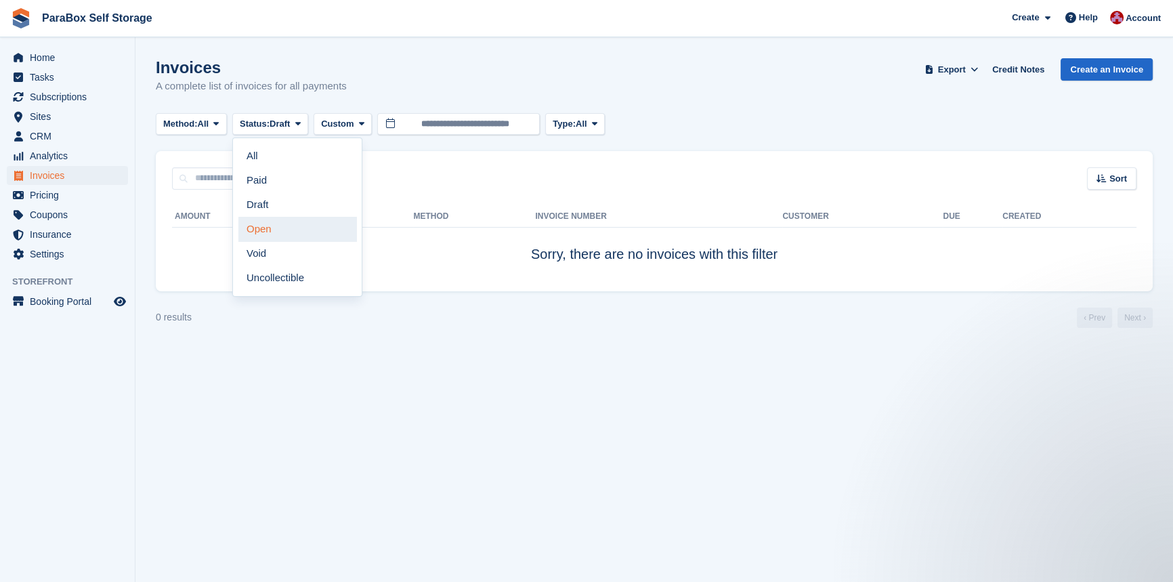
click at [257, 231] on link "Open" at bounding box center [297, 229] width 118 height 24
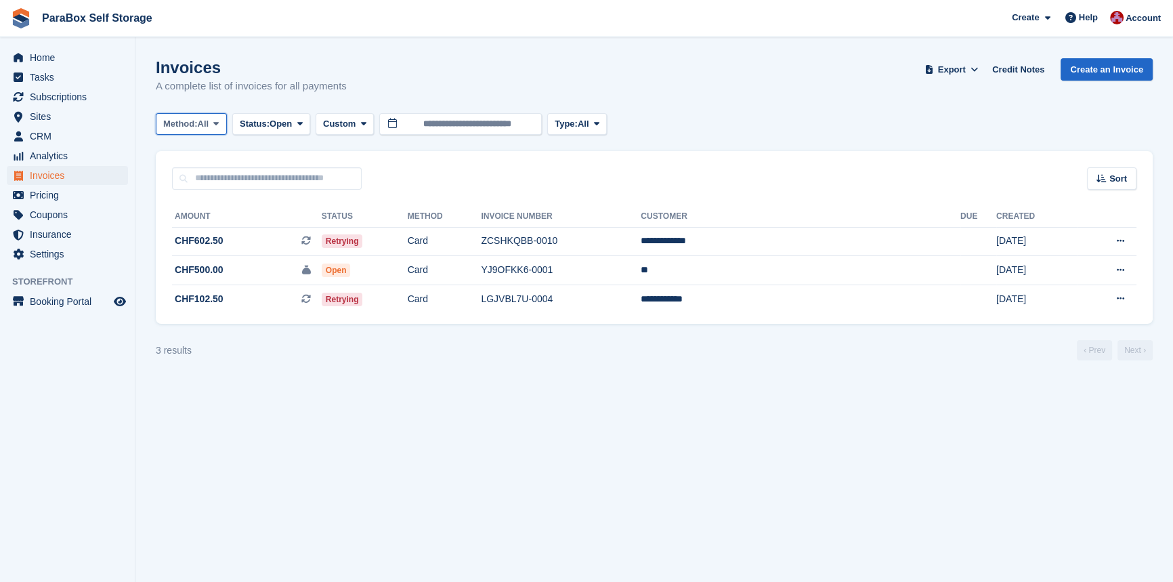
click at [227, 125] on button "Method: All" at bounding box center [191, 124] width 71 height 22
click at [257, 127] on span "Status:" at bounding box center [255, 124] width 30 height 14
click at [276, 202] on link "Draft" at bounding box center [297, 204] width 118 height 24
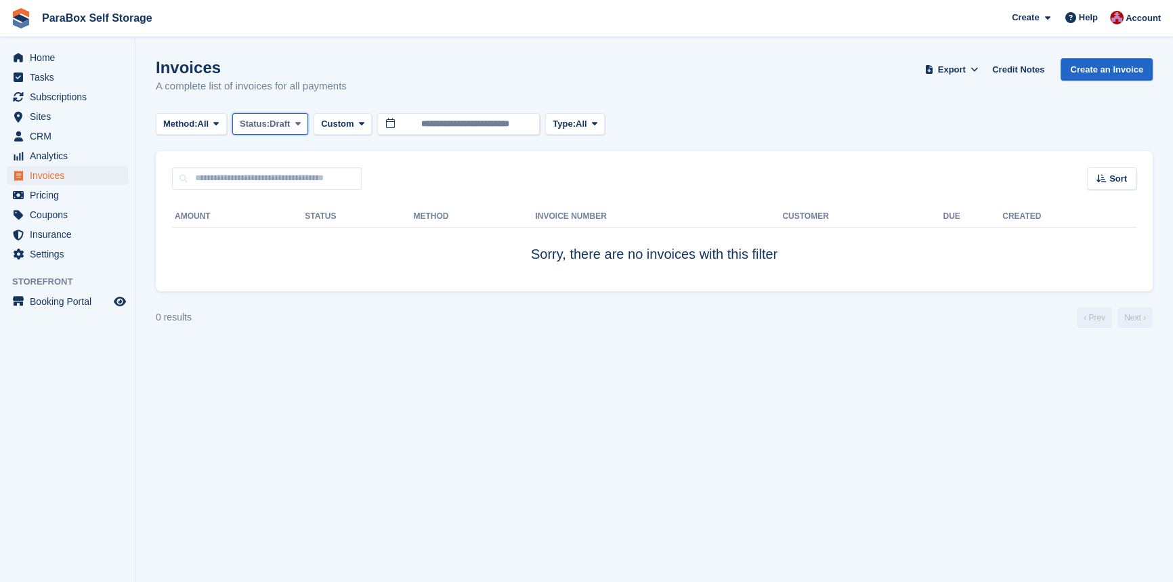
click at [290, 123] on span "Draft" at bounding box center [280, 124] width 20 height 14
click at [283, 150] on link "All" at bounding box center [297, 156] width 118 height 24
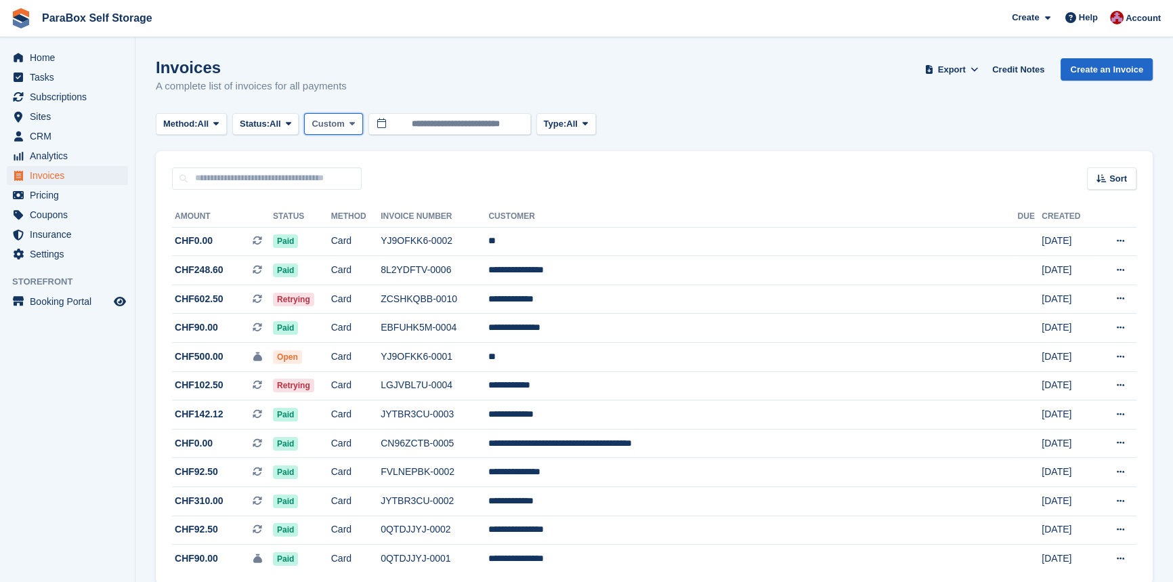
click at [331, 120] on span "Custom" at bounding box center [328, 124] width 33 height 14
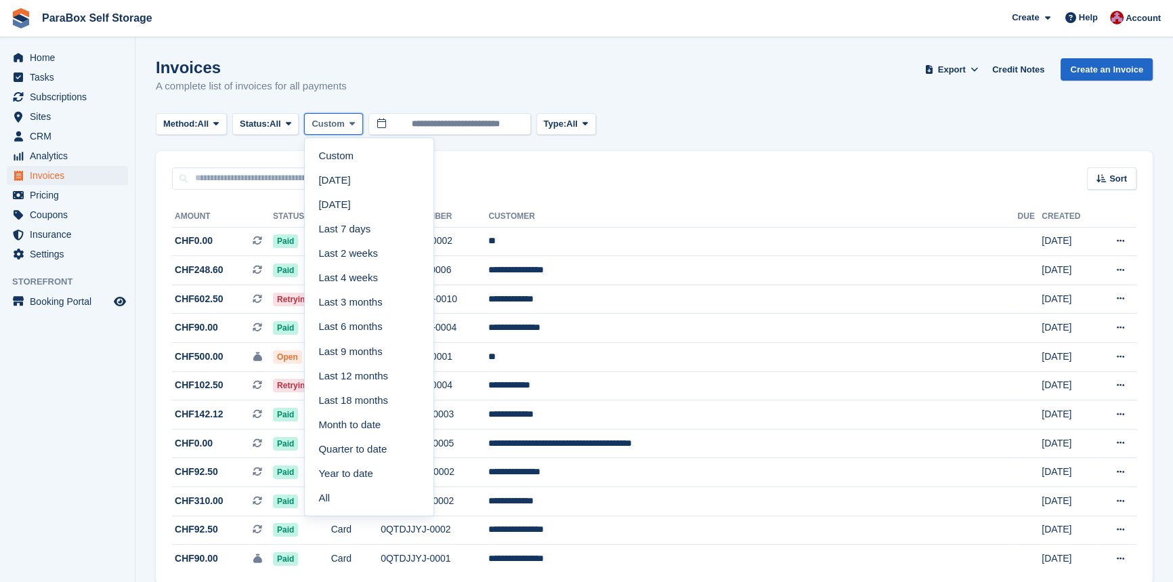
click at [331, 120] on span "Custom" at bounding box center [328, 124] width 33 height 14
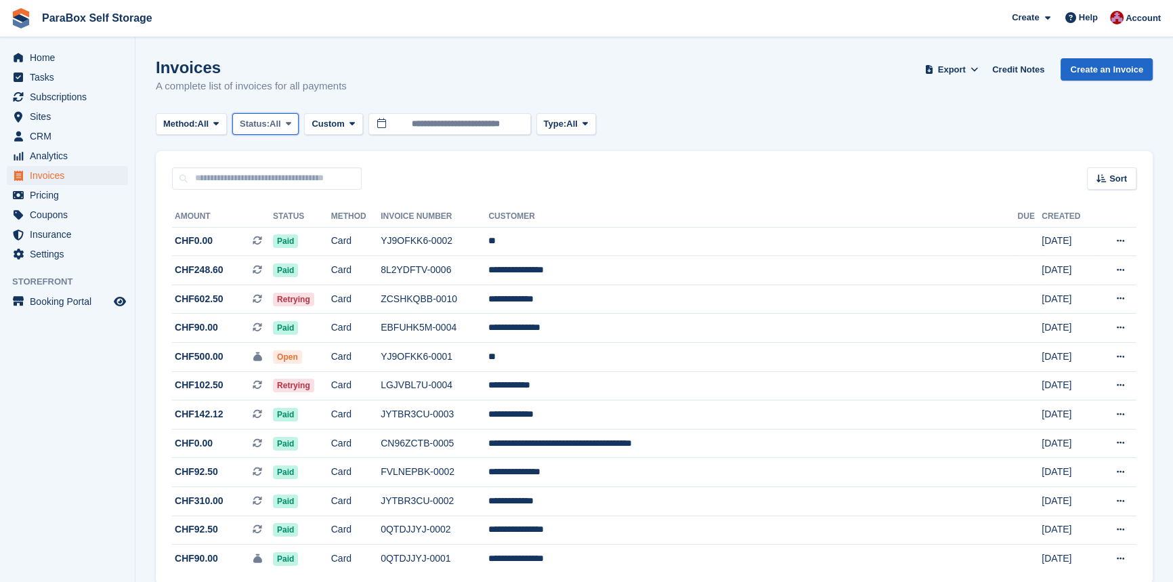
click at [255, 116] on button "Status: All" at bounding box center [265, 124] width 66 height 22
click at [275, 123] on span "All" at bounding box center [276, 124] width 12 height 14
click at [563, 119] on span "Type:" at bounding box center [555, 124] width 23 height 14
click at [575, 123] on span "All" at bounding box center [572, 124] width 12 height 14
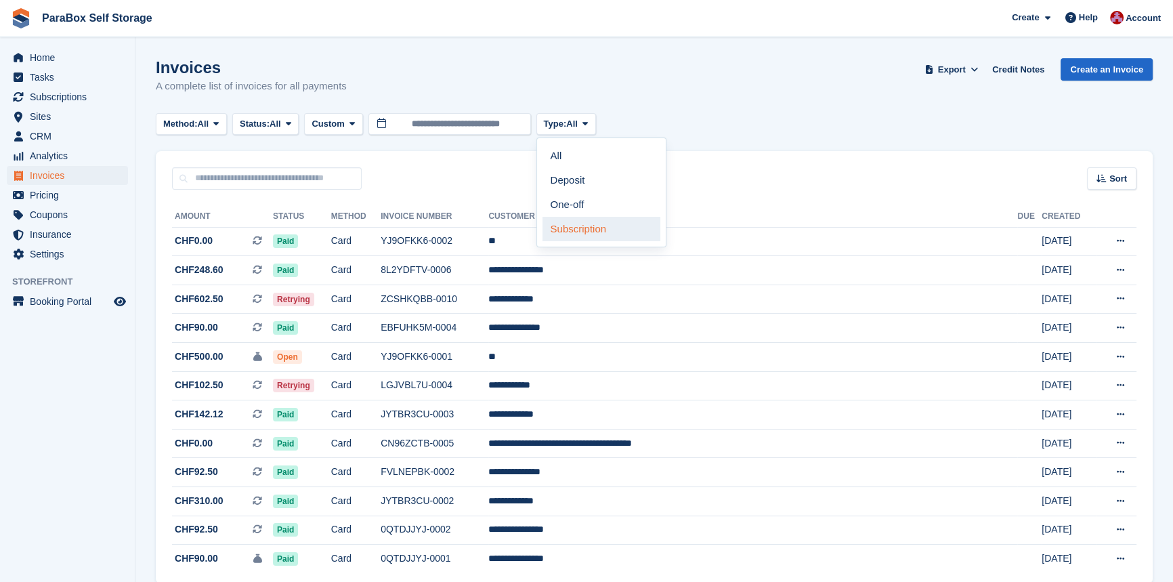
click at [575, 232] on link "Subscription" at bounding box center [602, 229] width 118 height 24
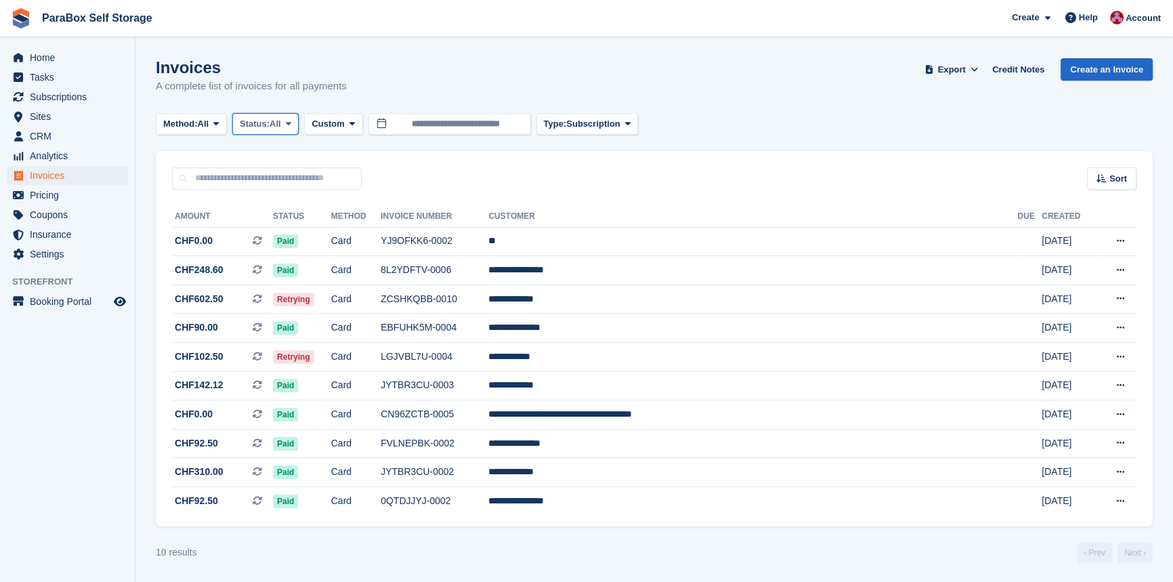
click at [280, 123] on span "All" at bounding box center [276, 124] width 12 height 14
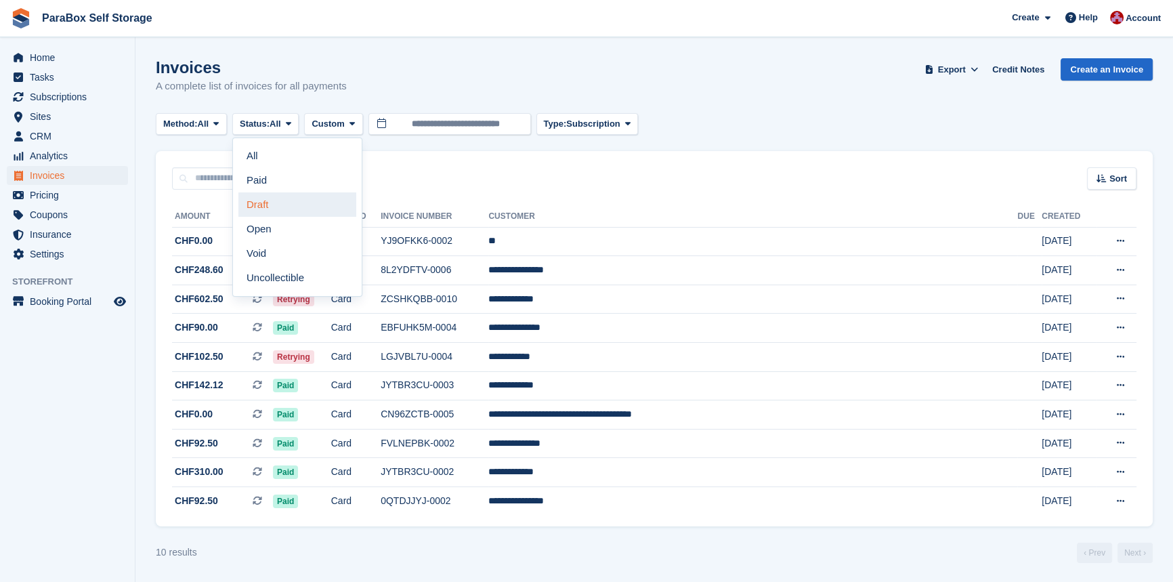
click at [280, 205] on link "Draft" at bounding box center [297, 204] width 118 height 24
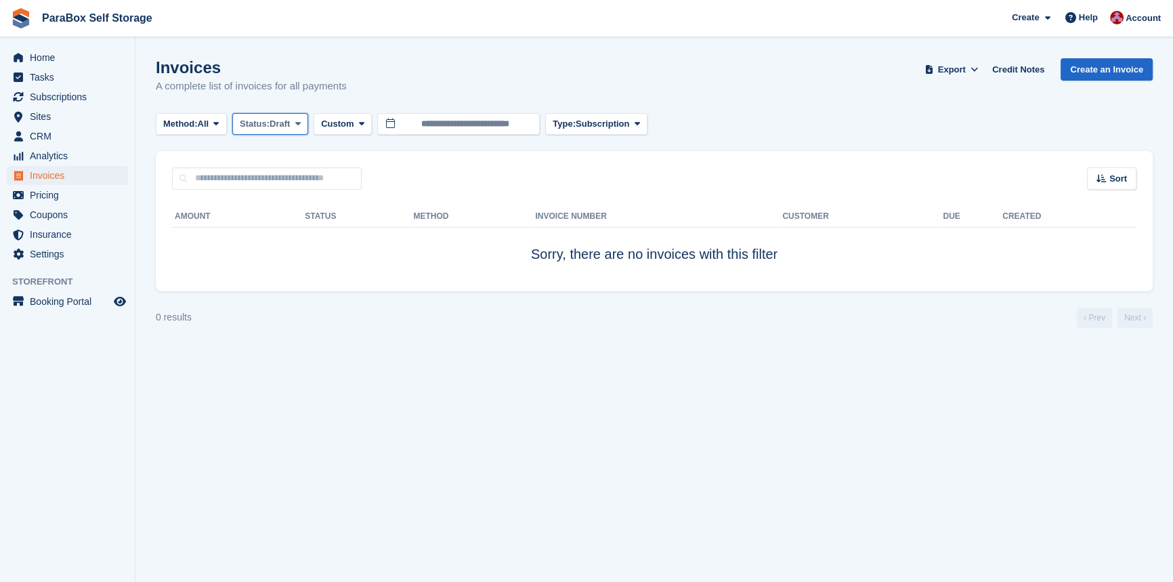
click at [290, 122] on span "Draft" at bounding box center [280, 124] width 20 height 14
click at [280, 212] on link "Draft" at bounding box center [297, 204] width 118 height 24
click at [281, 125] on span "Draft" at bounding box center [280, 124] width 20 height 14
click at [280, 236] on link "Open" at bounding box center [297, 229] width 118 height 24
